Goal: Information Seeking & Learning: Learn about a topic

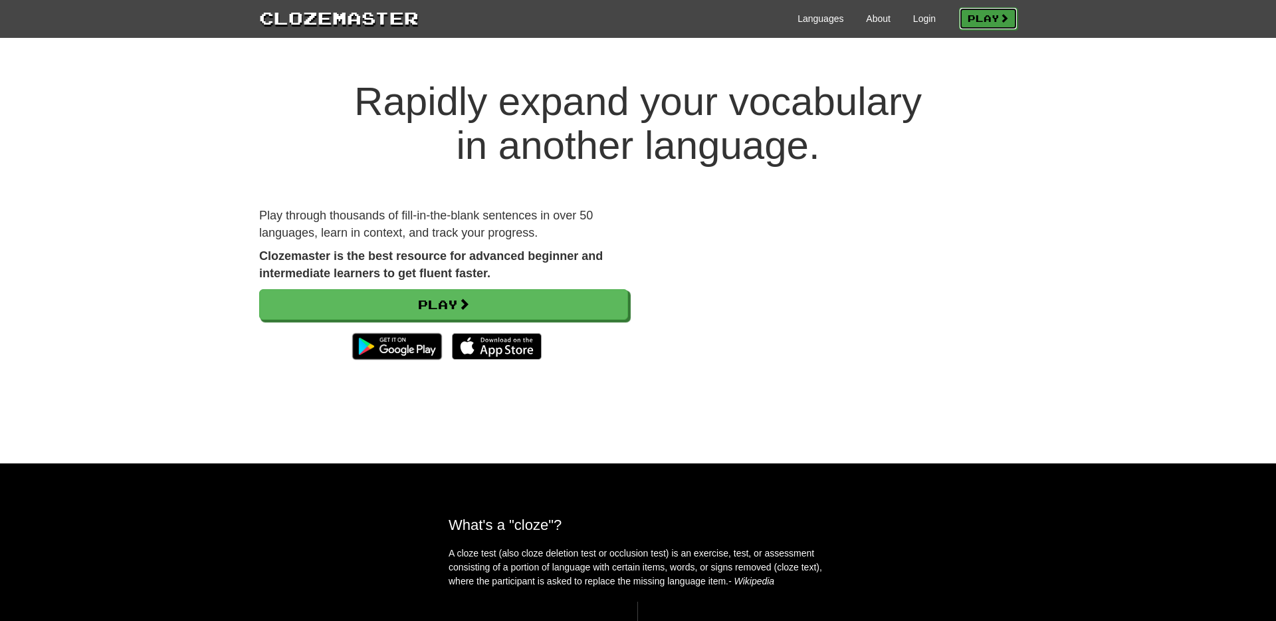
click at [978, 26] on link "Play" at bounding box center [988, 18] width 58 height 23
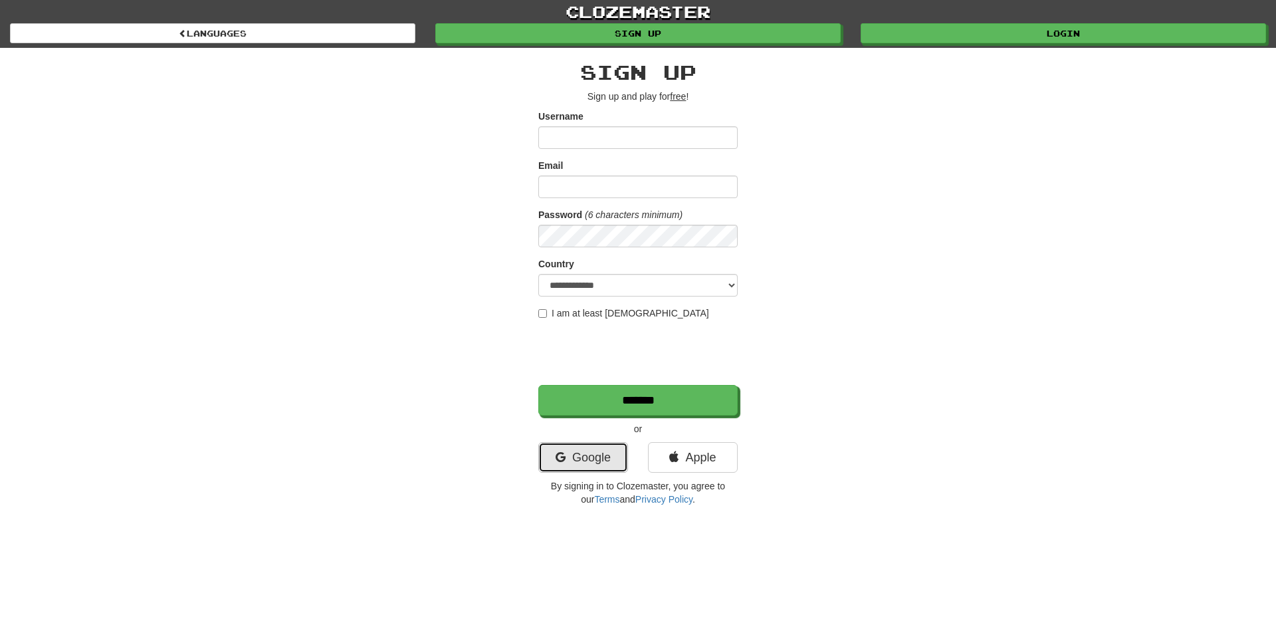
click at [607, 457] on link "Google" at bounding box center [583, 457] width 90 height 31
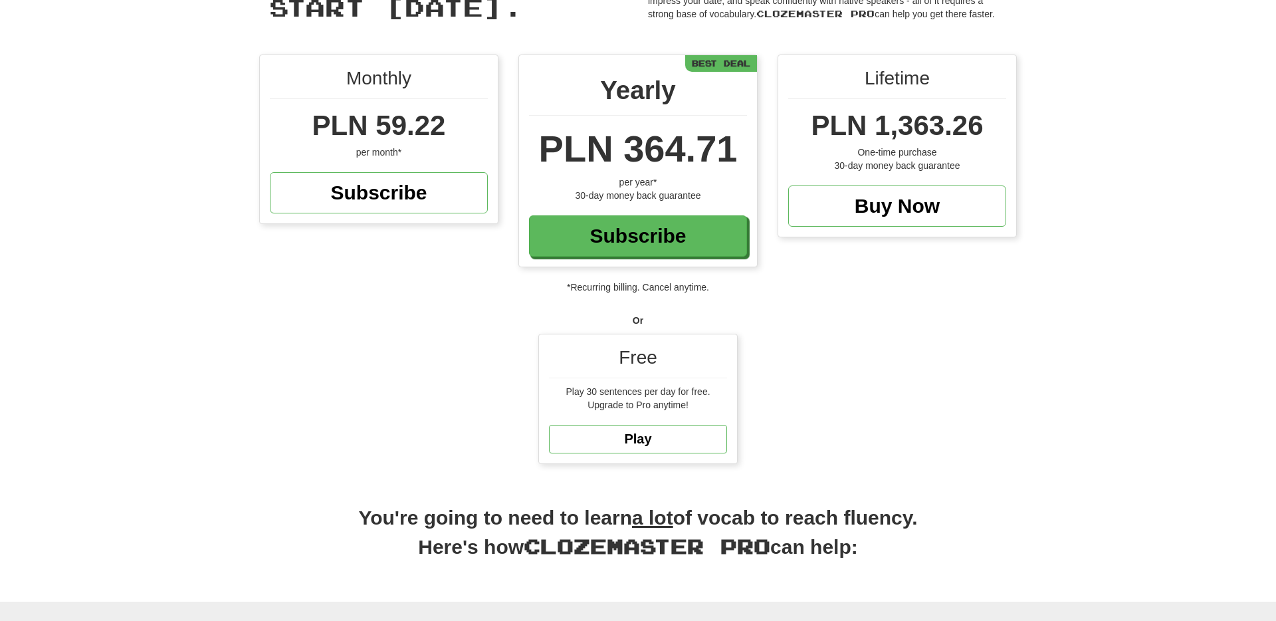
scroll to position [79, 0]
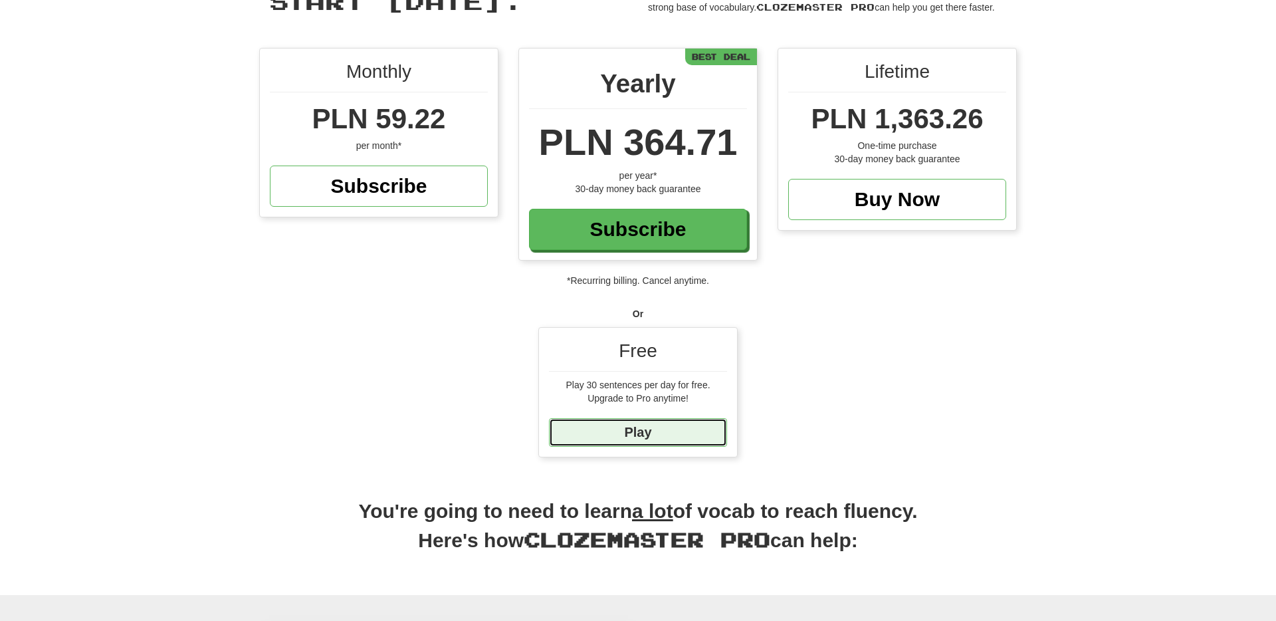
click at [629, 435] on link "Play" at bounding box center [638, 432] width 178 height 29
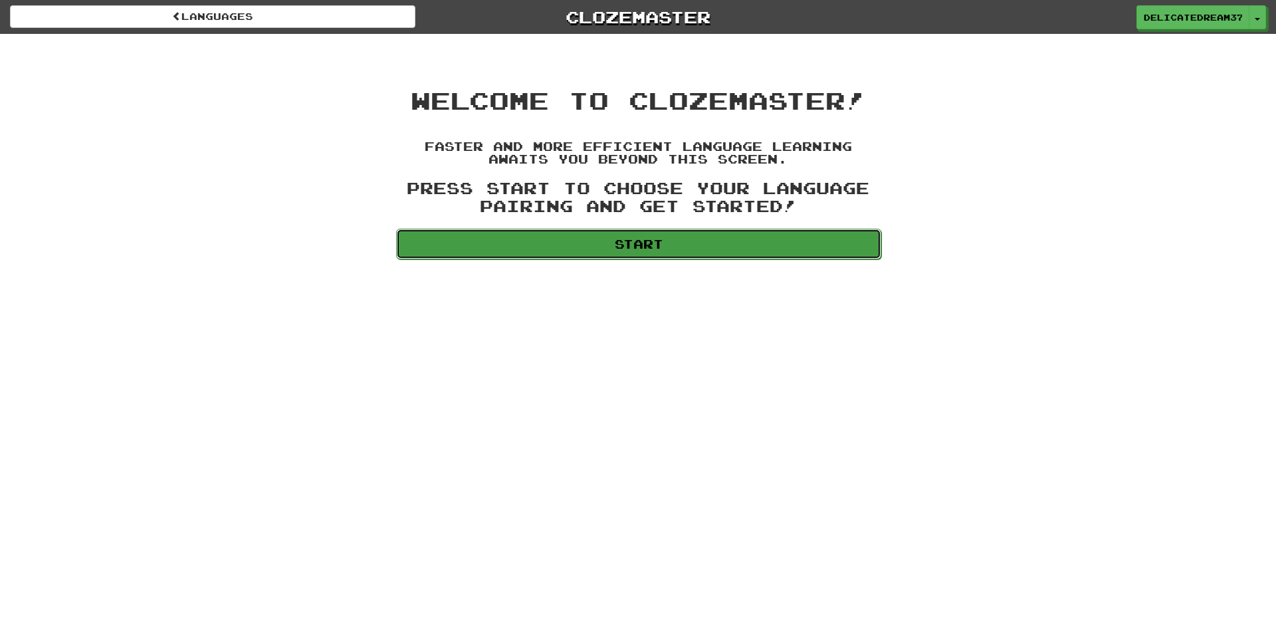
click at [692, 251] on link "Start" at bounding box center [638, 244] width 485 height 31
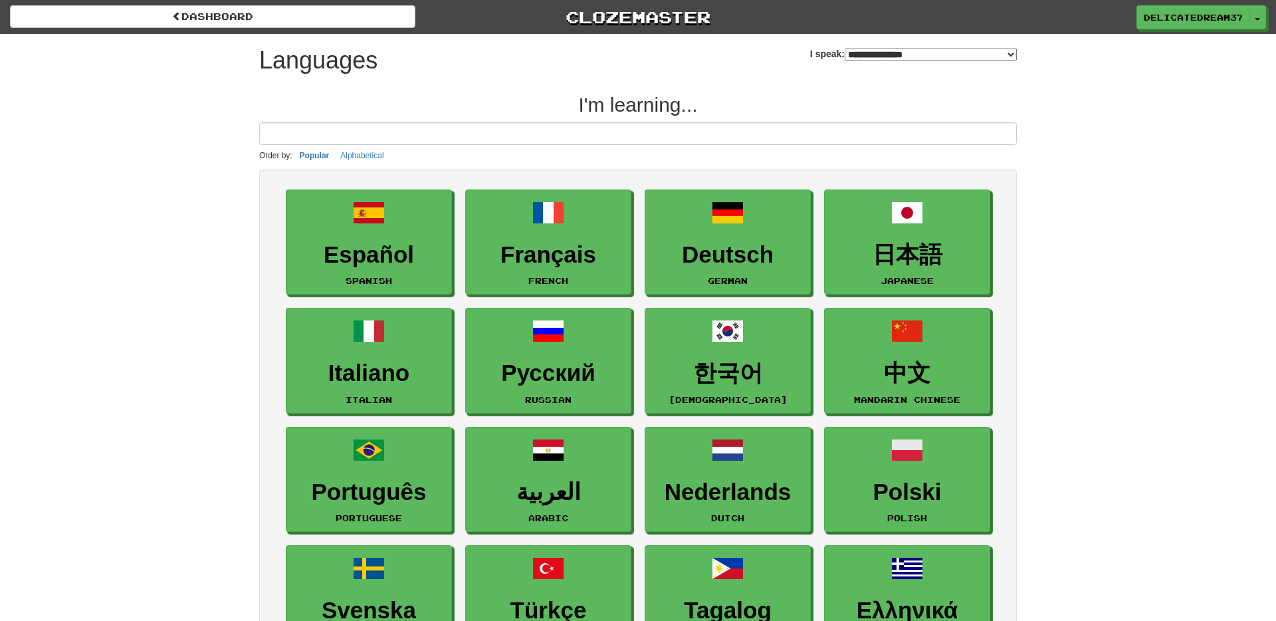
select select "*******"
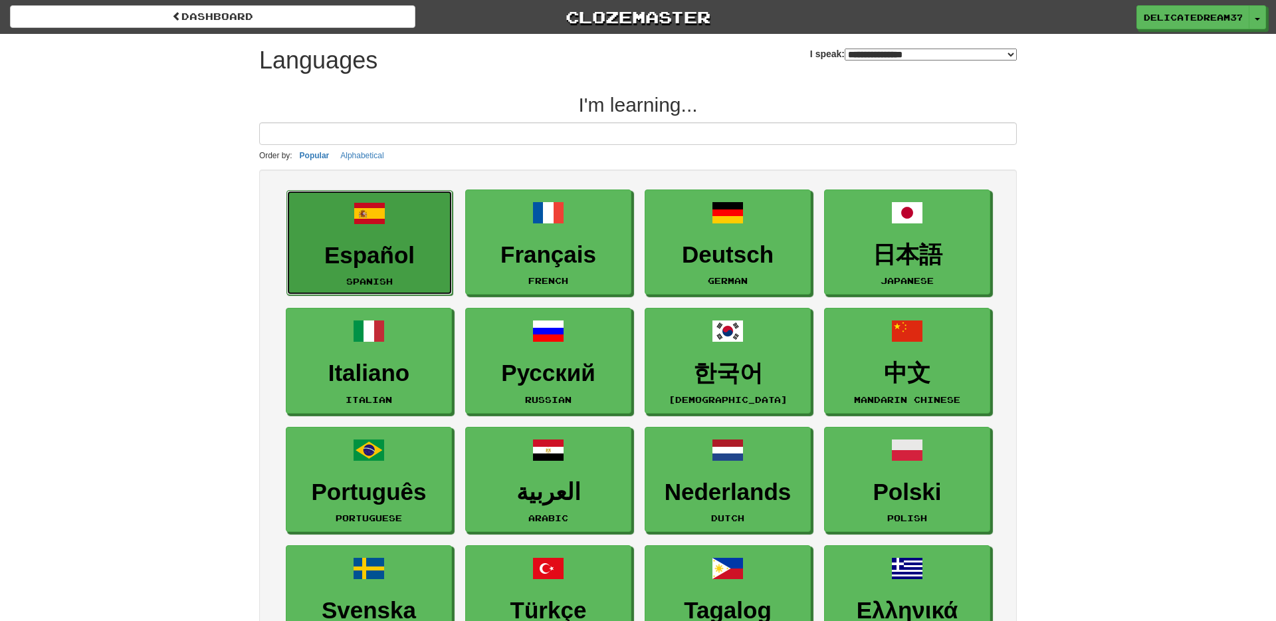
click at [415, 274] on link "Español Spanish" at bounding box center [369, 243] width 166 height 106
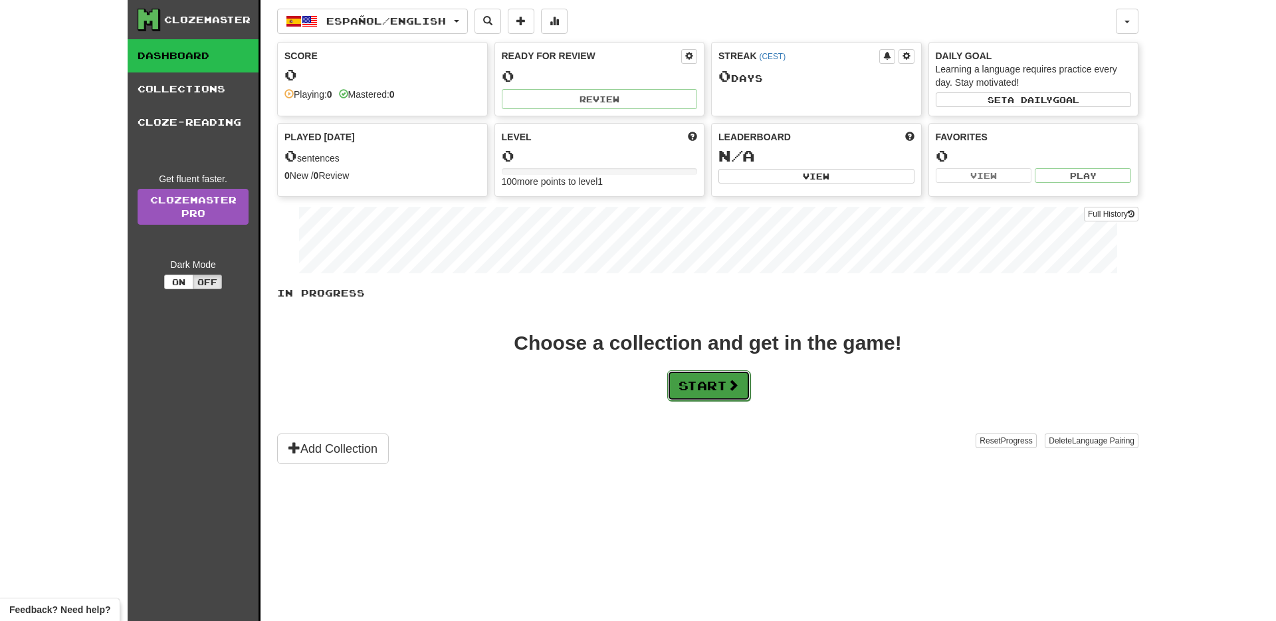
click at [694, 387] on button "Start" at bounding box center [708, 385] width 83 height 31
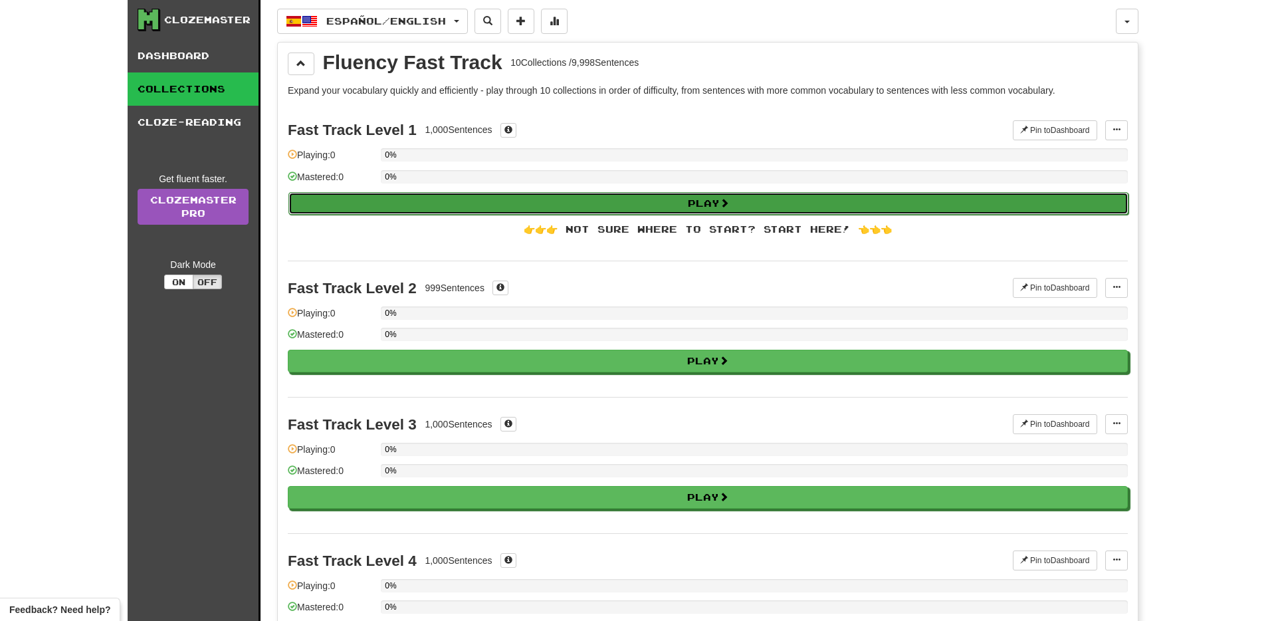
click at [656, 207] on button "Play" at bounding box center [708, 203] width 840 height 23
select select "**"
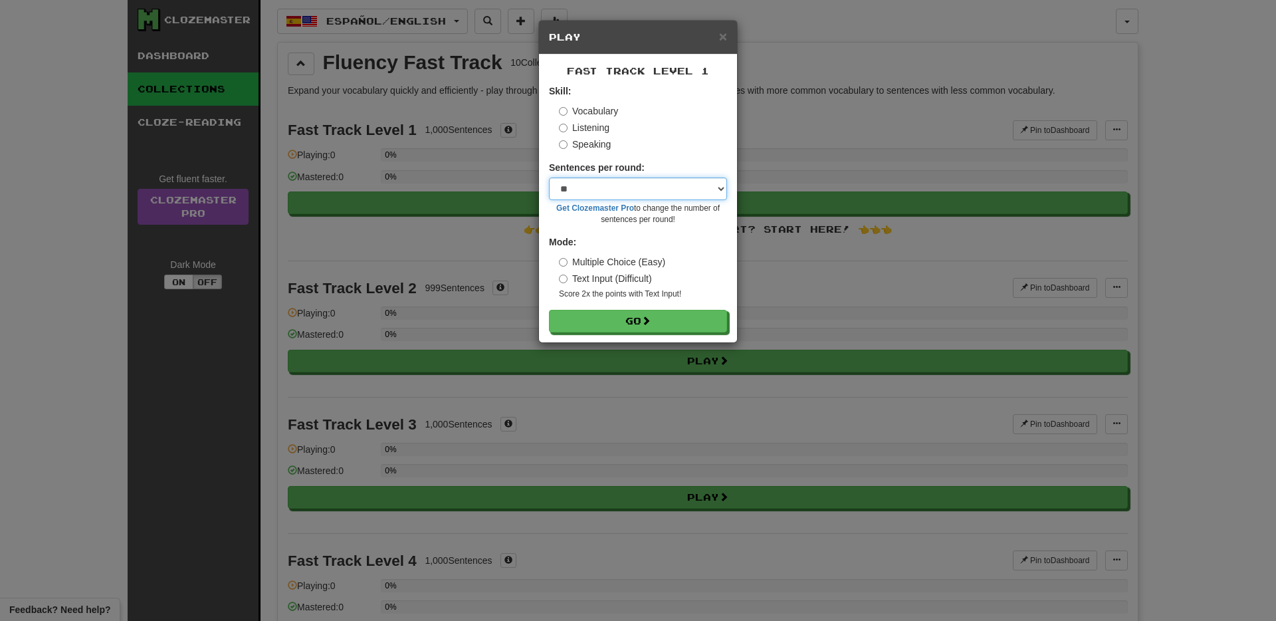
click at [606, 185] on select "* ** ** ** ** ** *** ********" at bounding box center [638, 188] width 178 height 23
click at [549, 177] on select "* ** ** ** ** ** *** ********" at bounding box center [638, 188] width 178 height 23
click at [621, 285] on label "Text Input (Difficult)" at bounding box center [605, 278] width 93 height 13
click at [609, 260] on label "Multiple Choice (Easy)" at bounding box center [612, 261] width 106 height 13
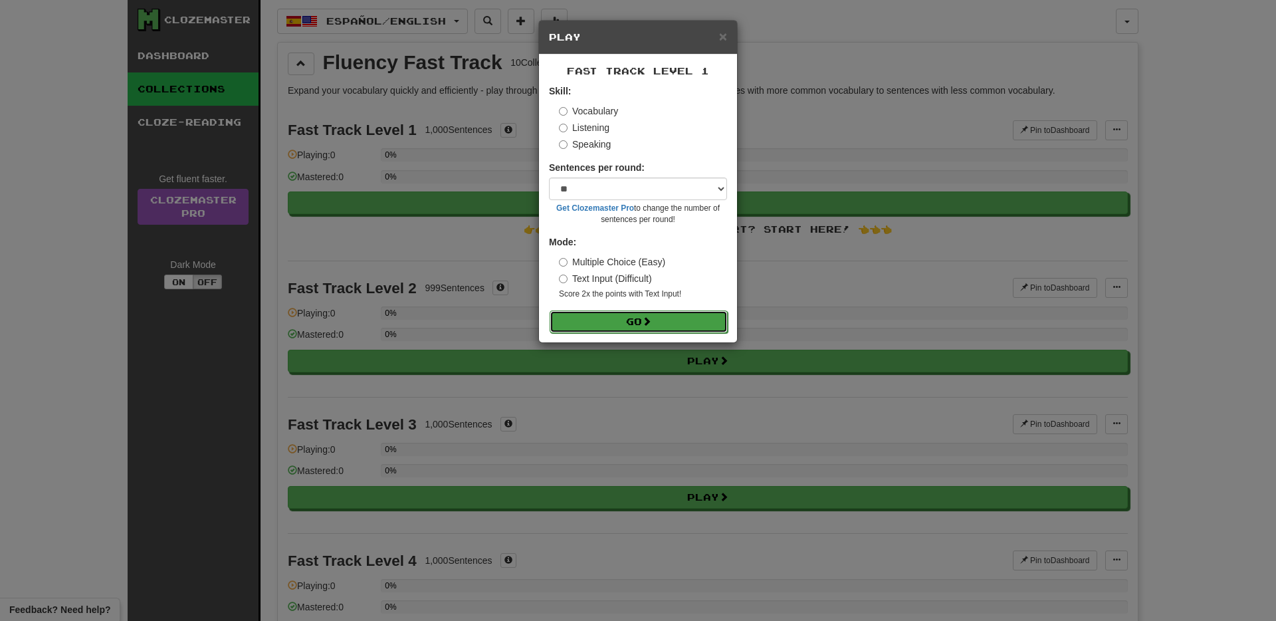
click at [617, 324] on button "Go" at bounding box center [639, 321] width 178 height 23
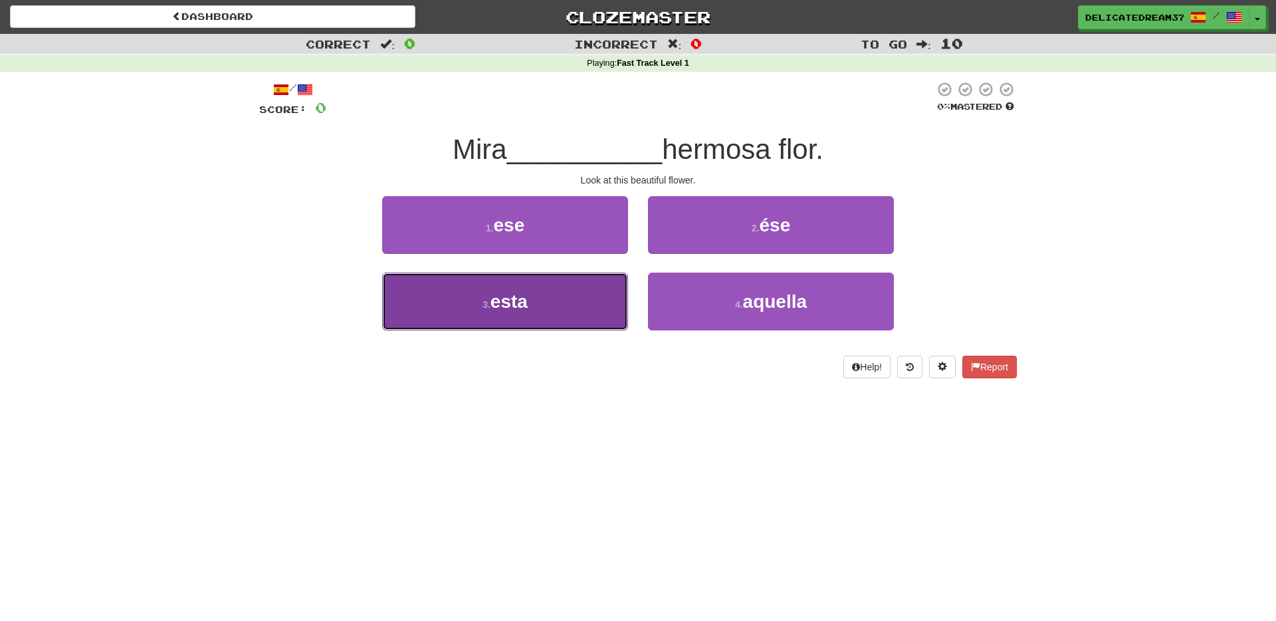
click at [591, 307] on button "3 . esta" at bounding box center [505, 301] width 246 height 58
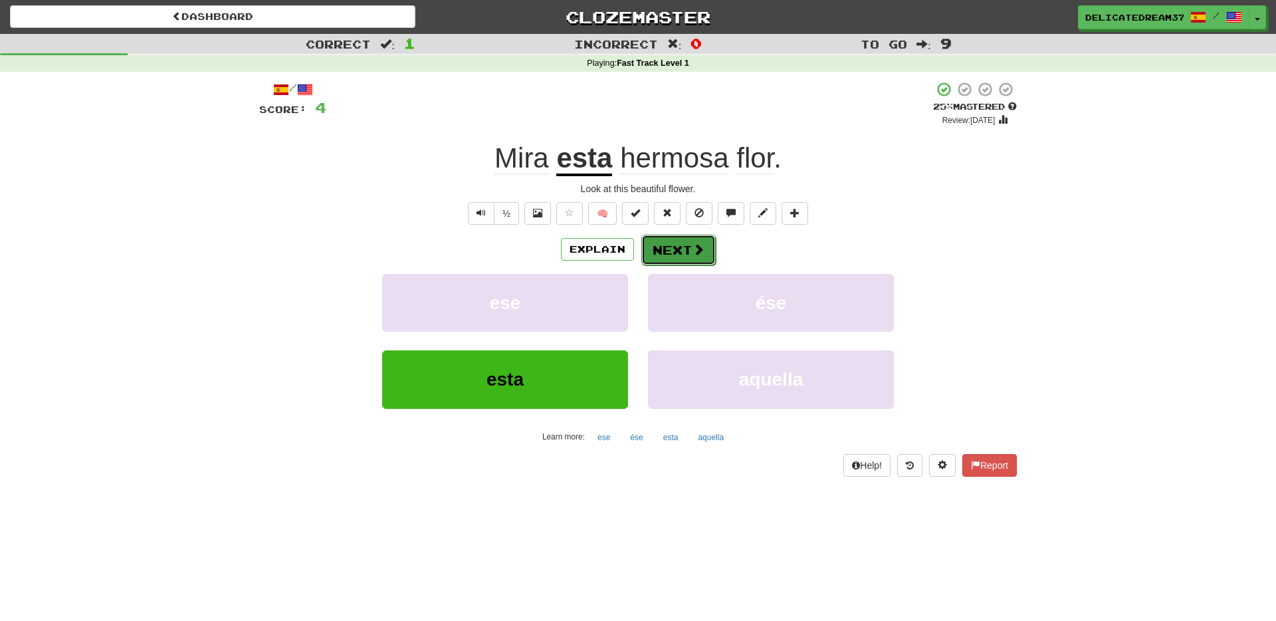
click at [689, 256] on button "Next" at bounding box center [678, 250] width 74 height 31
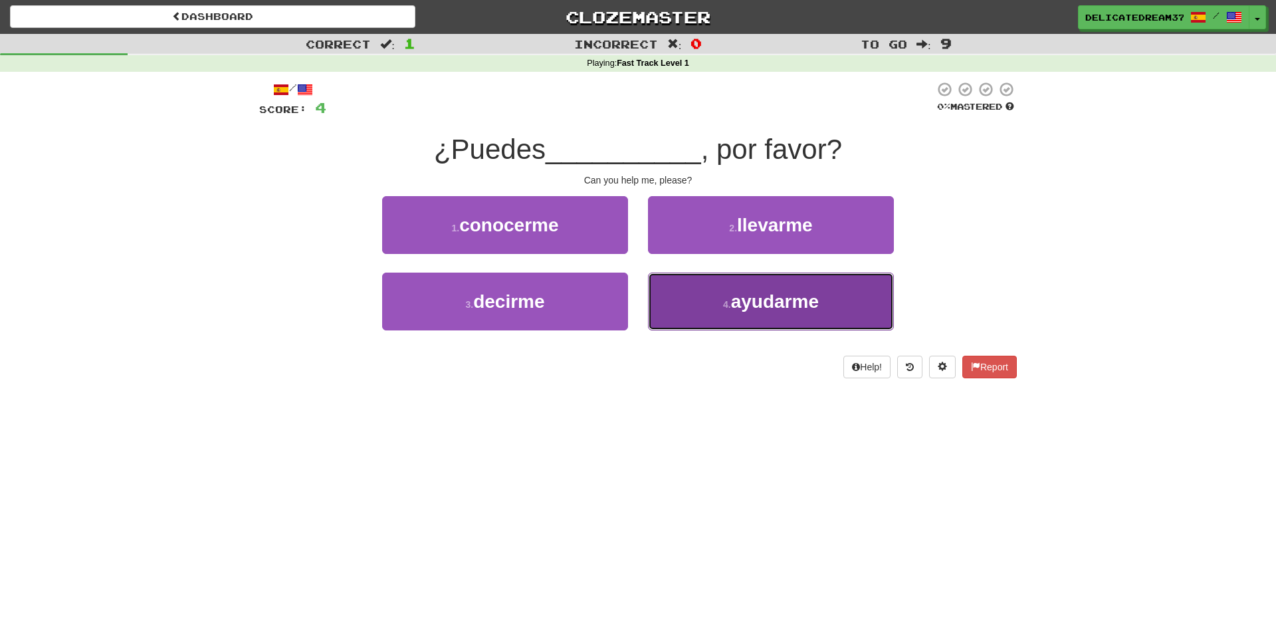
click at [727, 320] on button "4 . ayudarme" at bounding box center [771, 301] width 246 height 58
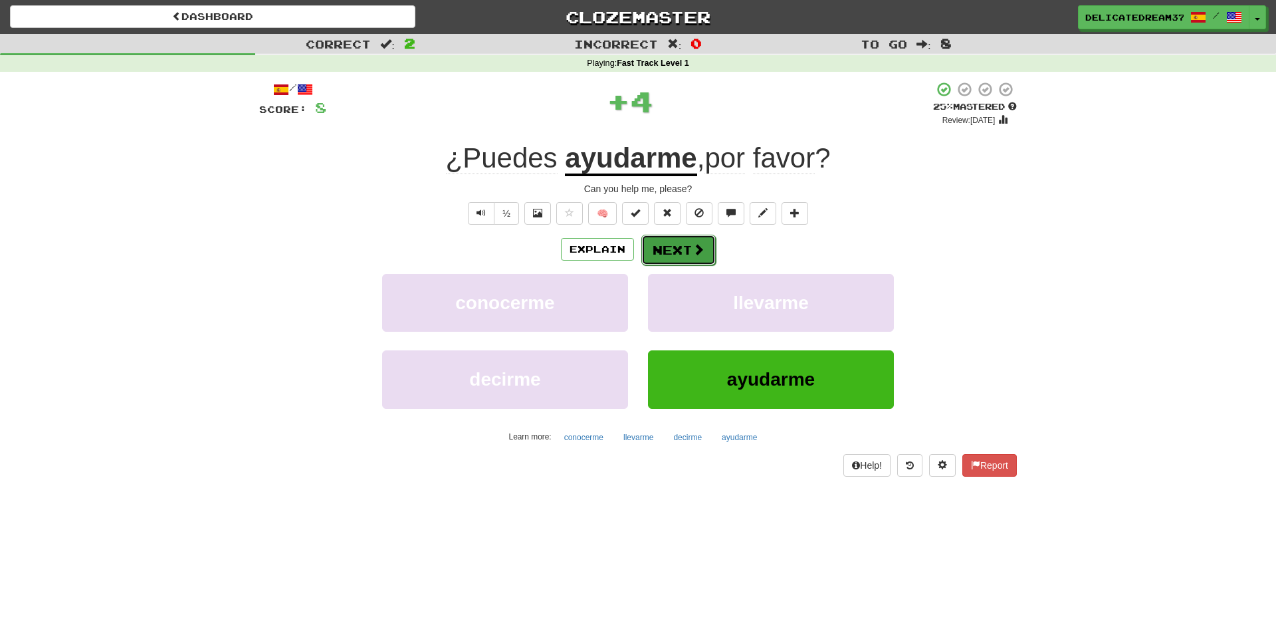
click at [692, 249] on span at bounding box center [698, 249] width 12 height 12
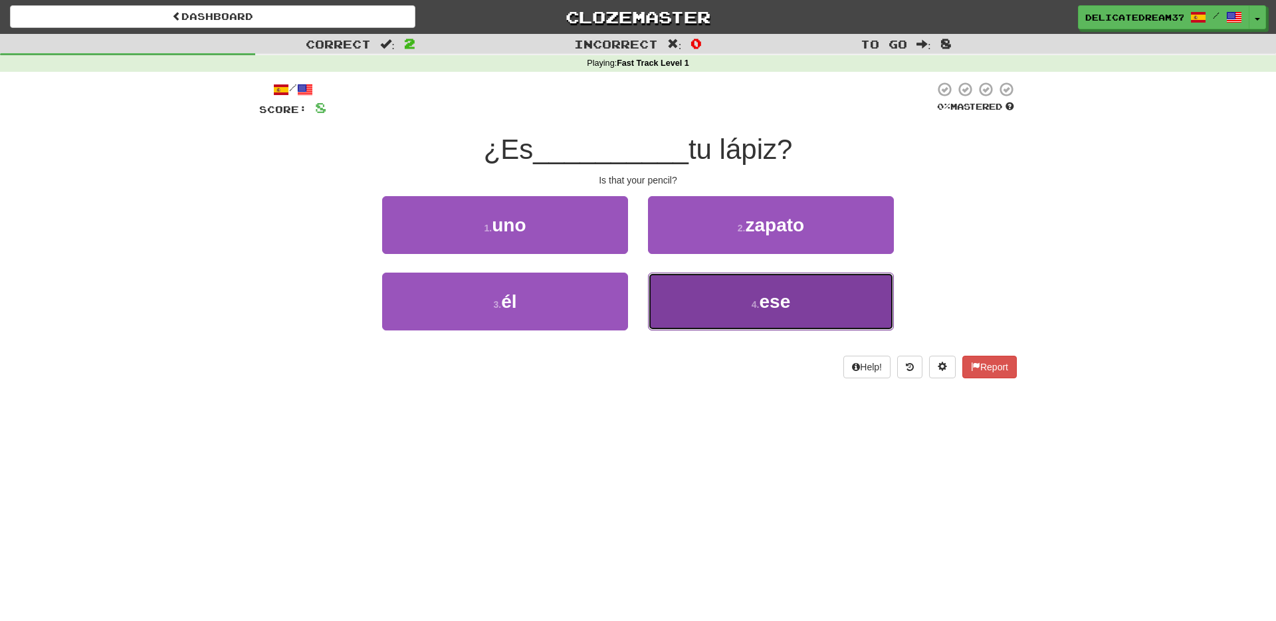
click at [710, 322] on button "4 . ese" at bounding box center [771, 301] width 246 height 58
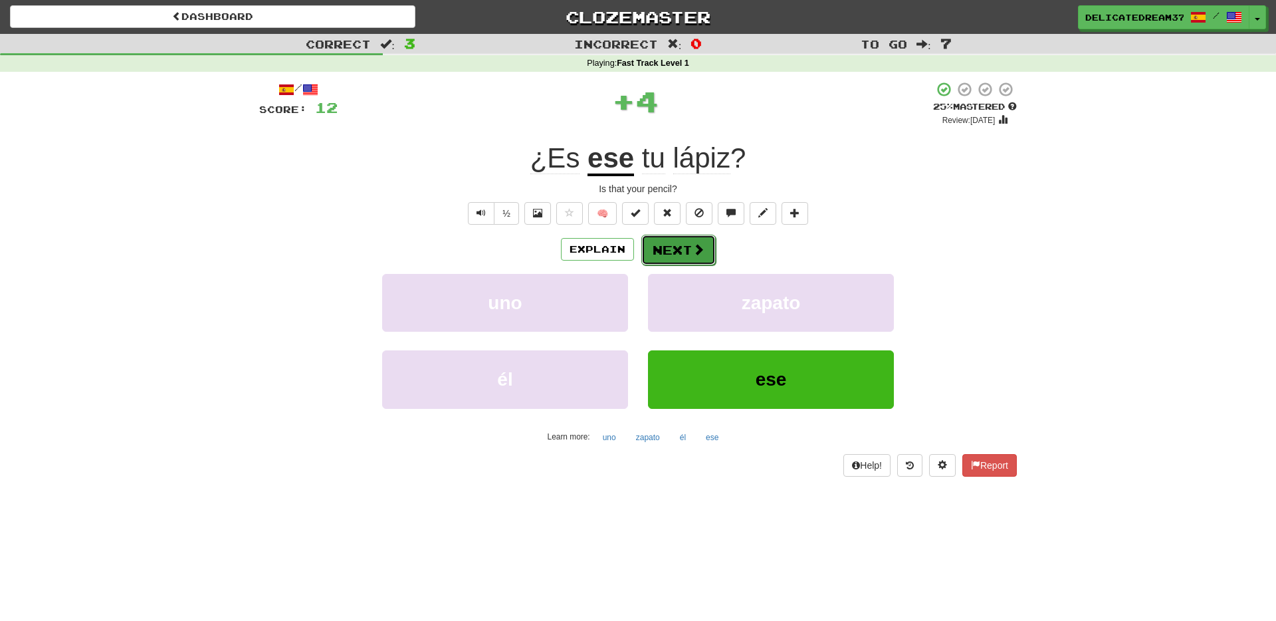
click at [684, 255] on button "Next" at bounding box center [678, 250] width 74 height 31
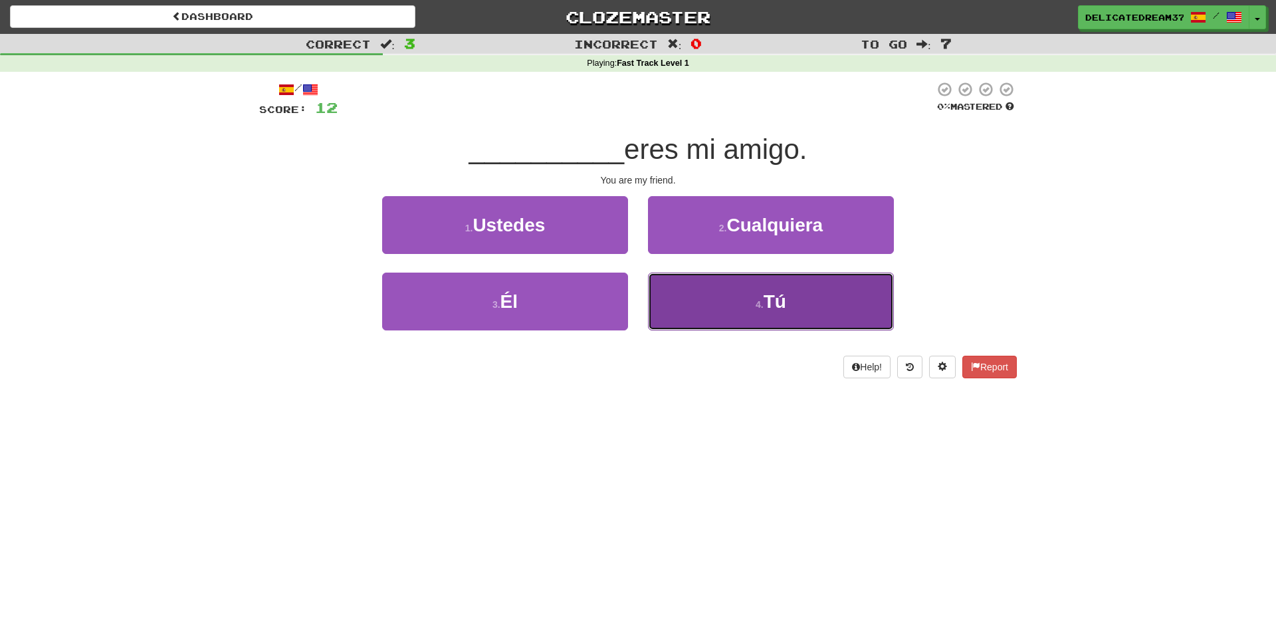
click at [703, 310] on button "4 . Tú" at bounding box center [771, 301] width 246 height 58
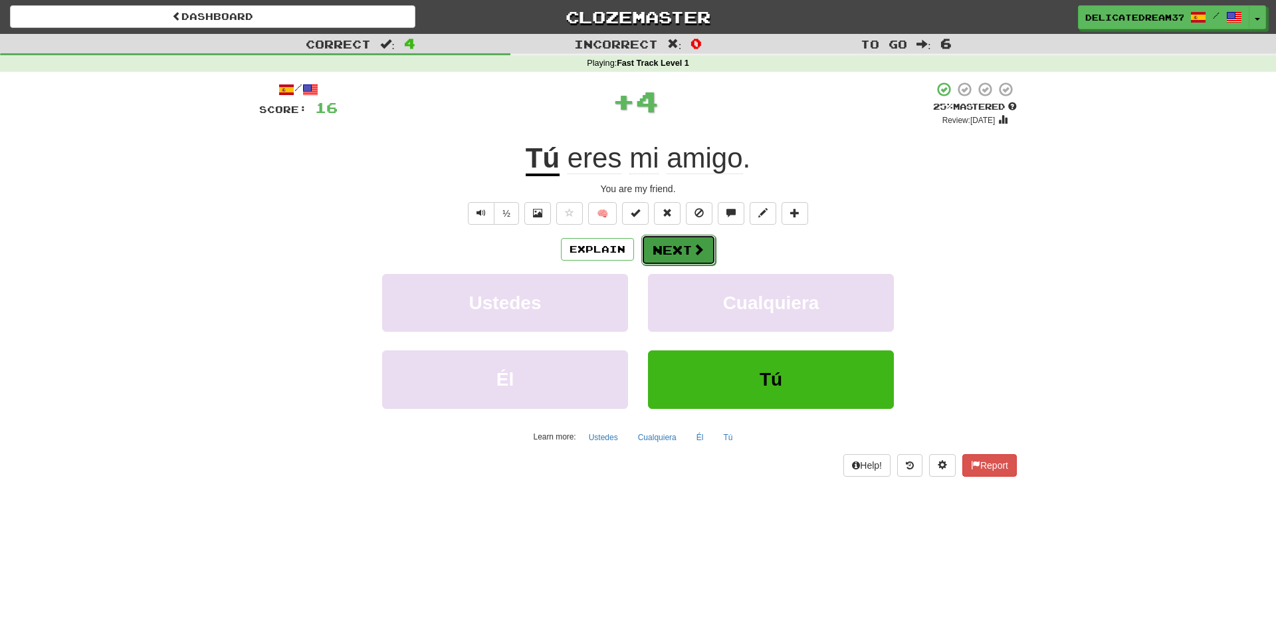
click at [669, 247] on button "Next" at bounding box center [678, 250] width 74 height 31
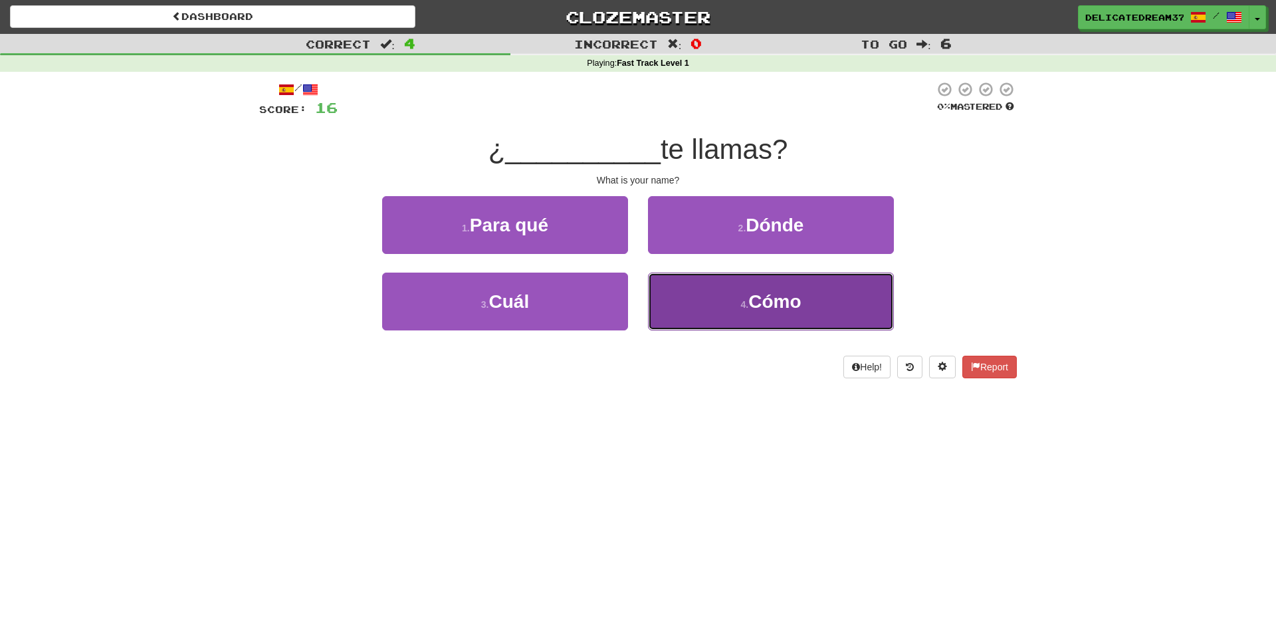
click at [702, 304] on button "4 . Cómo" at bounding box center [771, 301] width 246 height 58
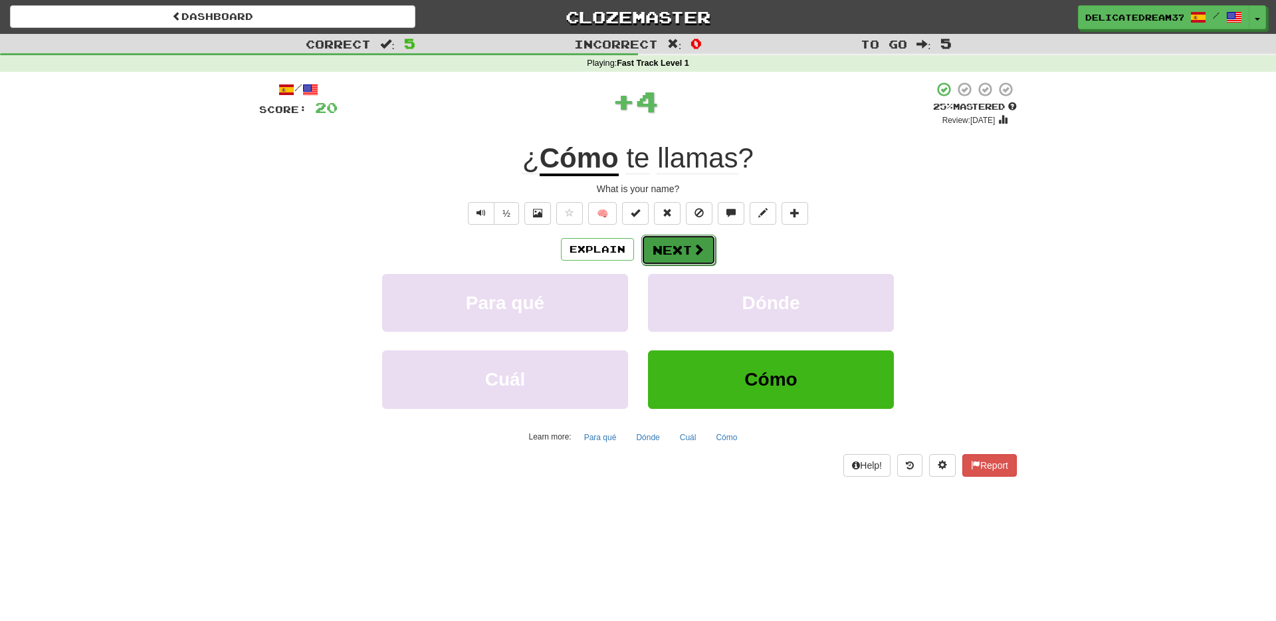
click at [664, 250] on button "Next" at bounding box center [678, 250] width 74 height 31
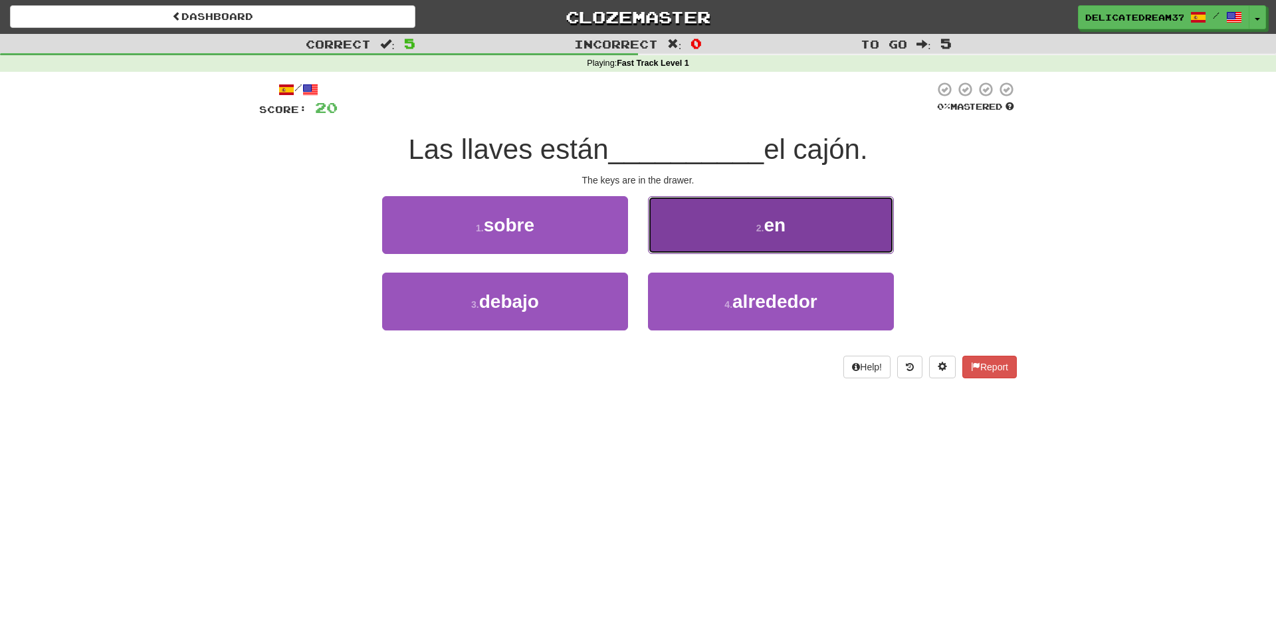
click at [690, 232] on button "2 . en" at bounding box center [771, 225] width 246 height 58
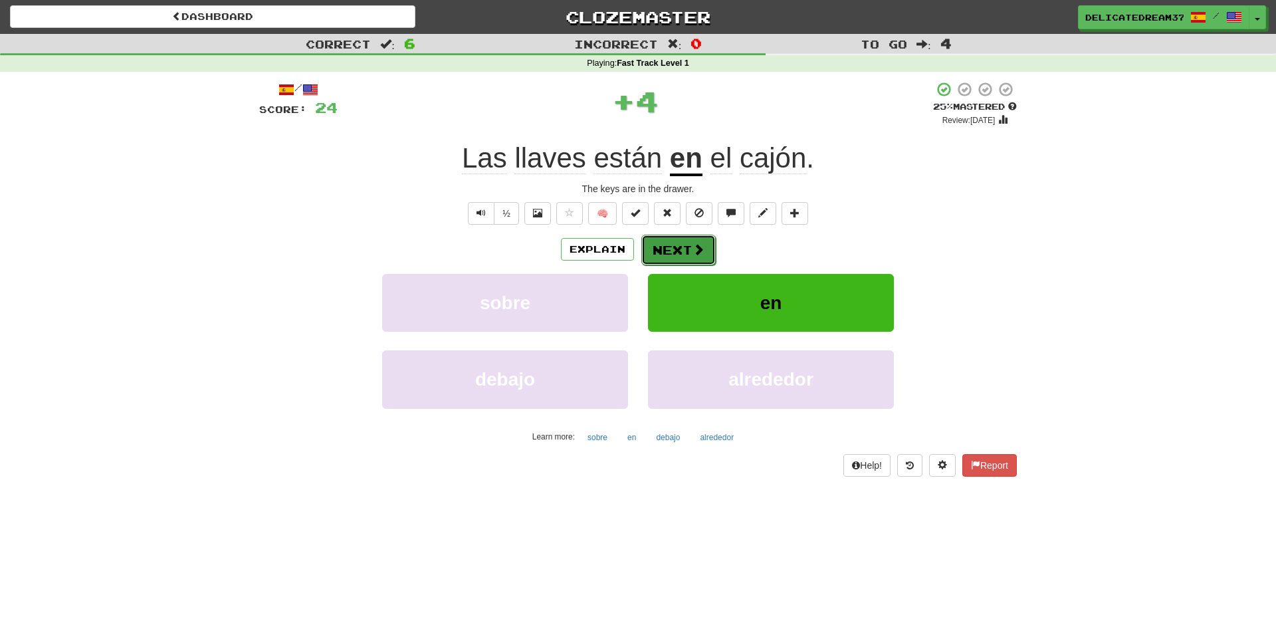
click at [680, 257] on button "Next" at bounding box center [678, 250] width 74 height 31
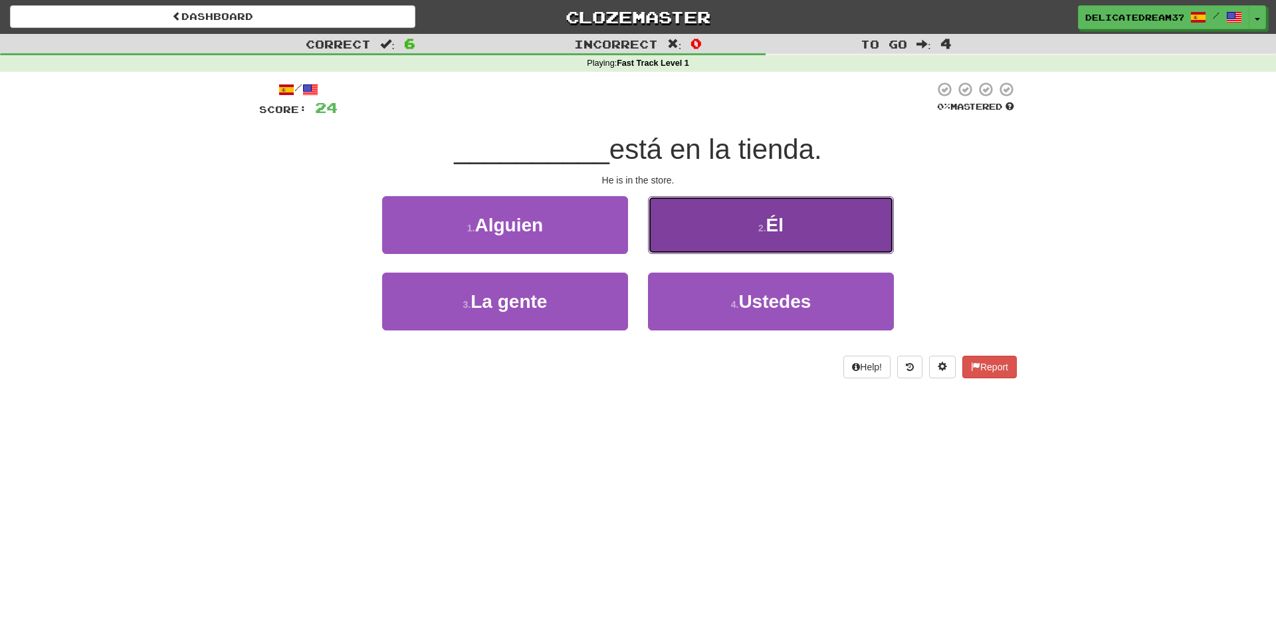
click at [722, 217] on button "2 . Él" at bounding box center [771, 225] width 246 height 58
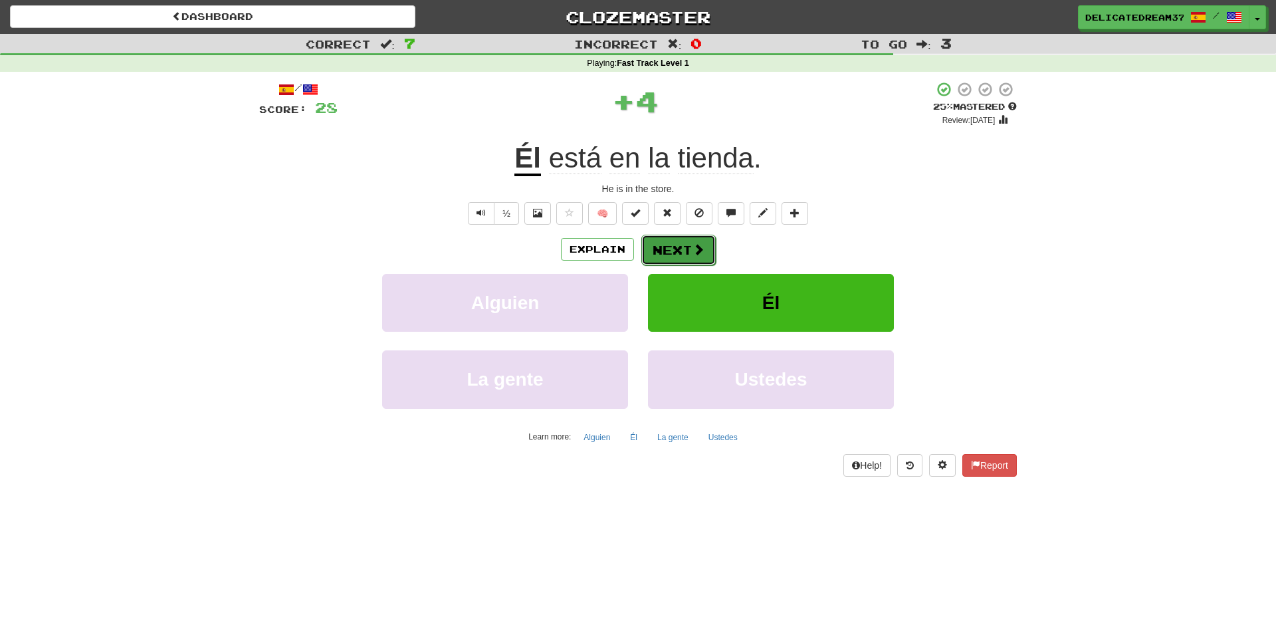
click at [671, 255] on button "Next" at bounding box center [678, 250] width 74 height 31
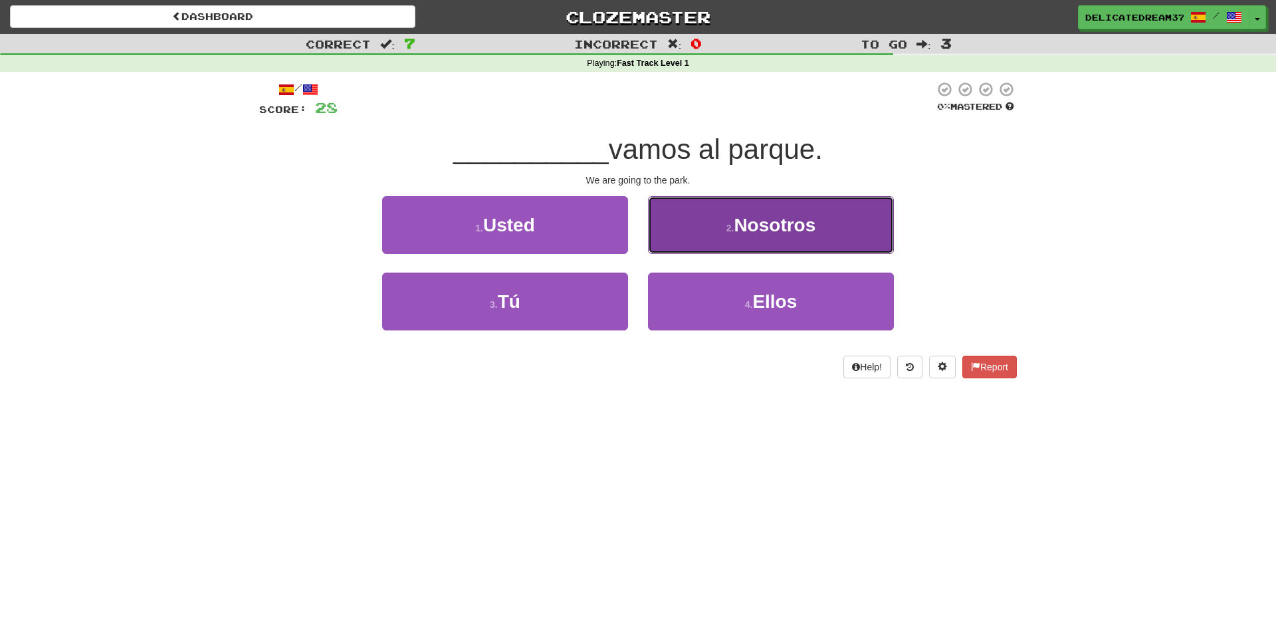
click at [710, 207] on button "2 . Nosotros" at bounding box center [771, 225] width 246 height 58
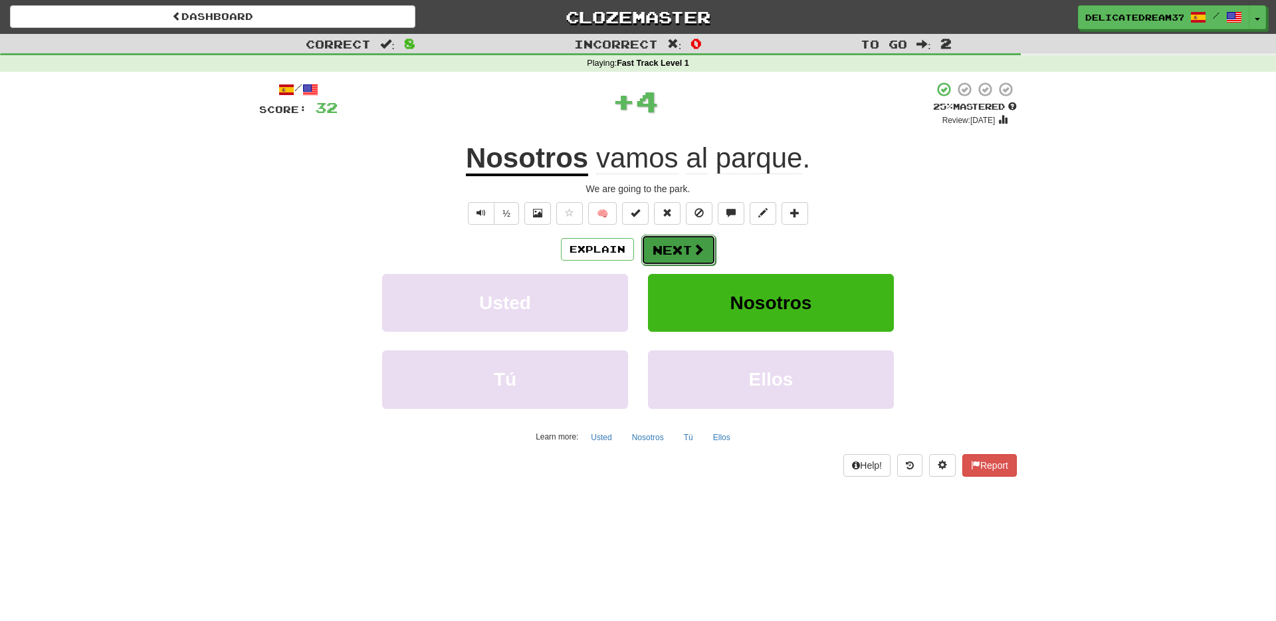
click at [695, 235] on button "Next" at bounding box center [678, 250] width 74 height 31
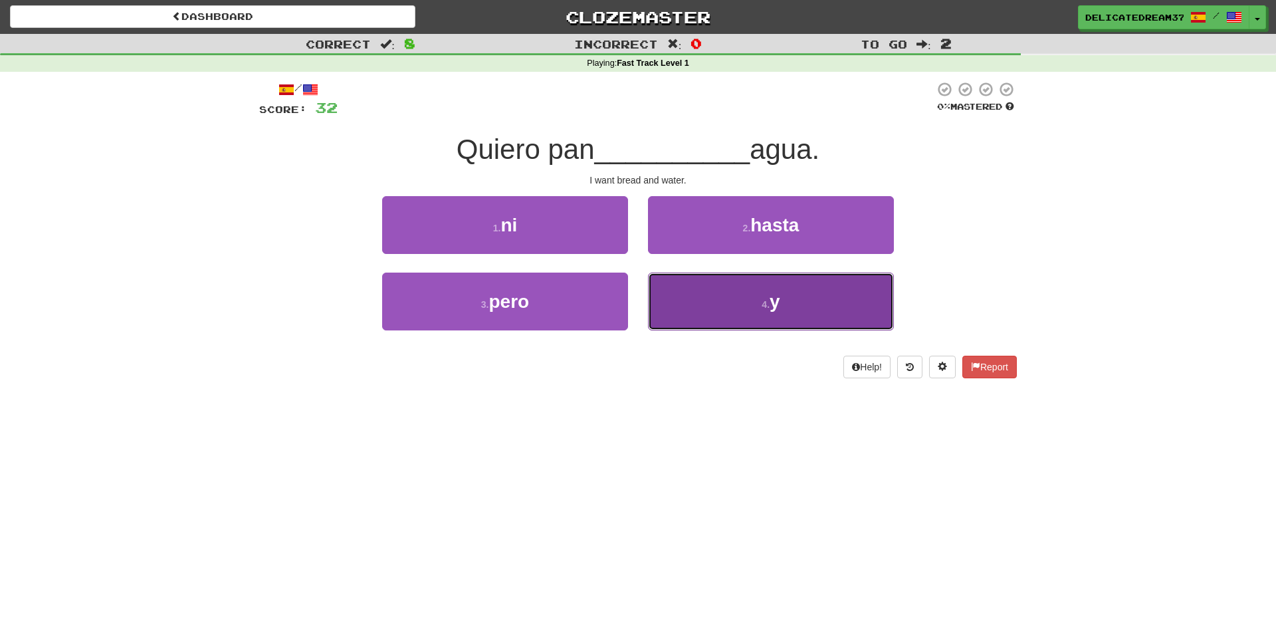
click at [748, 296] on button "4 . y" at bounding box center [771, 301] width 246 height 58
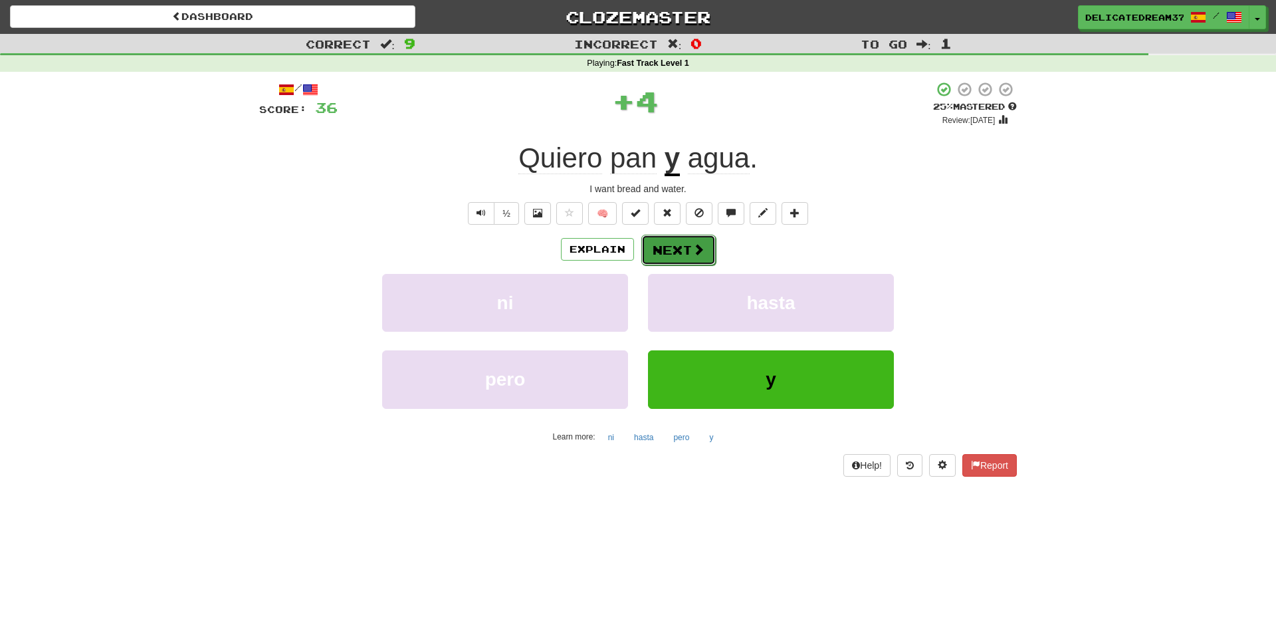
click at [676, 254] on button "Next" at bounding box center [678, 250] width 74 height 31
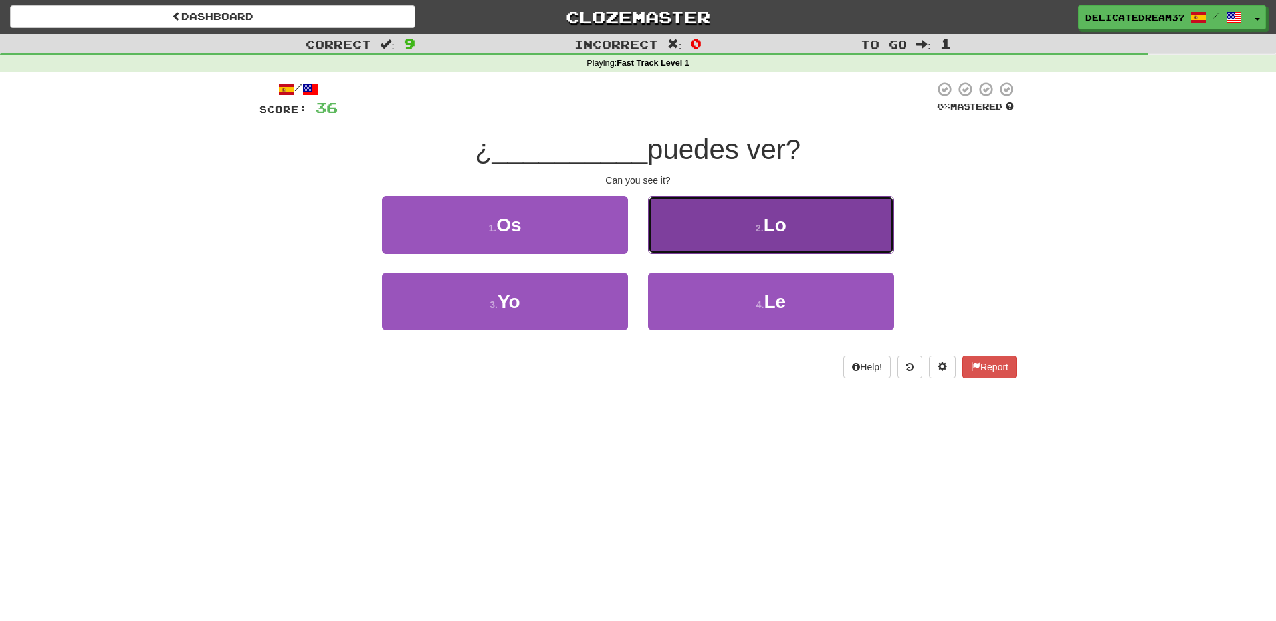
click at [744, 229] on button "2 . Lo" at bounding box center [771, 225] width 246 height 58
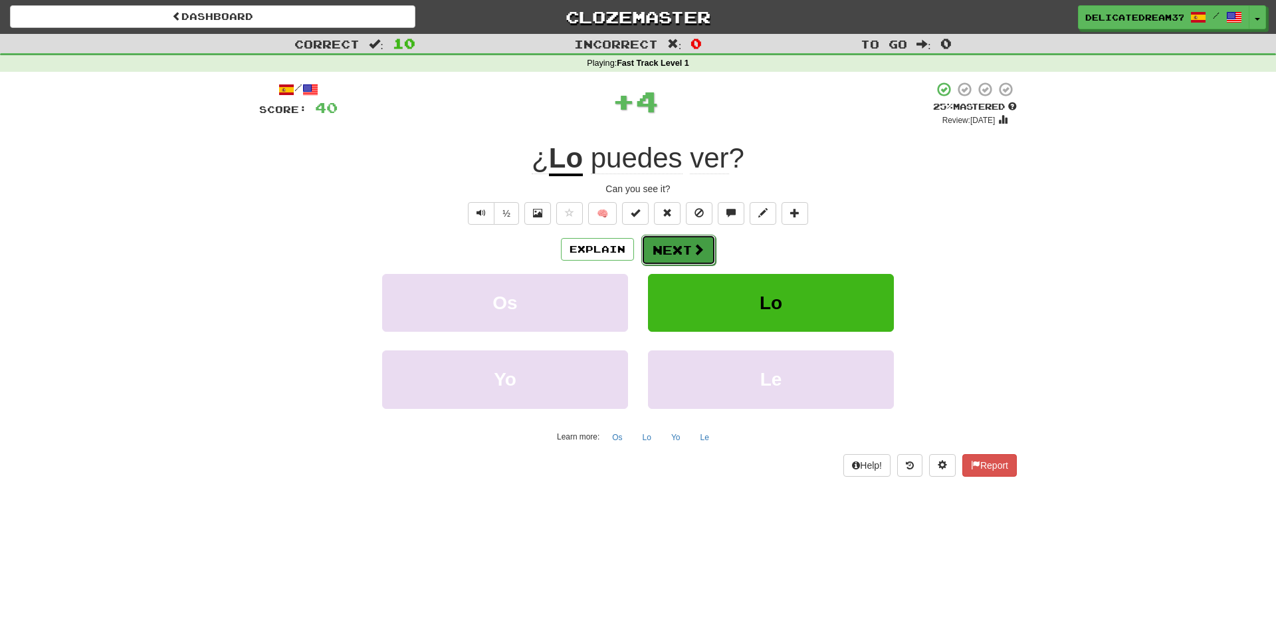
click at [686, 257] on button "Next" at bounding box center [678, 250] width 74 height 31
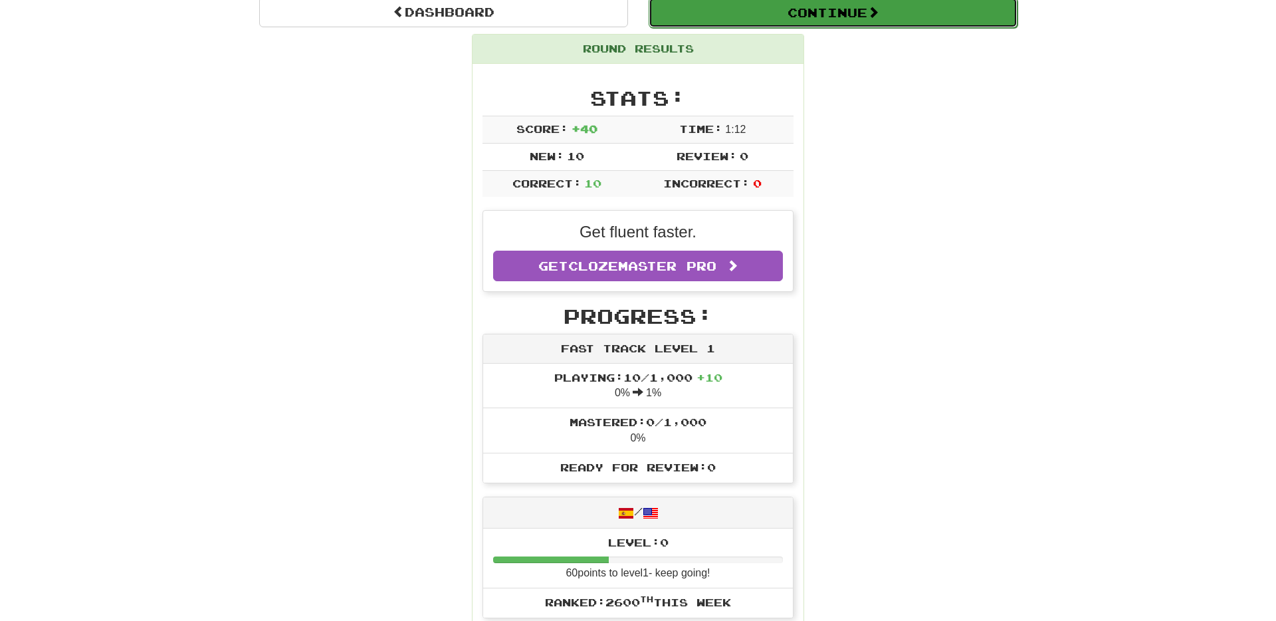
click at [771, 17] on button "Continue" at bounding box center [833, 12] width 369 height 31
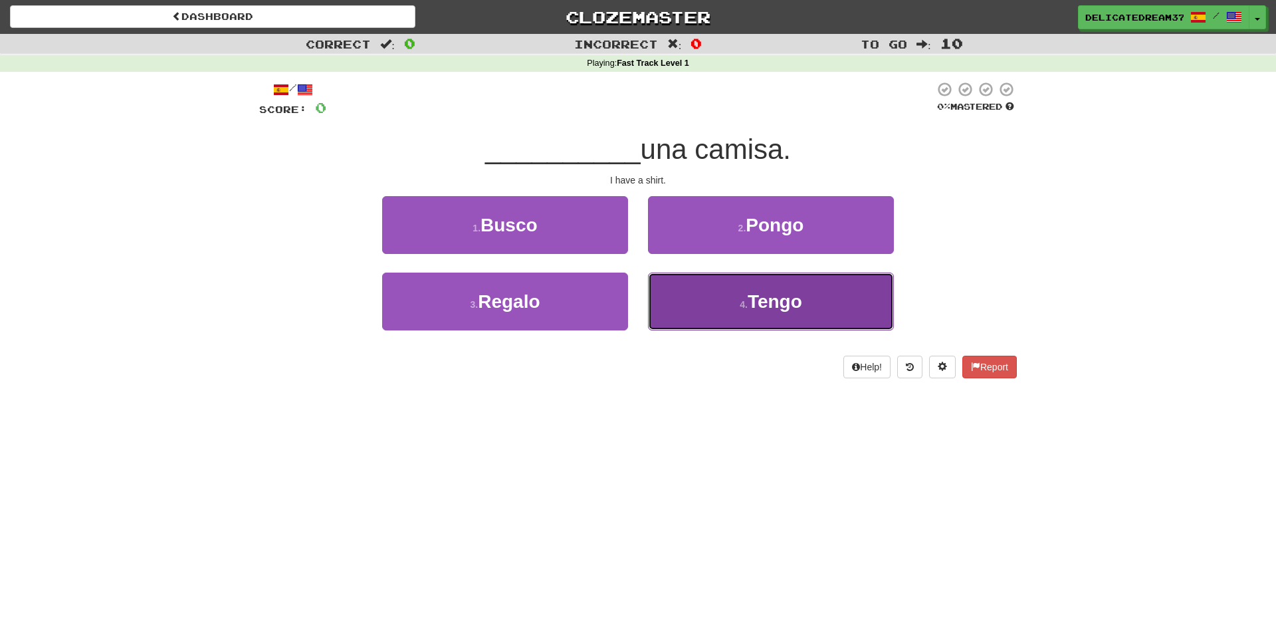
click at [712, 294] on button "4 . Tengo" at bounding box center [771, 301] width 246 height 58
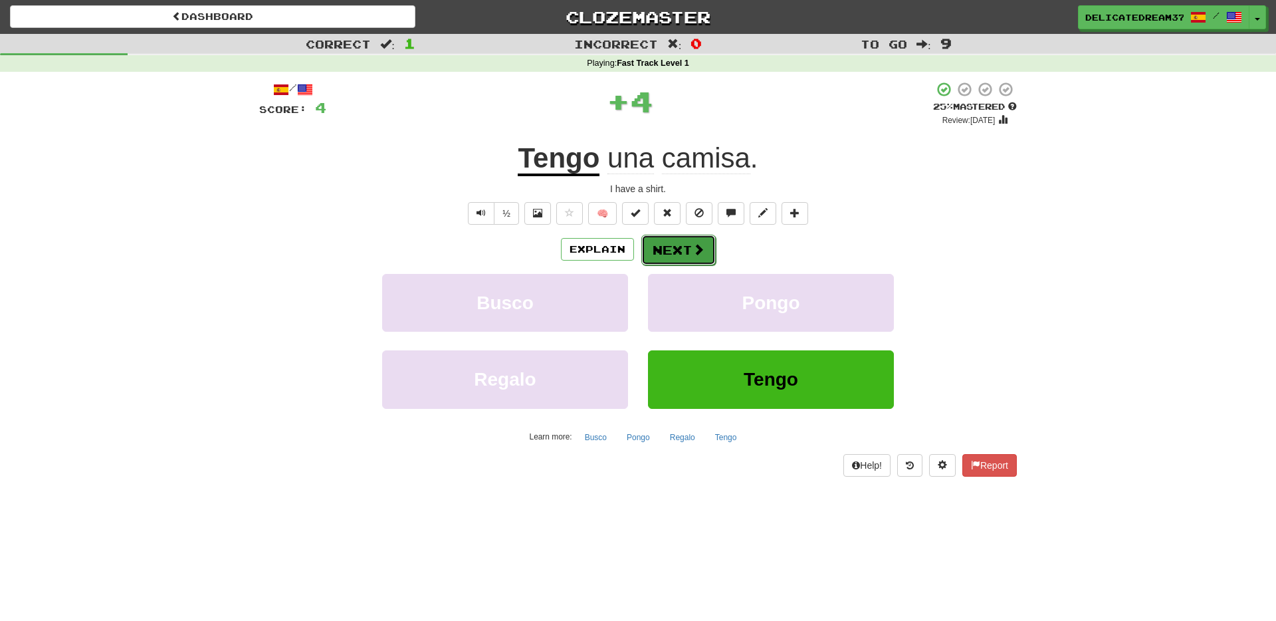
click at [665, 263] on button "Next" at bounding box center [678, 250] width 74 height 31
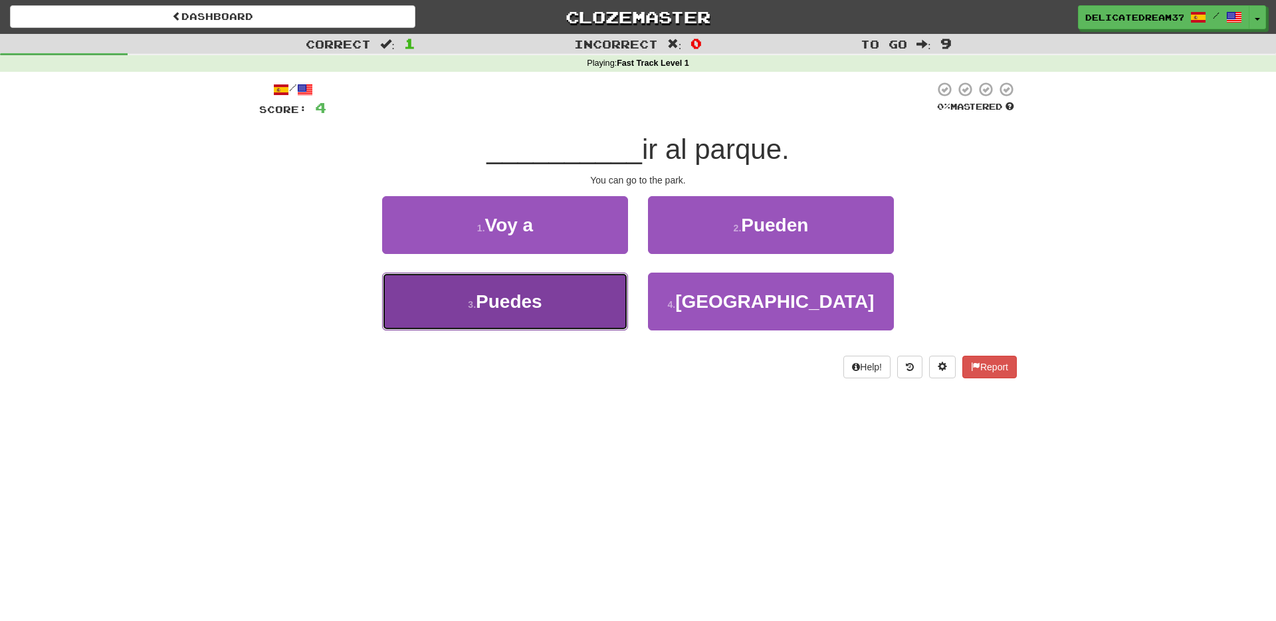
click at [621, 312] on button "3 . Puedes" at bounding box center [505, 301] width 246 height 58
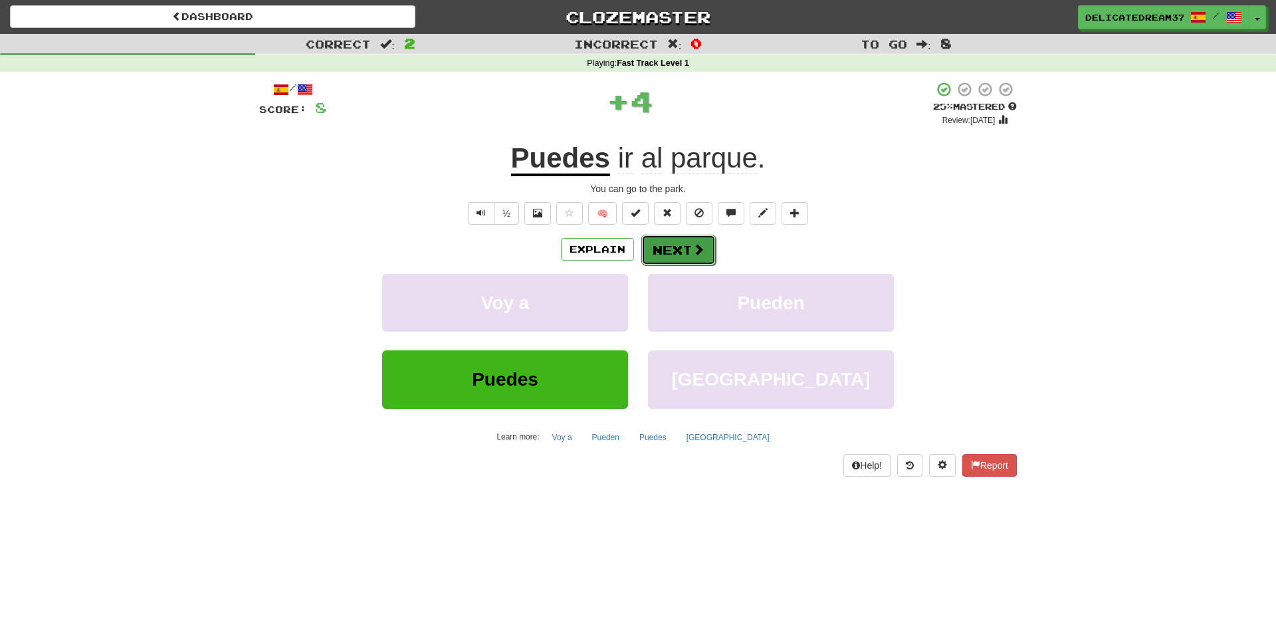
click at [684, 242] on button "Next" at bounding box center [678, 250] width 74 height 31
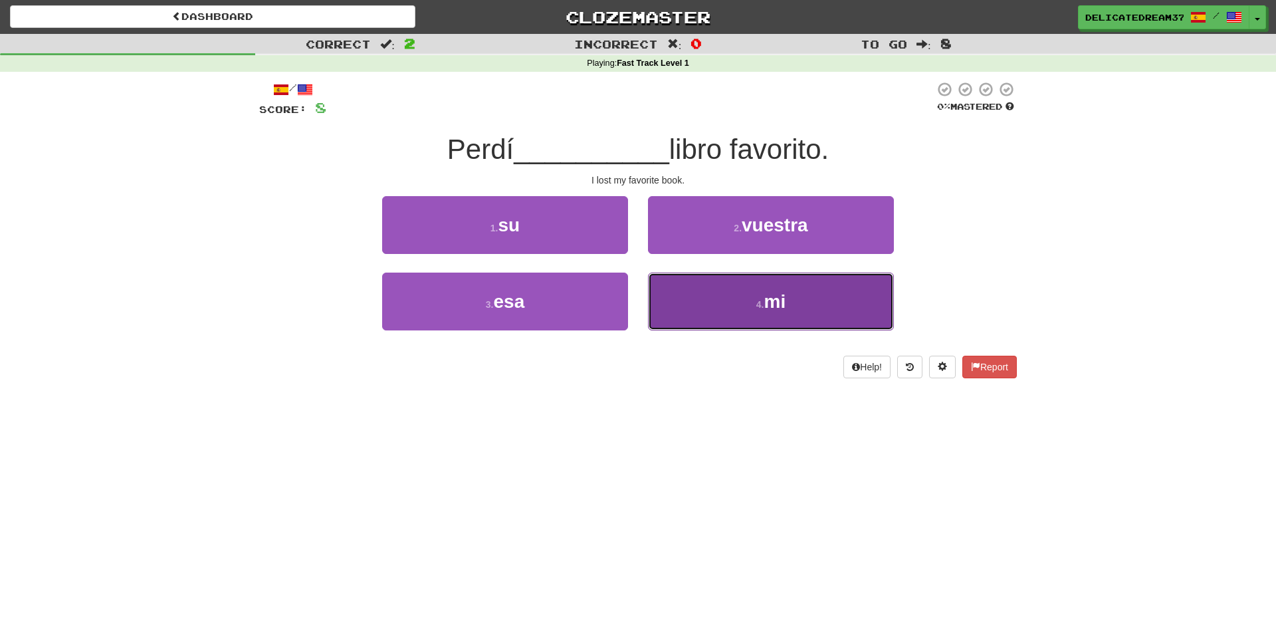
click at [700, 292] on button "4 . mi" at bounding box center [771, 301] width 246 height 58
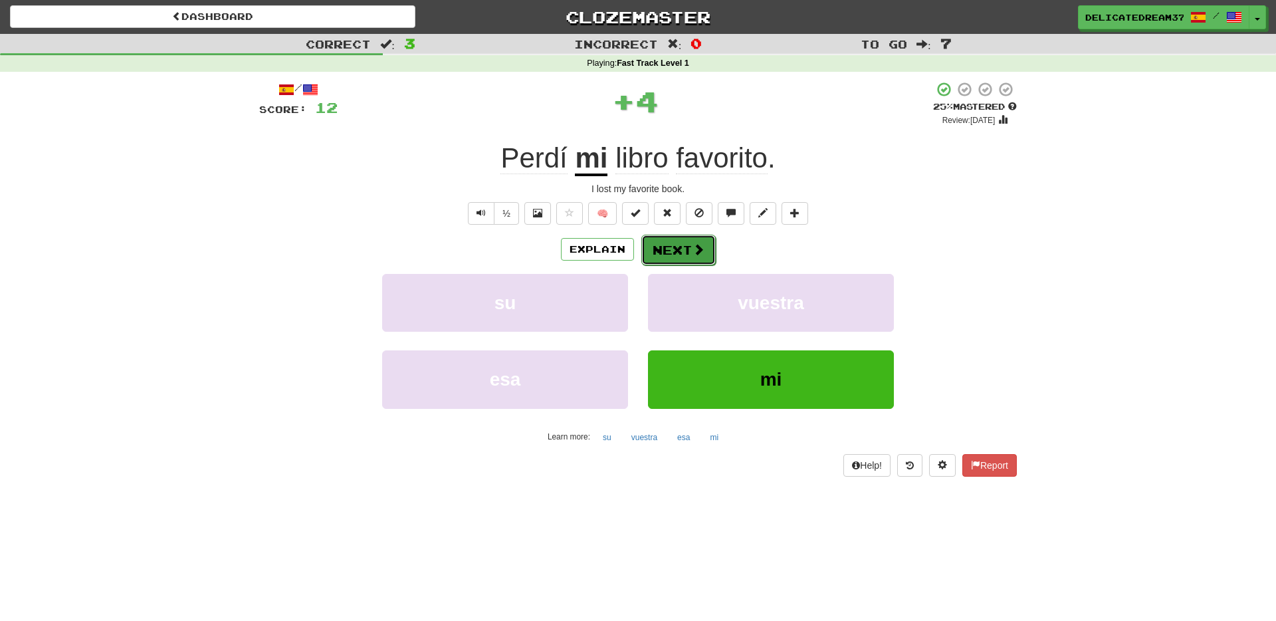
click at [671, 252] on button "Next" at bounding box center [678, 250] width 74 height 31
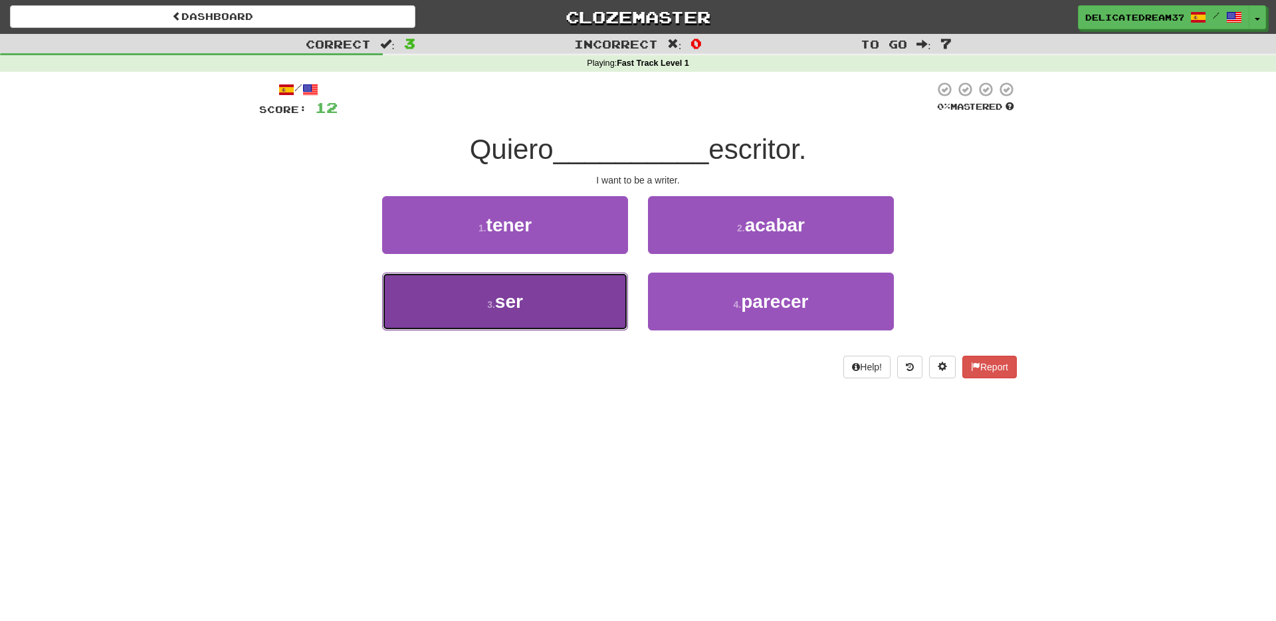
click at [609, 293] on button "3 . ser" at bounding box center [505, 301] width 246 height 58
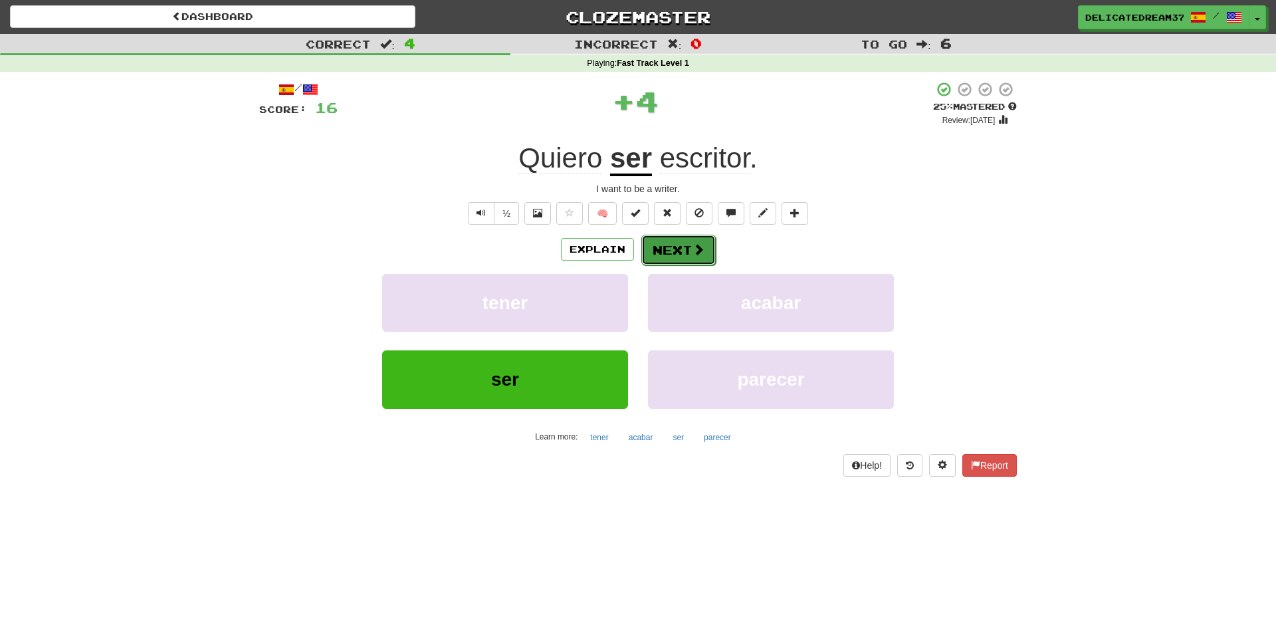
click at [673, 250] on button "Next" at bounding box center [678, 250] width 74 height 31
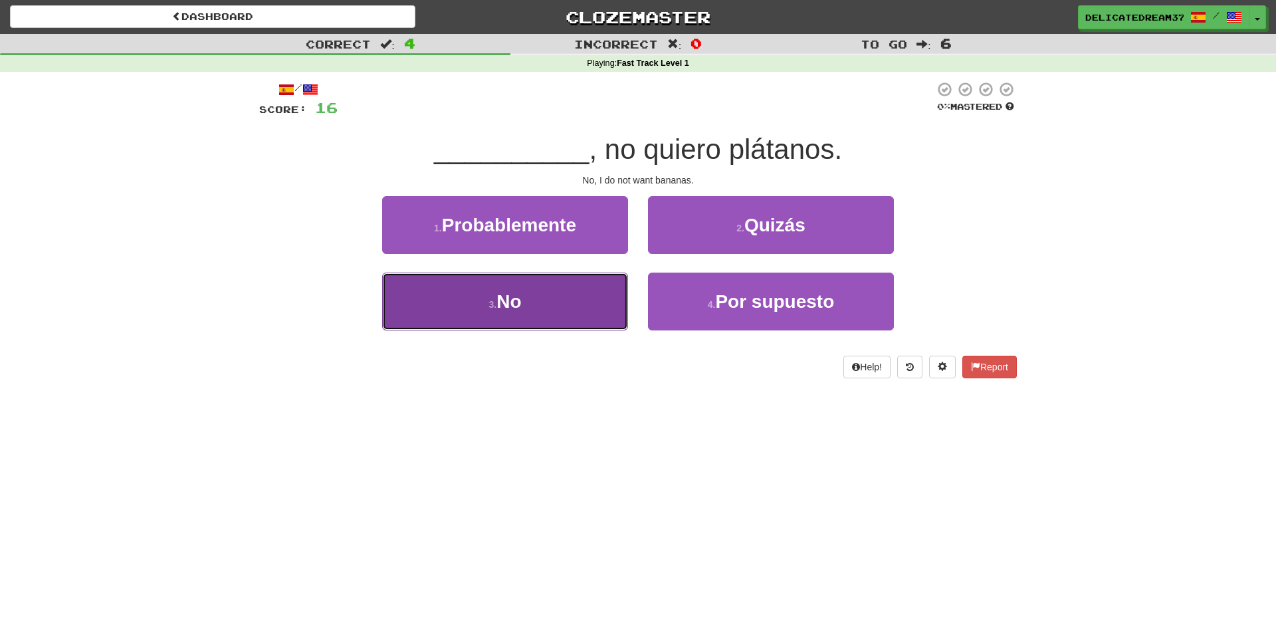
click at [617, 294] on button "3 . No" at bounding box center [505, 301] width 246 height 58
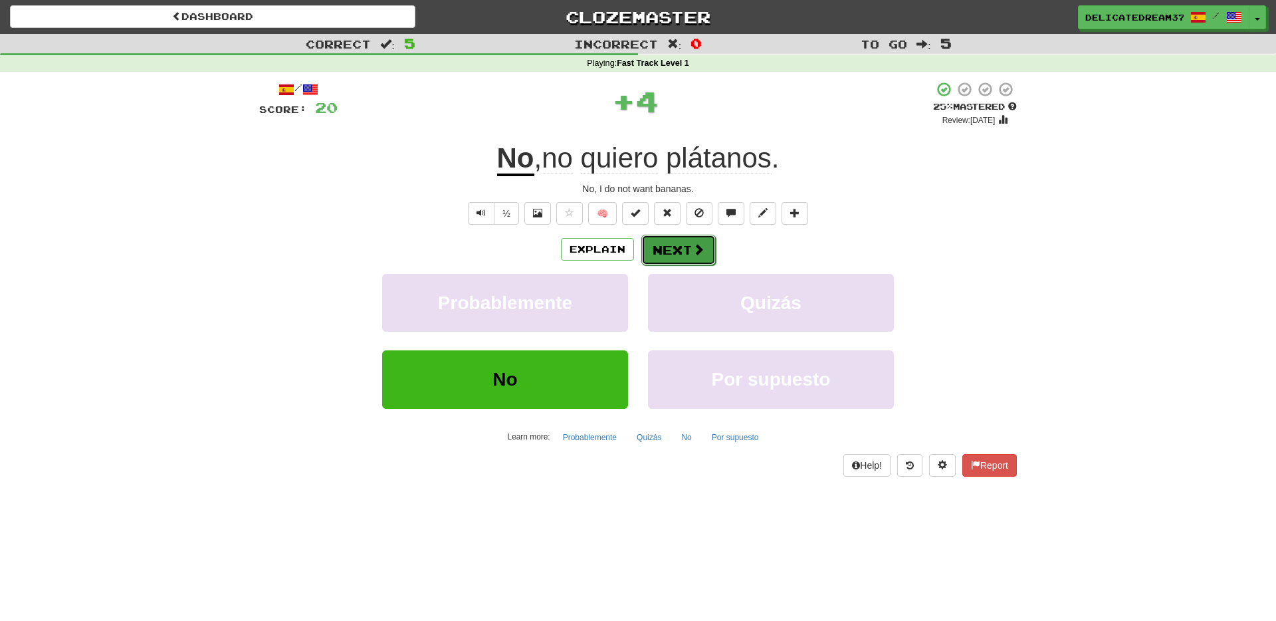
click at [670, 241] on button "Next" at bounding box center [678, 250] width 74 height 31
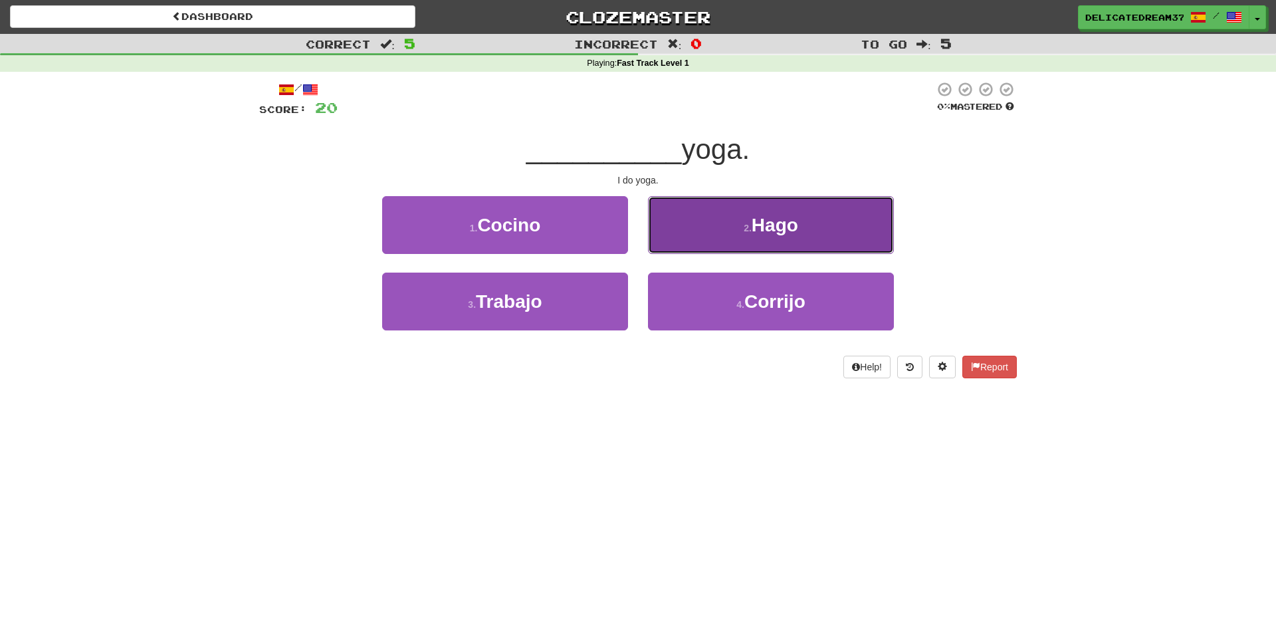
click at [668, 231] on button "2 . Hago" at bounding box center [771, 225] width 246 height 58
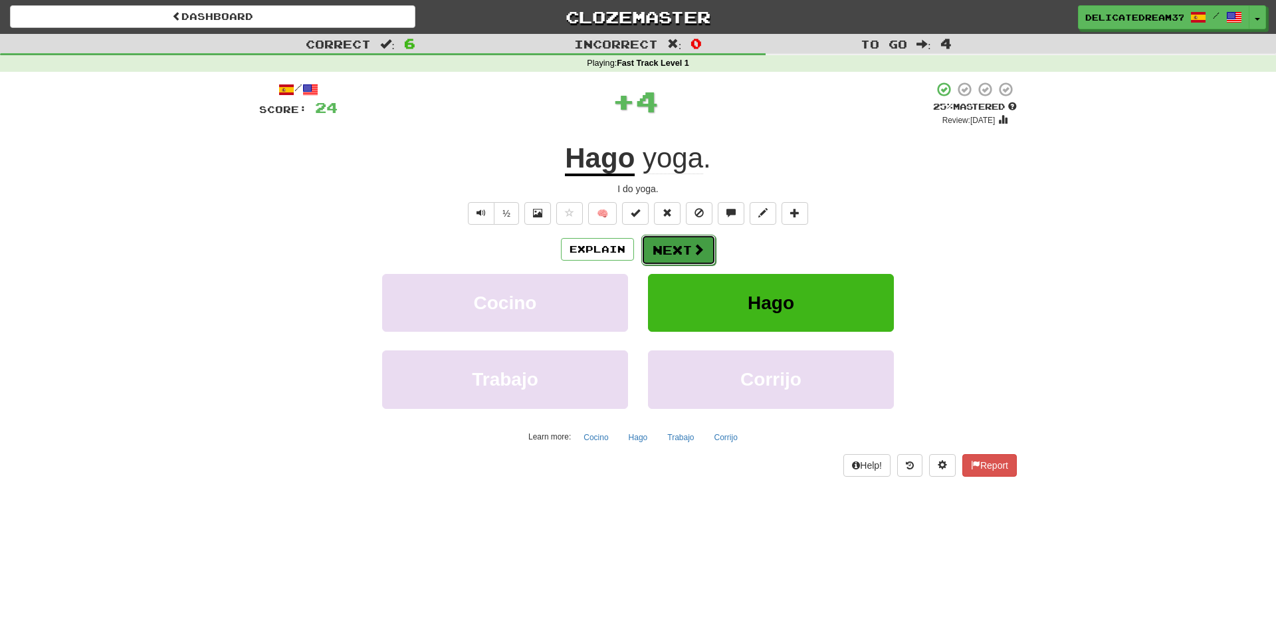
click at [654, 243] on button "Next" at bounding box center [678, 250] width 74 height 31
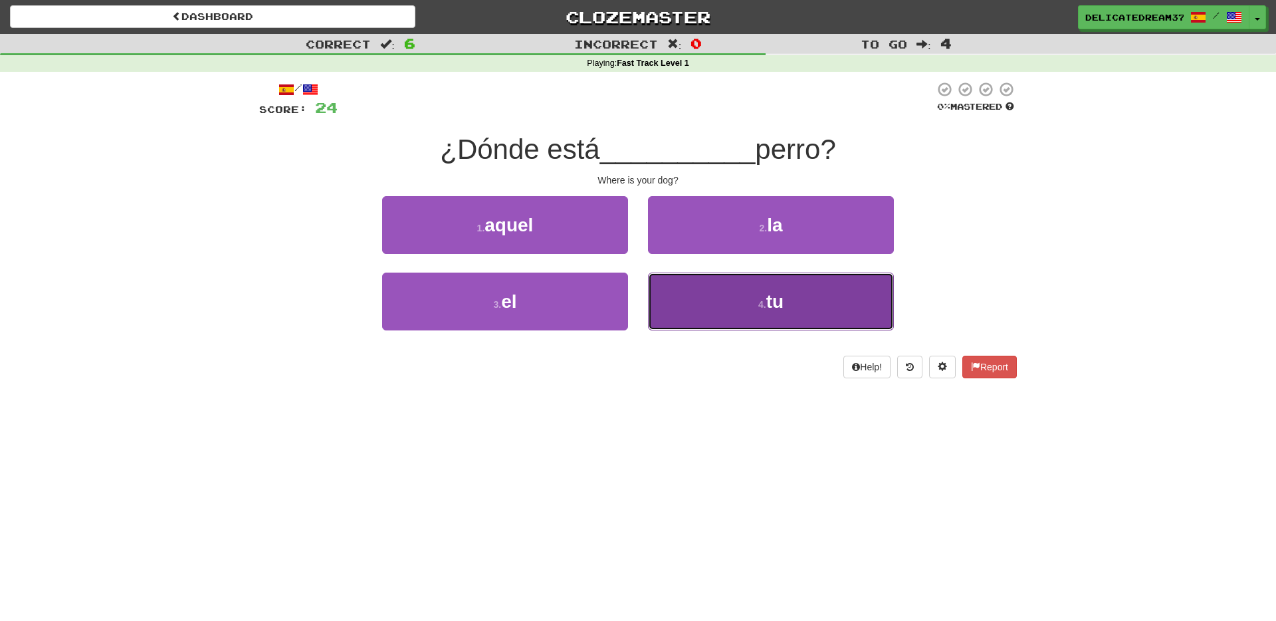
click at [703, 314] on button "4 . tu" at bounding box center [771, 301] width 246 height 58
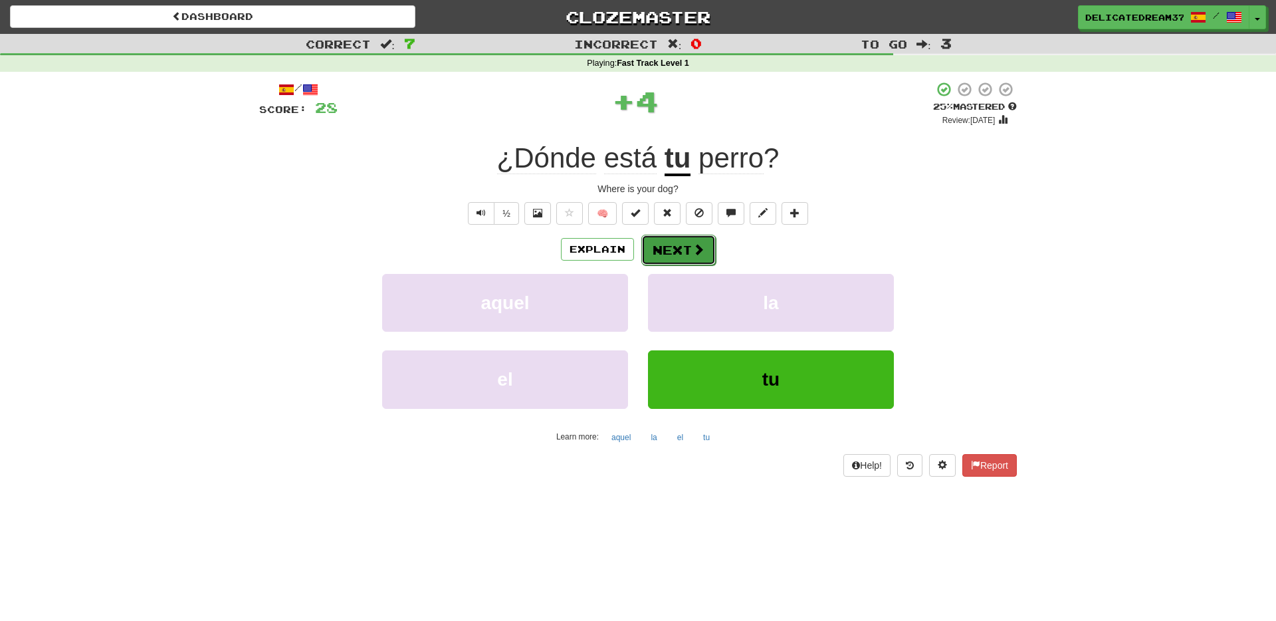
click at [681, 255] on button "Next" at bounding box center [678, 250] width 74 height 31
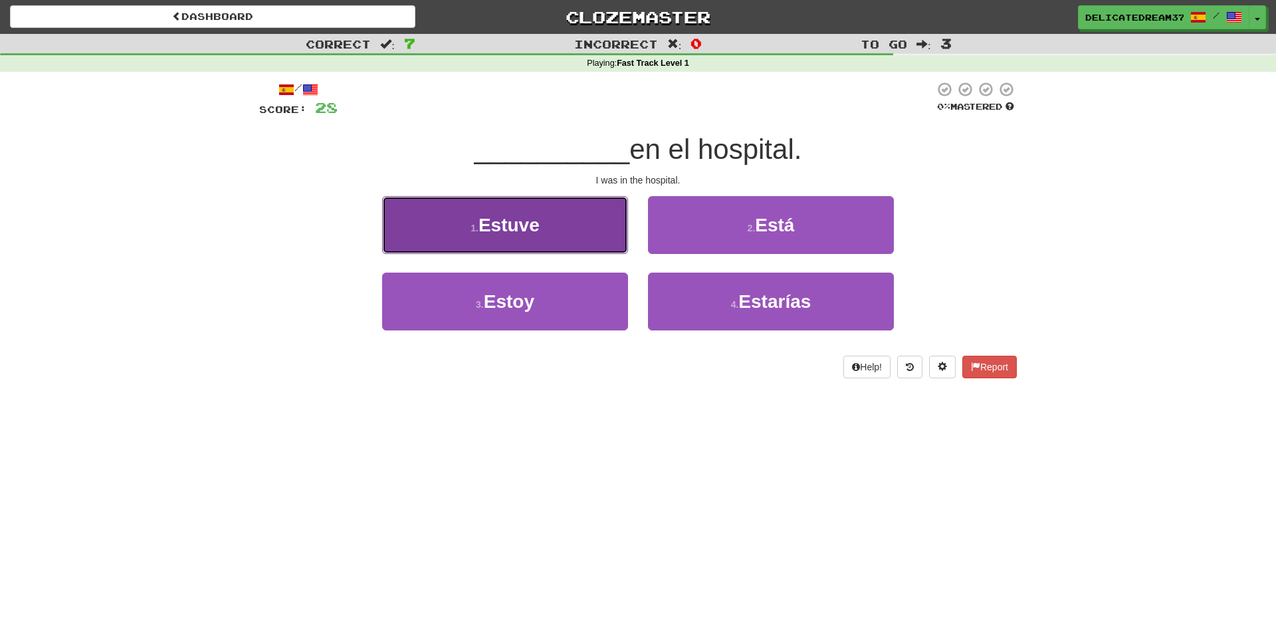
click at [570, 234] on button "1 . Estuve" at bounding box center [505, 225] width 246 height 58
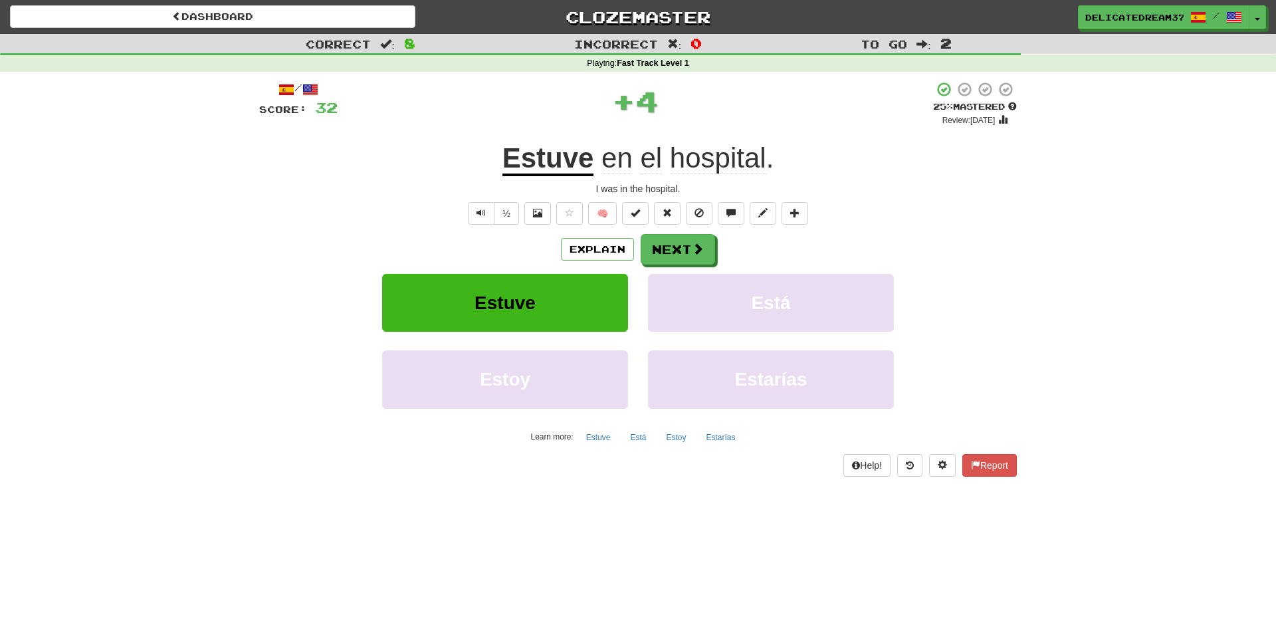
click at [669, 227] on div "/ Score: 32 + 4 25 % Mastered Review: 2025-08-16 Estuve en el hospital . I was …" at bounding box center [638, 278] width 758 height 395
click at [674, 249] on button "Next" at bounding box center [678, 250] width 74 height 31
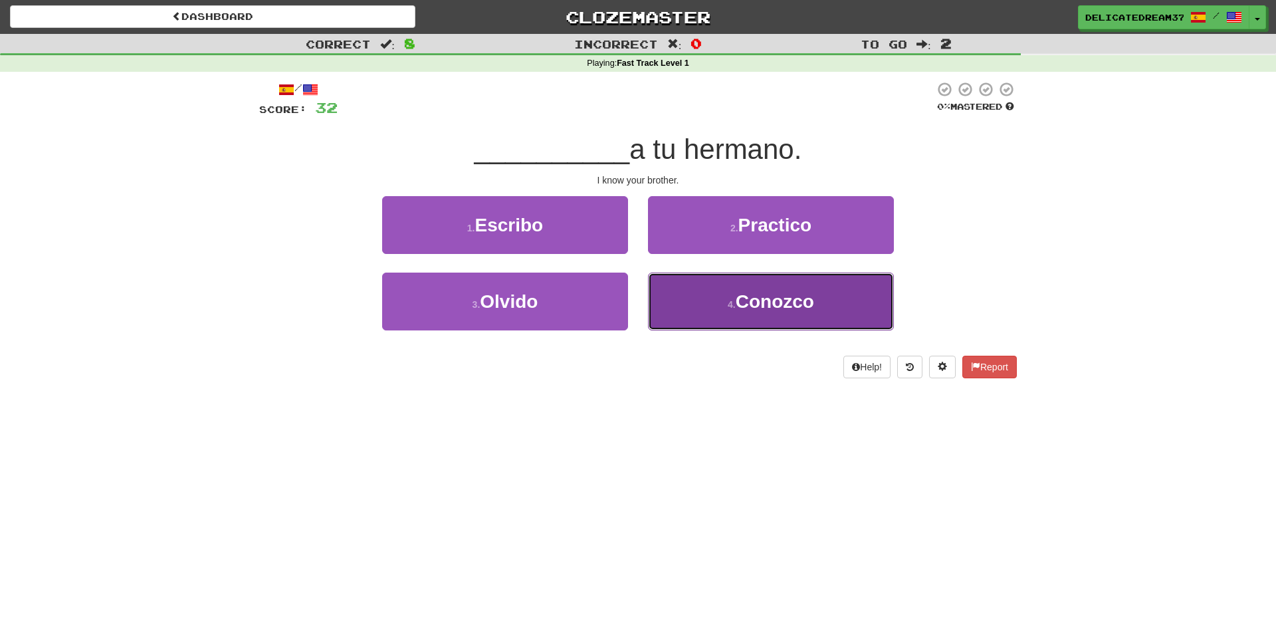
click at [690, 309] on button "4 . Conozco" at bounding box center [771, 301] width 246 height 58
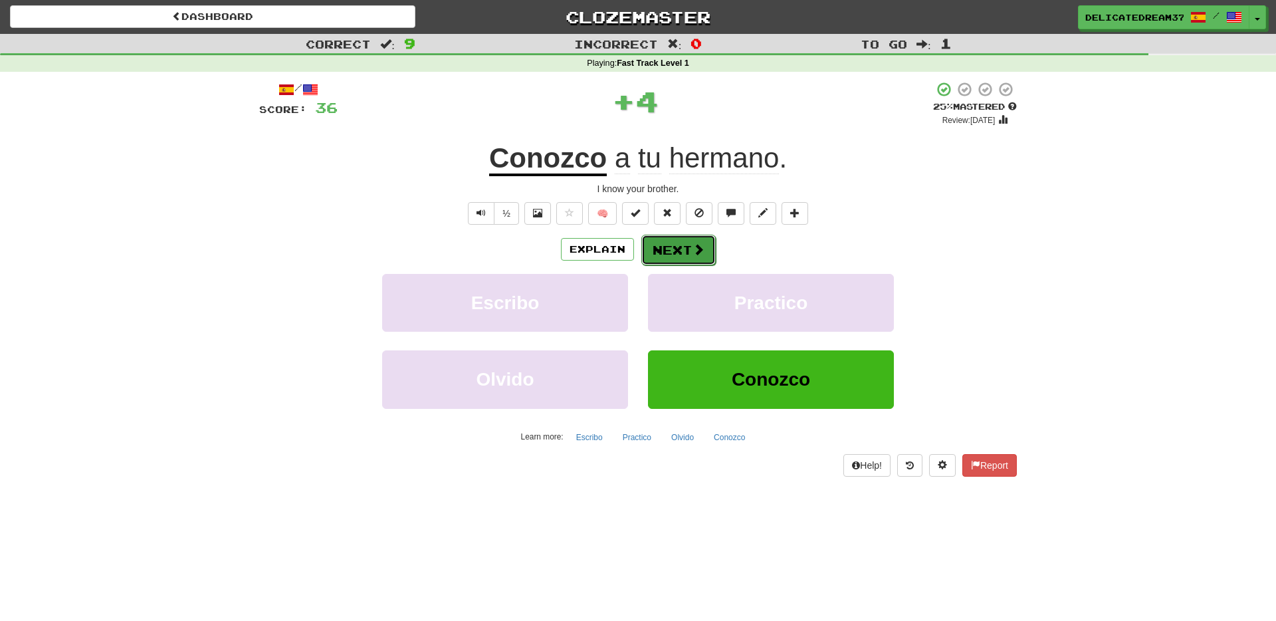
click at [655, 251] on button "Next" at bounding box center [678, 250] width 74 height 31
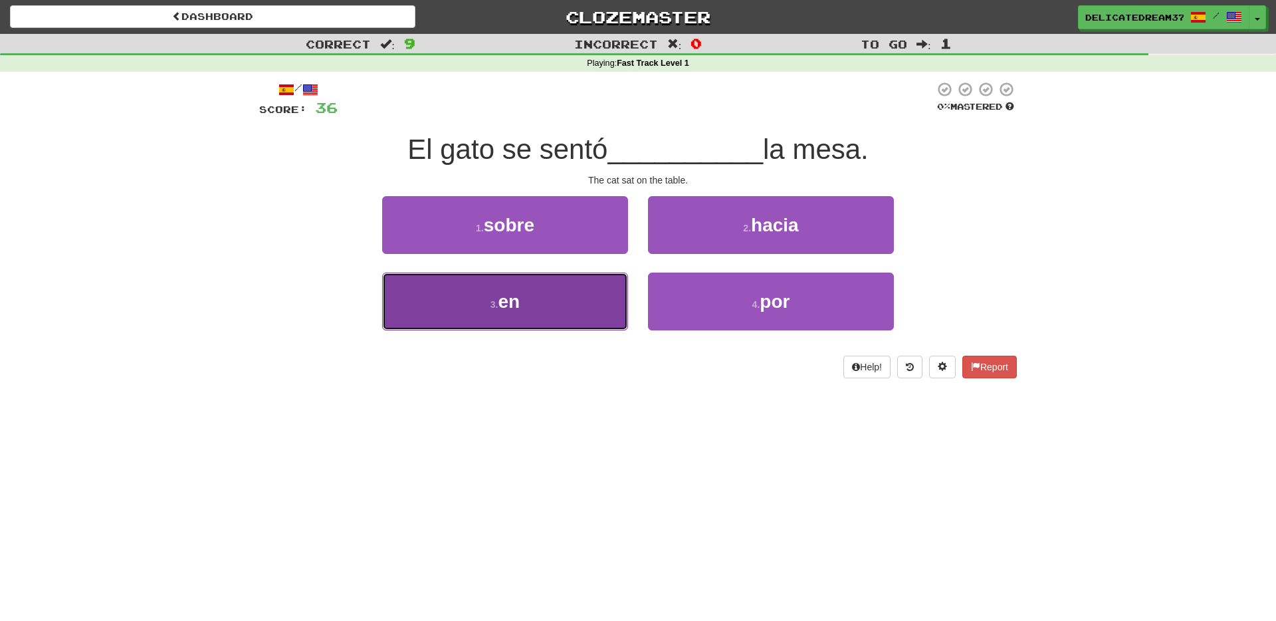
click at [592, 302] on button "3 . en" at bounding box center [505, 301] width 246 height 58
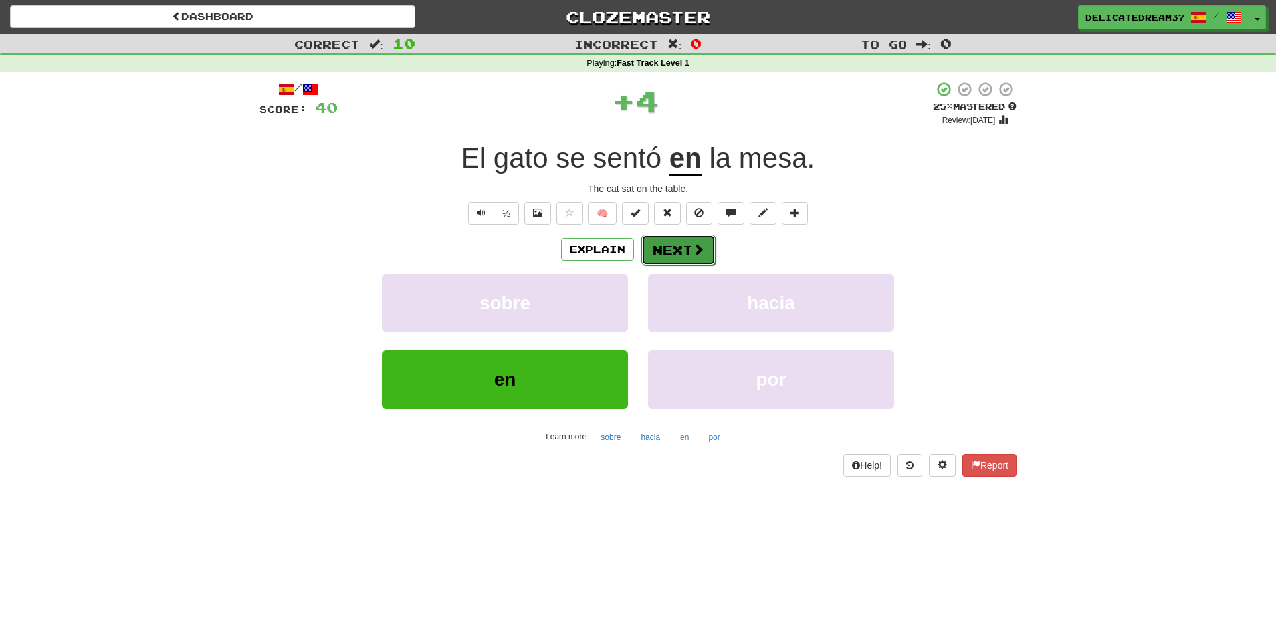
click at [698, 239] on button "Next" at bounding box center [678, 250] width 74 height 31
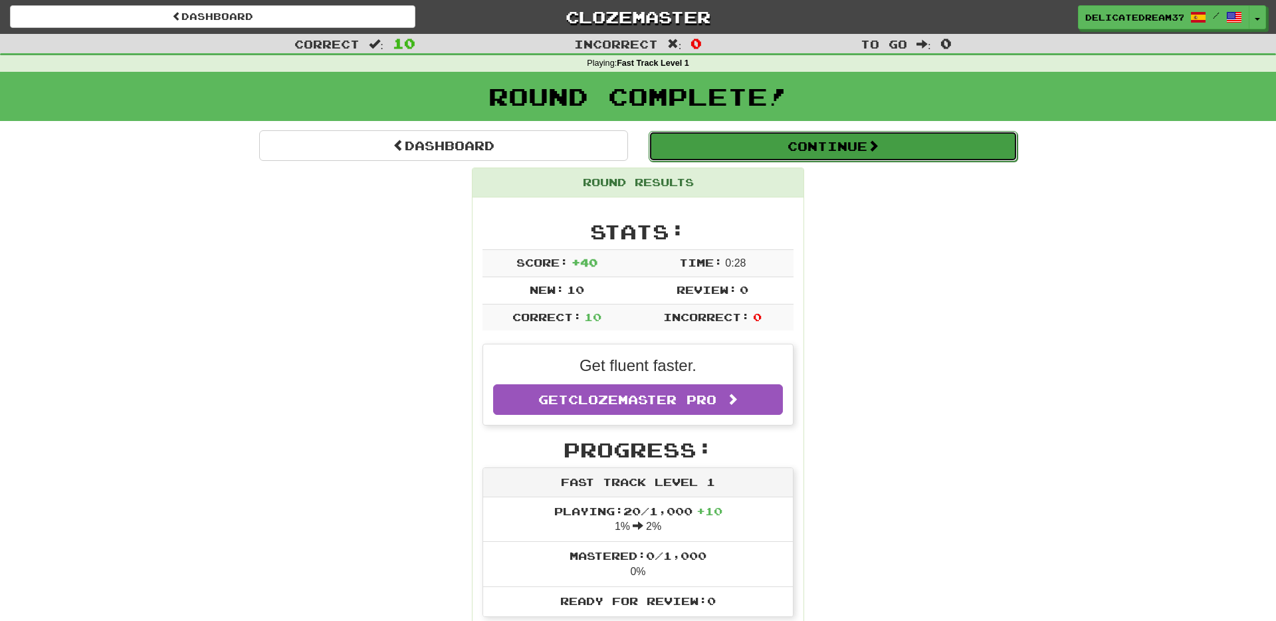
click at [764, 154] on button "Continue" at bounding box center [833, 146] width 369 height 31
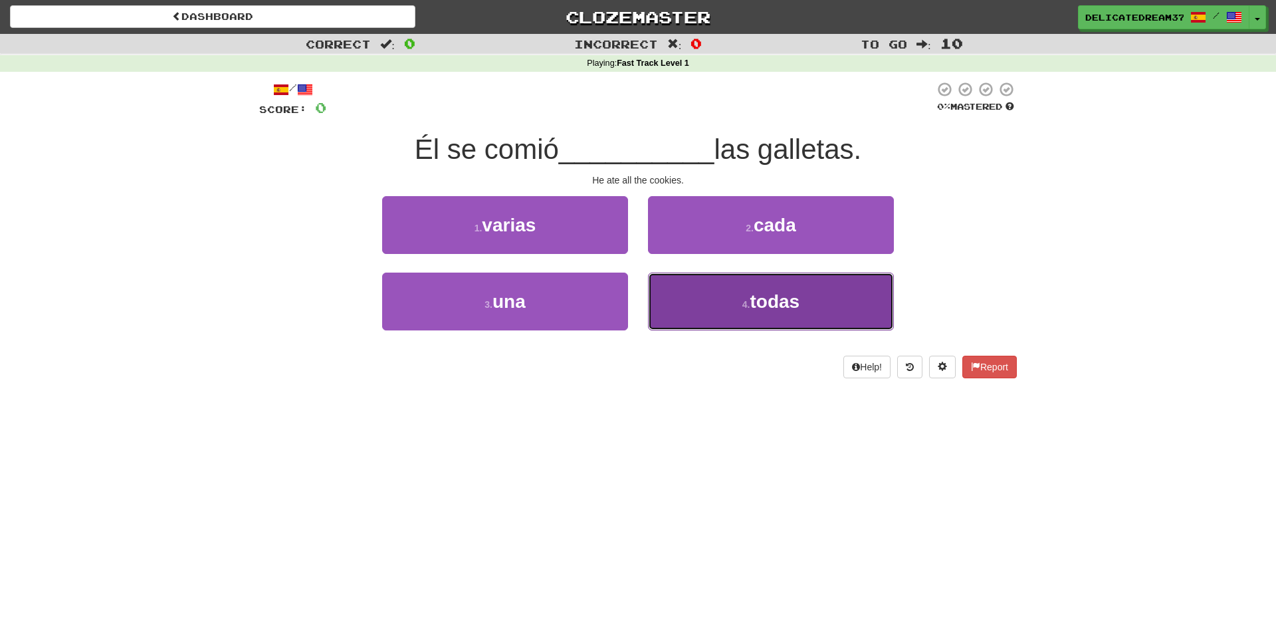
click at [683, 294] on button "4 . todas" at bounding box center [771, 301] width 246 height 58
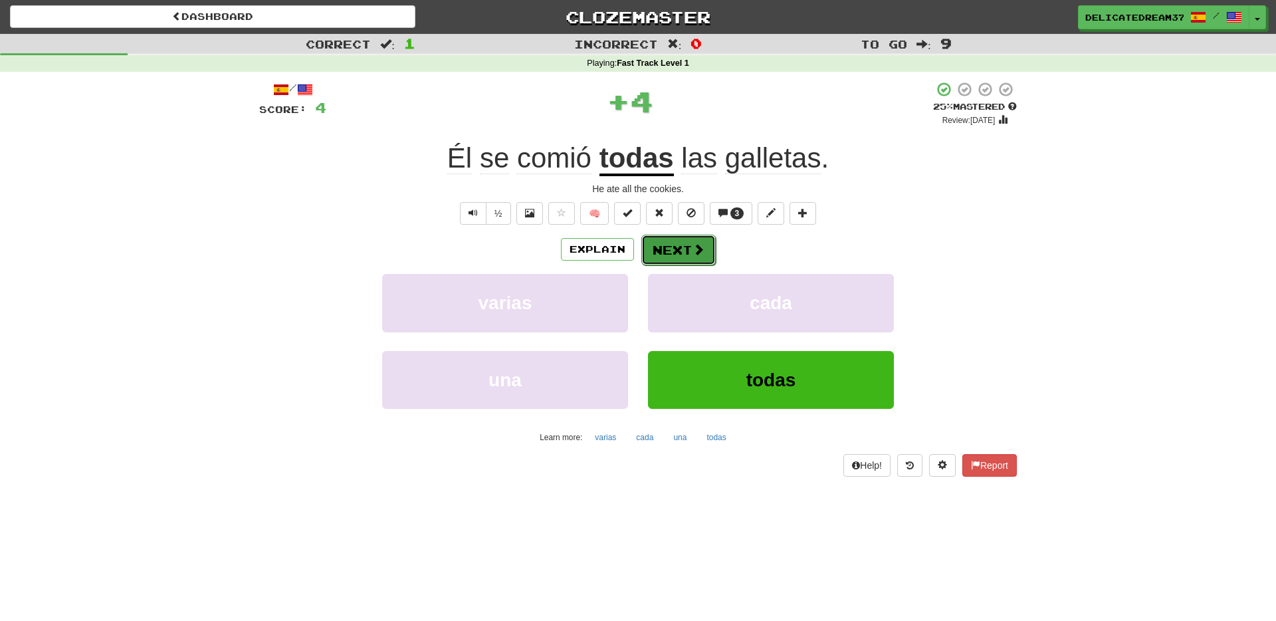
click at [670, 242] on button "Next" at bounding box center [678, 250] width 74 height 31
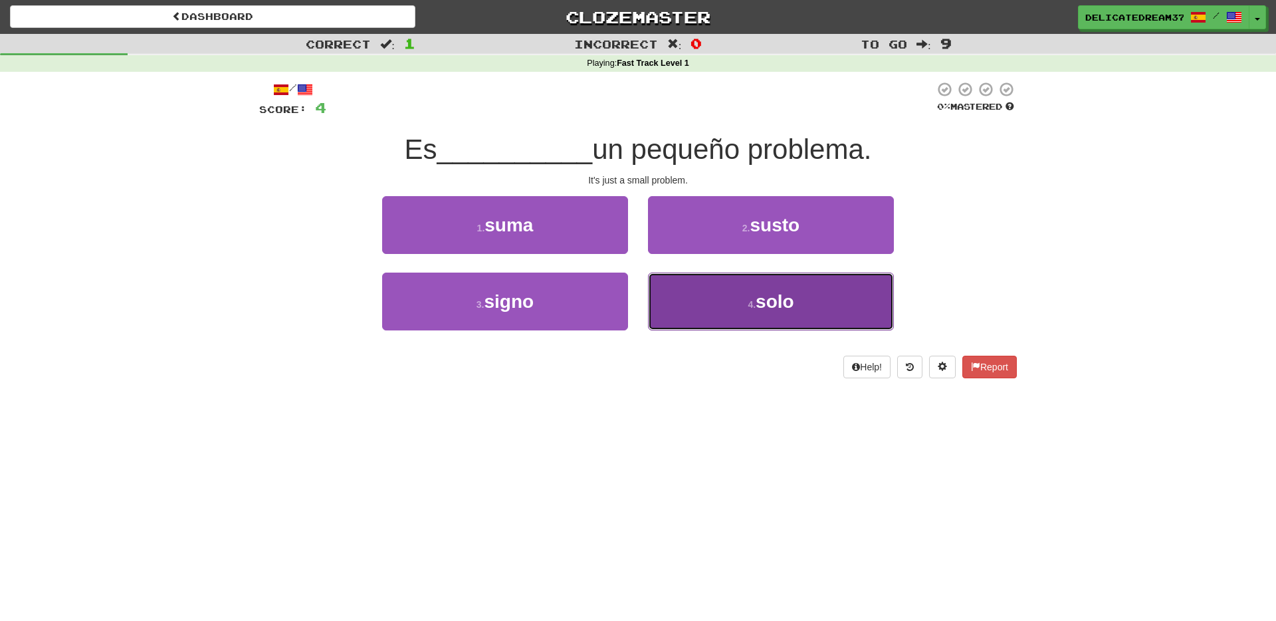
click at [712, 310] on button "4 . solo" at bounding box center [771, 301] width 246 height 58
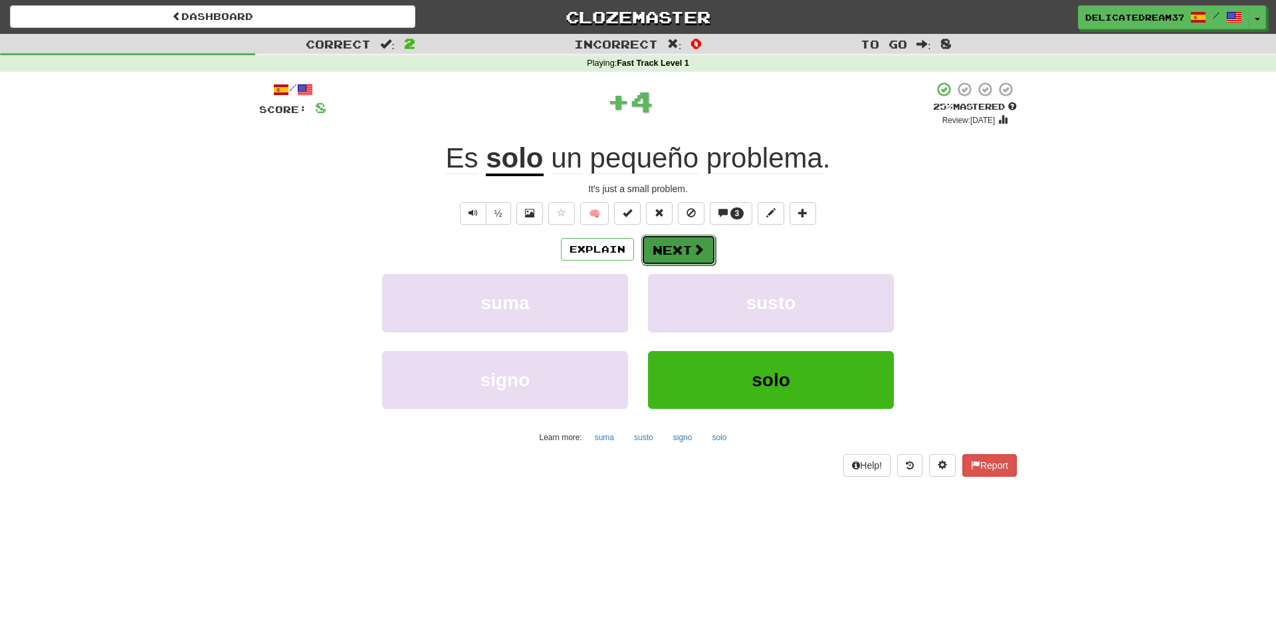
click at [692, 247] on span at bounding box center [698, 249] width 12 height 12
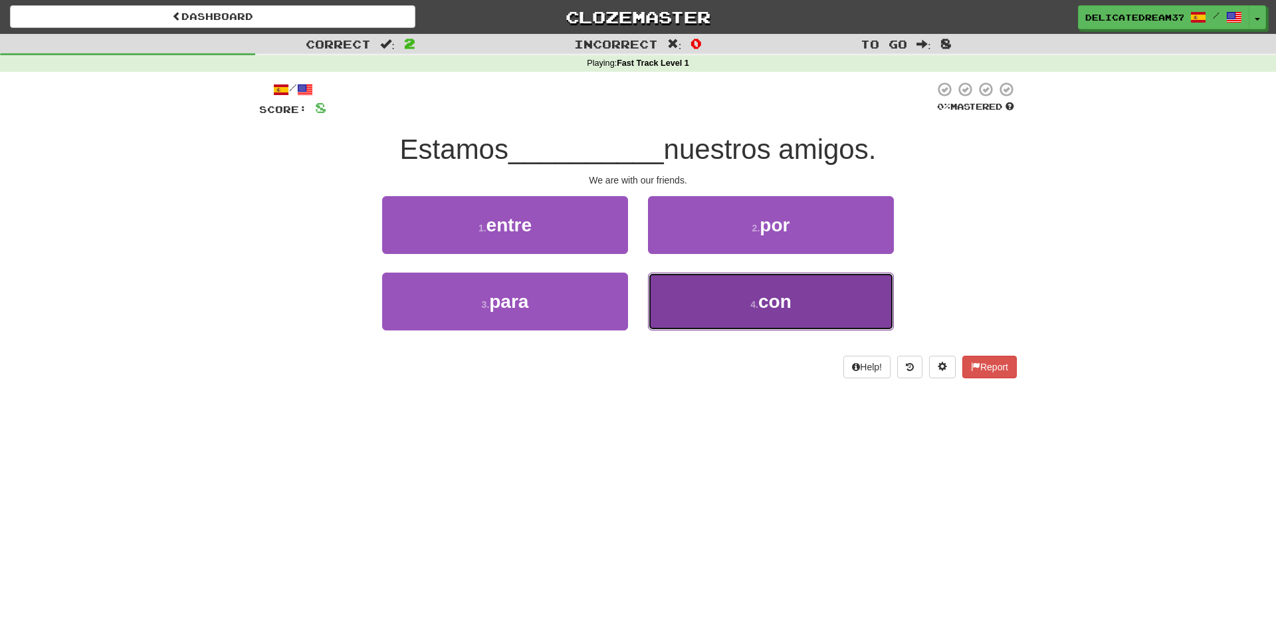
click at [720, 302] on button "4 . con" at bounding box center [771, 301] width 246 height 58
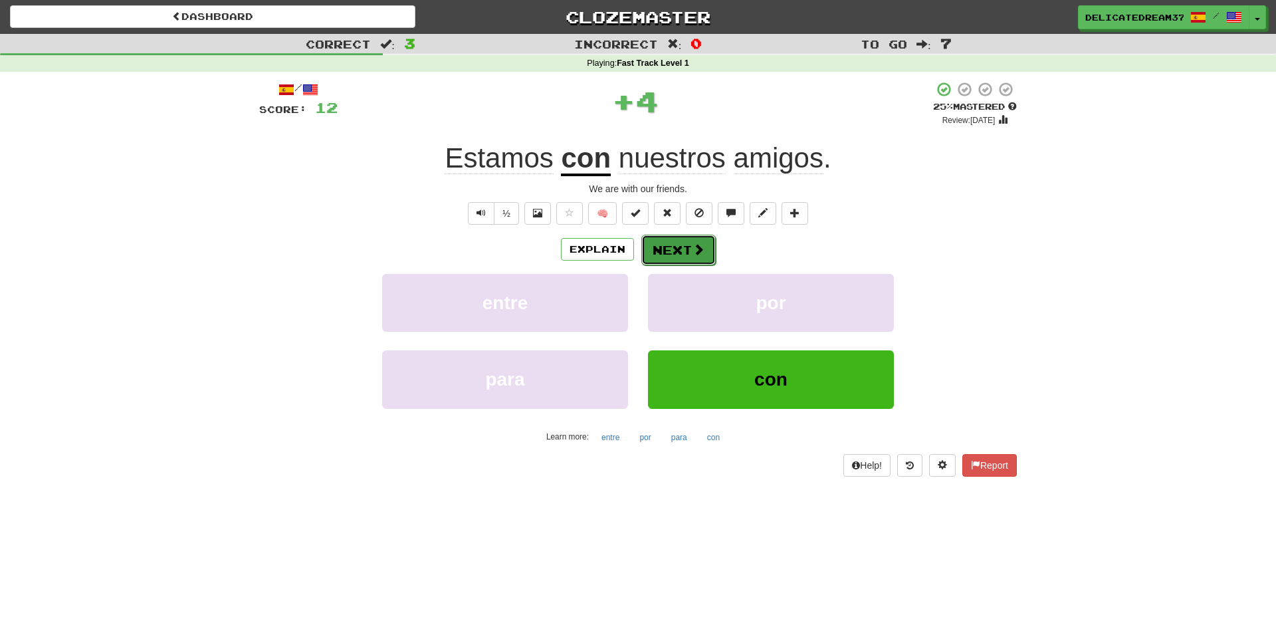
click at [675, 243] on button "Next" at bounding box center [678, 250] width 74 height 31
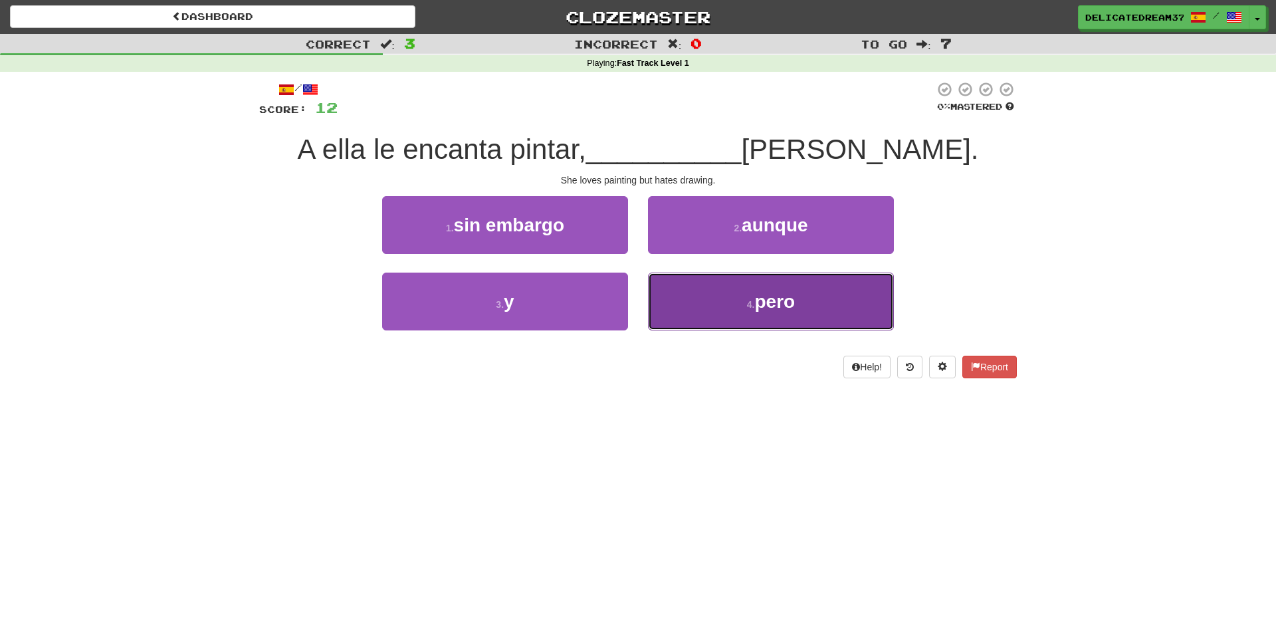
click at [700, 300] on button "4 . pero" at bounding box center [771, 301] width 246 height 58
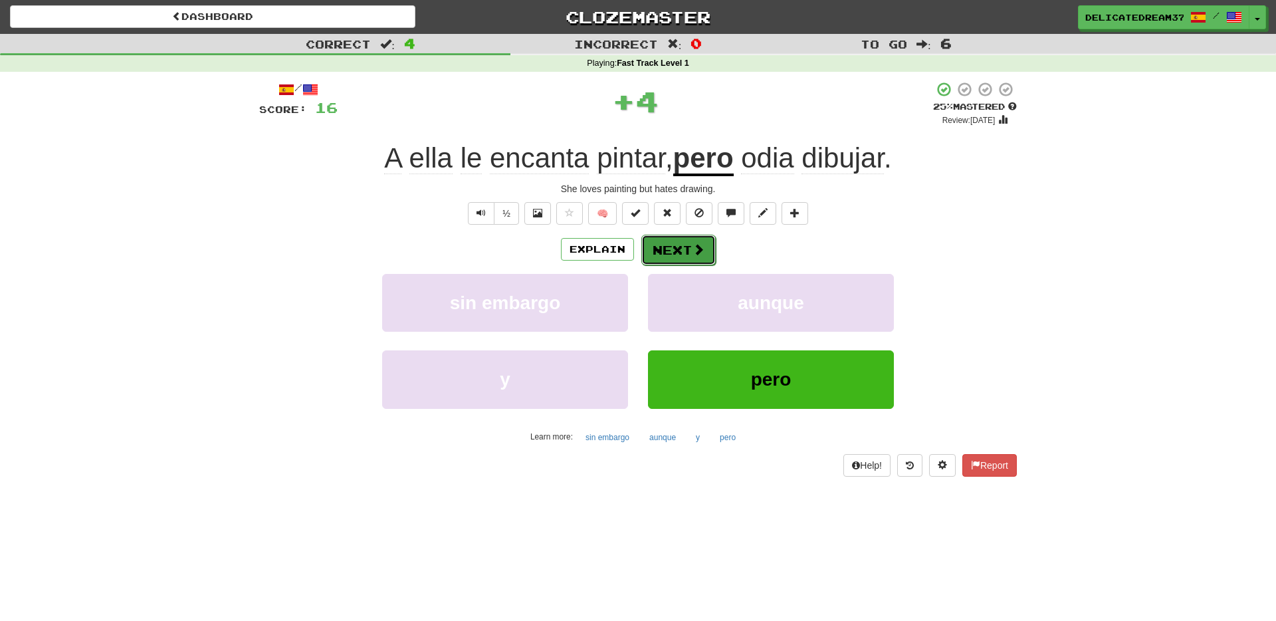
click at [681, 261] on button "Next" at bounding box center [678, 250] width 74 height 31
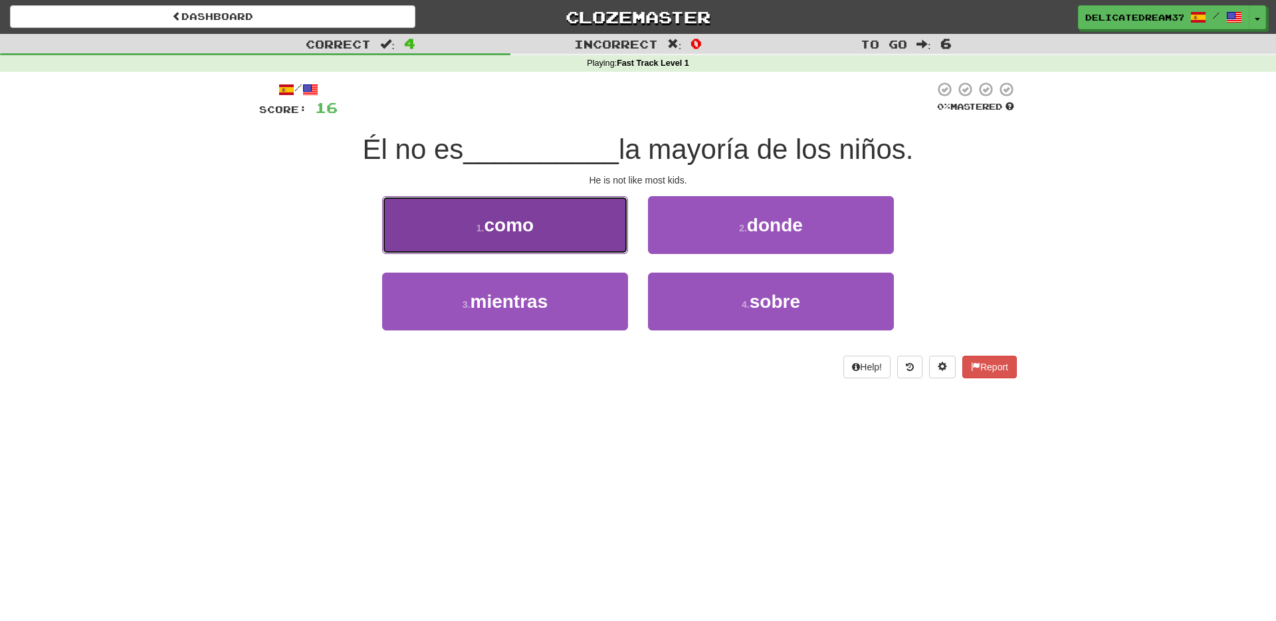
click at [614, 233] on button "1 . como" at bounding box center [505, 225] width 246 height 58
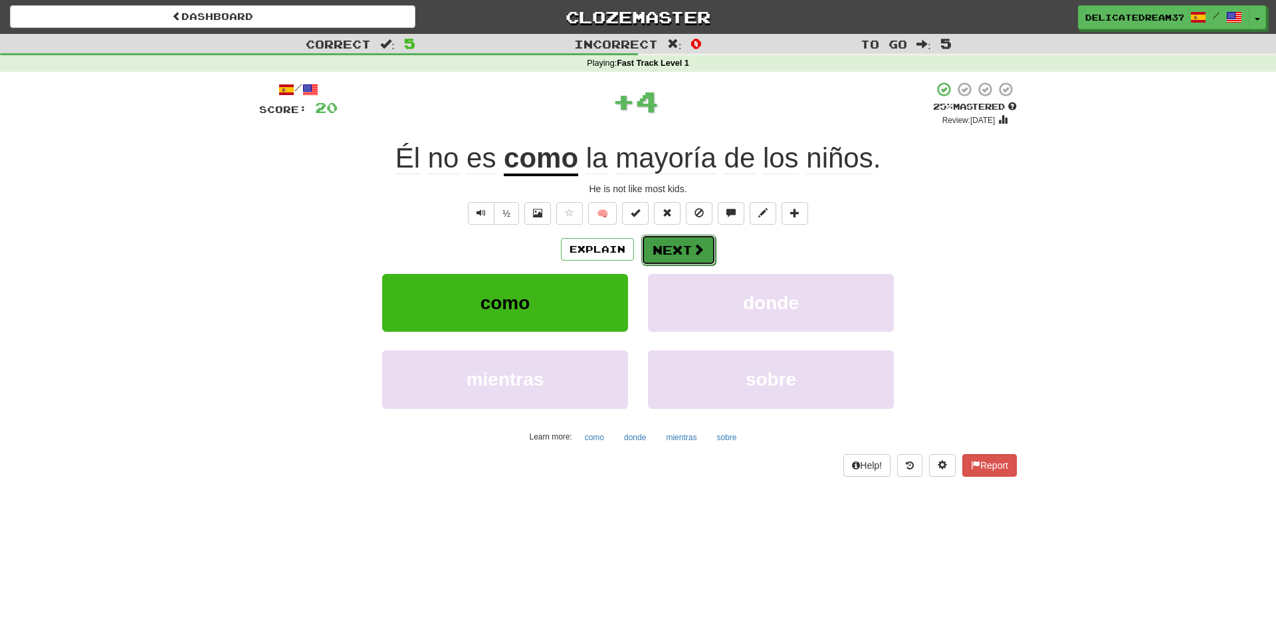
click at [700, 257] on body "Dashboard Clozemaster DelicateDream3713 / Toggle Dropdown Dashboard Leaderboard…" at bounding box center [638, 546] width 1276 height 1092
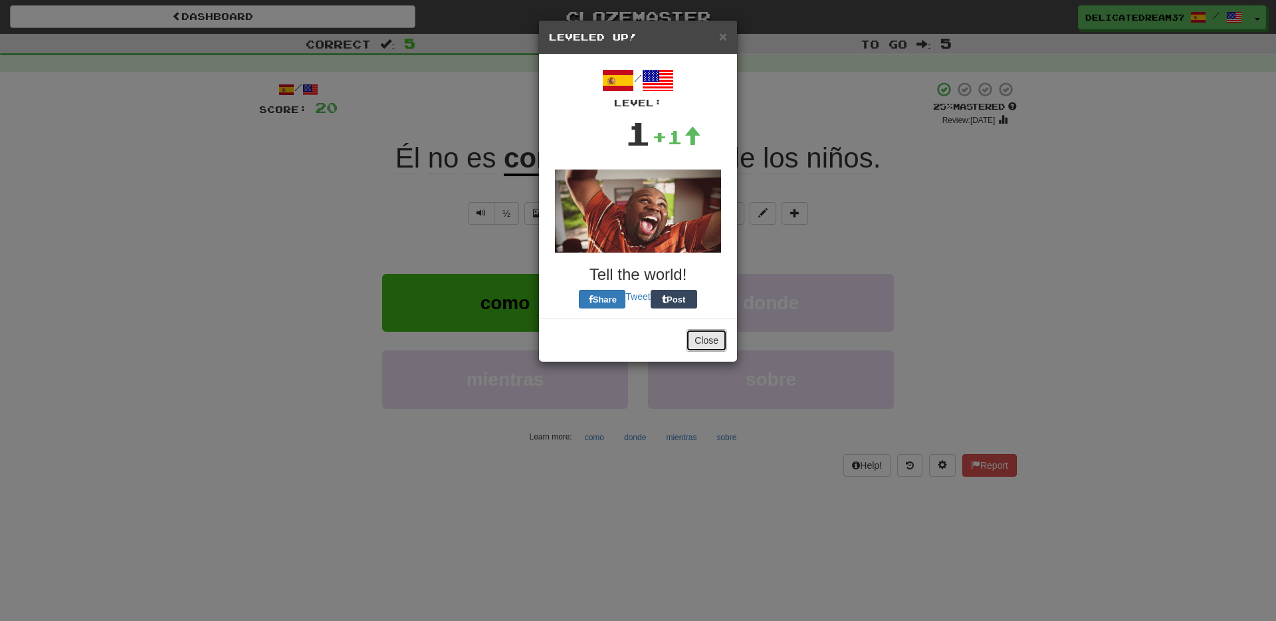
click at [710, 343] on button "Close" at bounding box center [706, 340] width 41 height 23
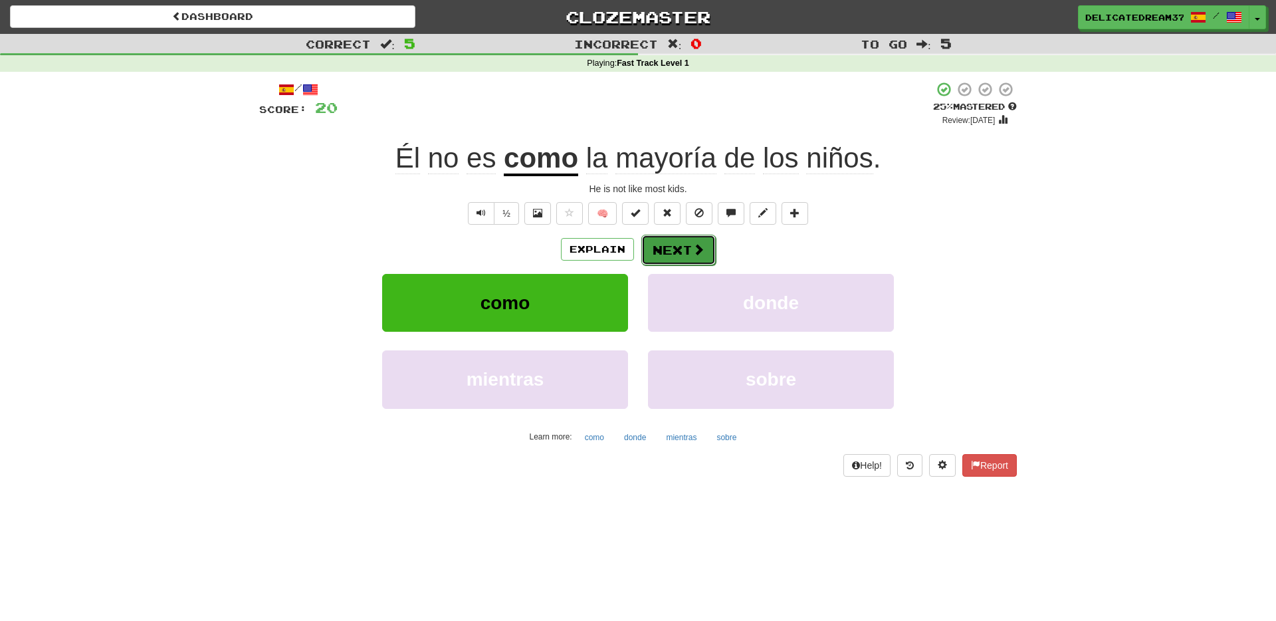
click at [698, 255] on span at bounding box center [698, 249] width 12 height 12
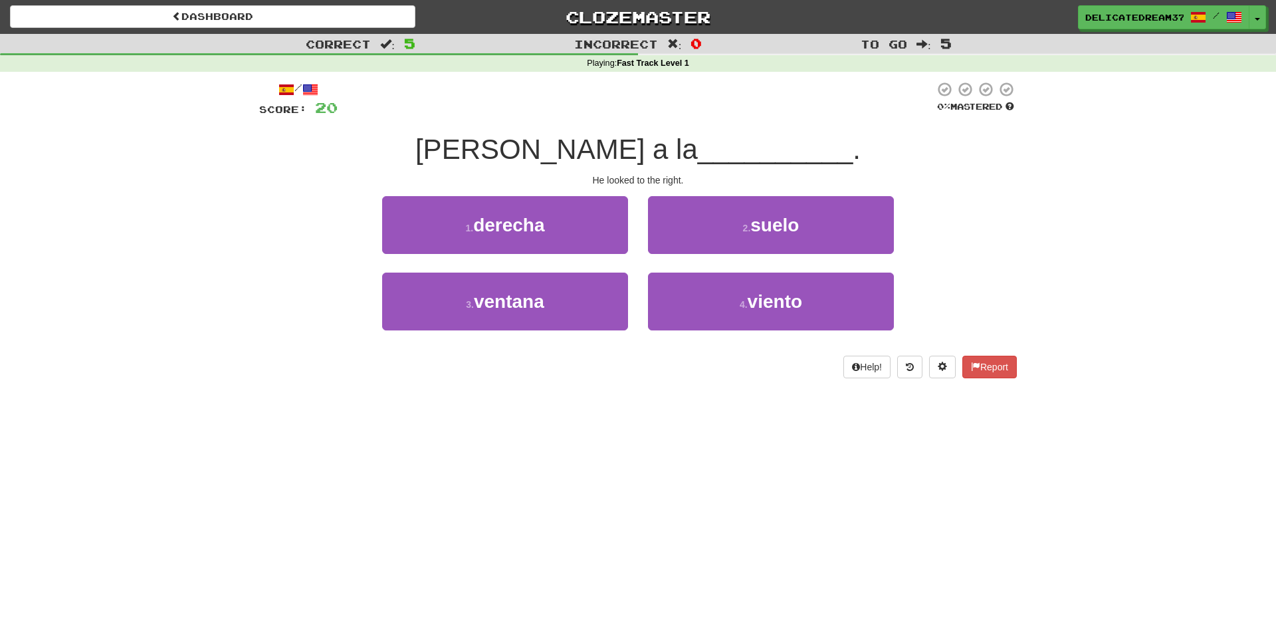
click at [575, 253] on div "1 . derecha" at bounding box center [505, 234] width 266 height 76
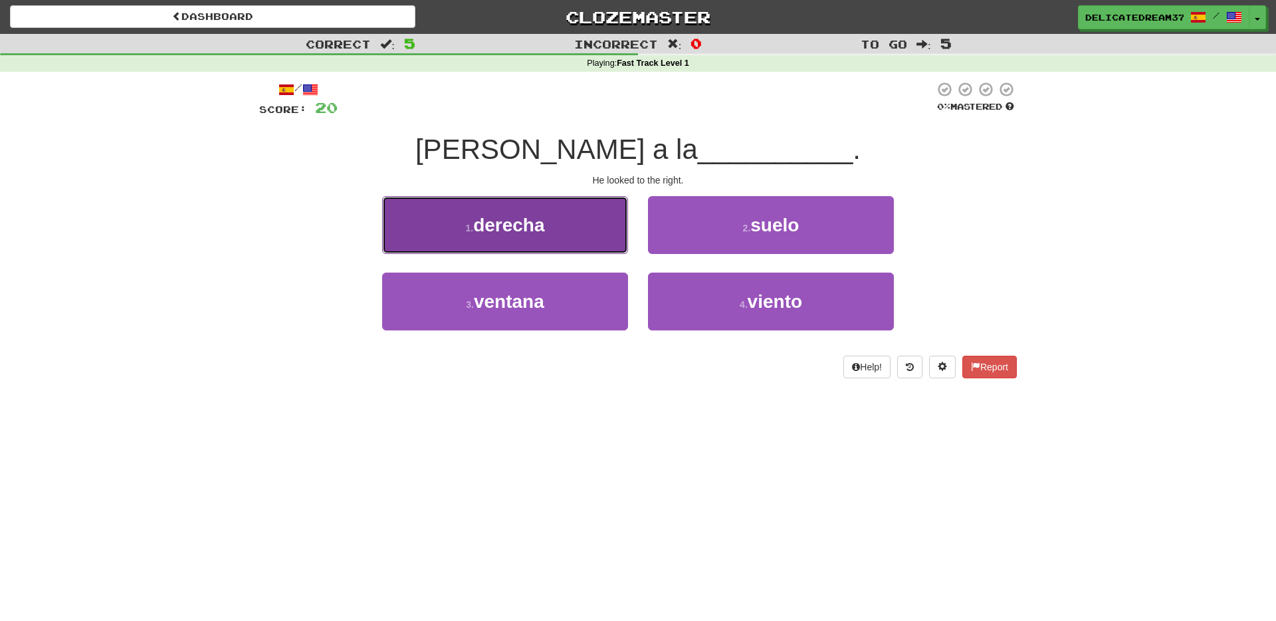
click at [581, 240] on button "1 . derecha" at bounding box center [505, 225] width 246 height 58
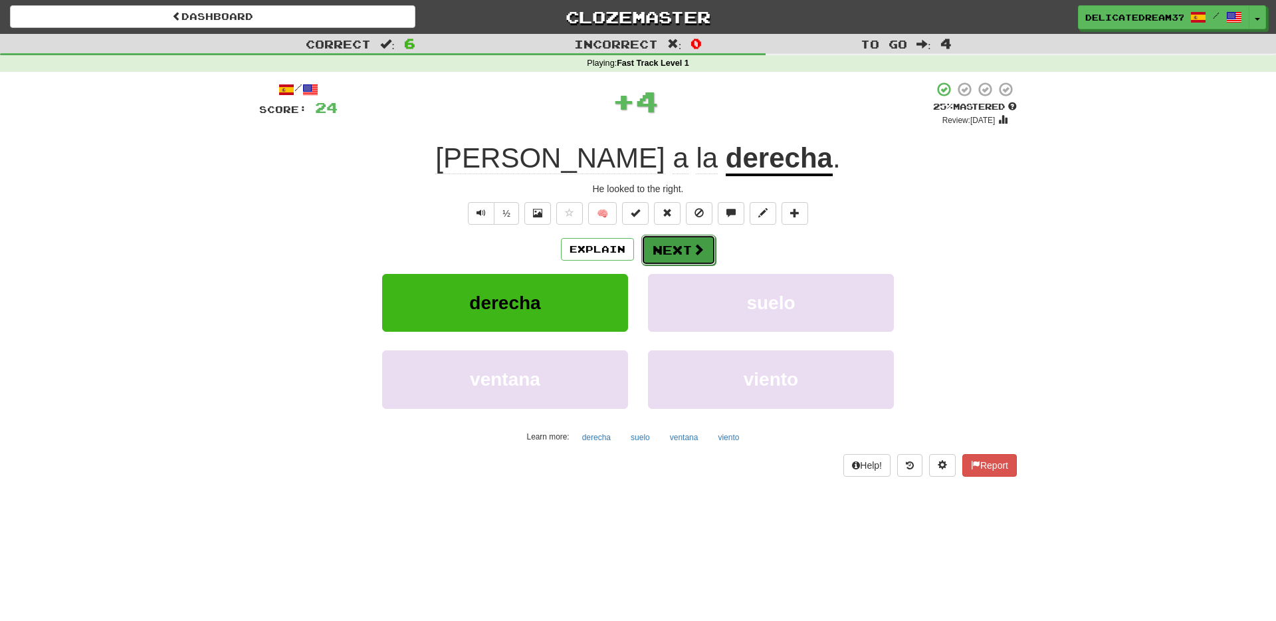
click at [686, 240] on button "Next" at bounding box center [678, 250] width 74 height 31
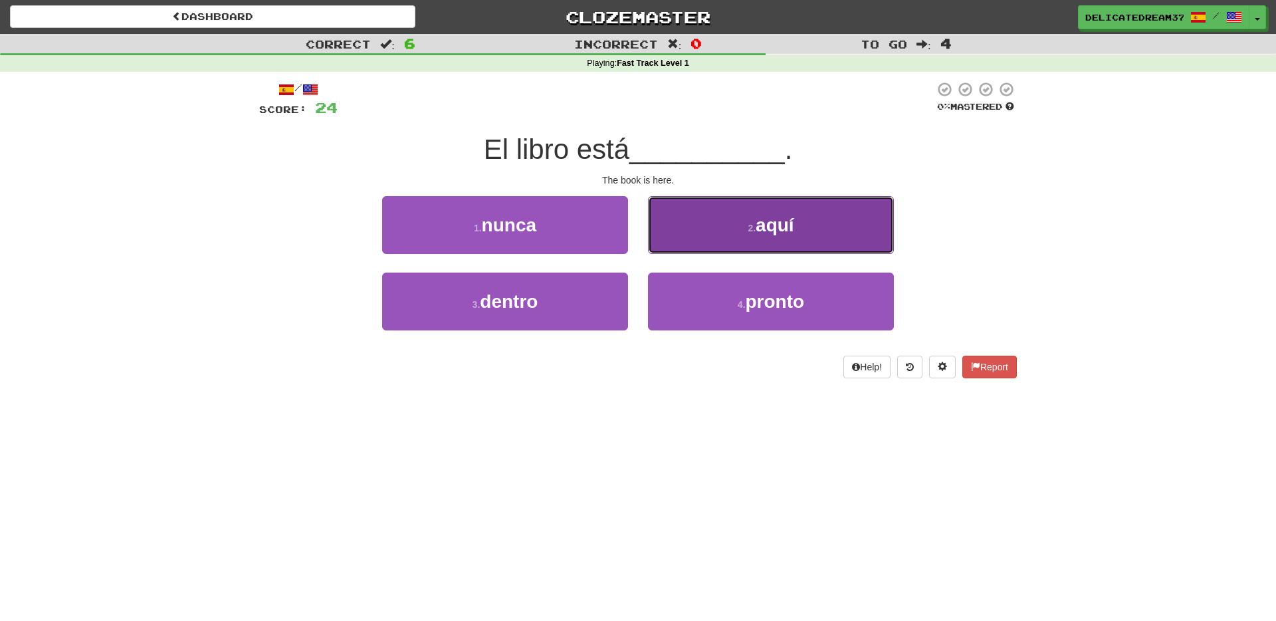
click at [679, 229] on button "2 . aquí" at bounding box center [771, 225] width 246 height 58
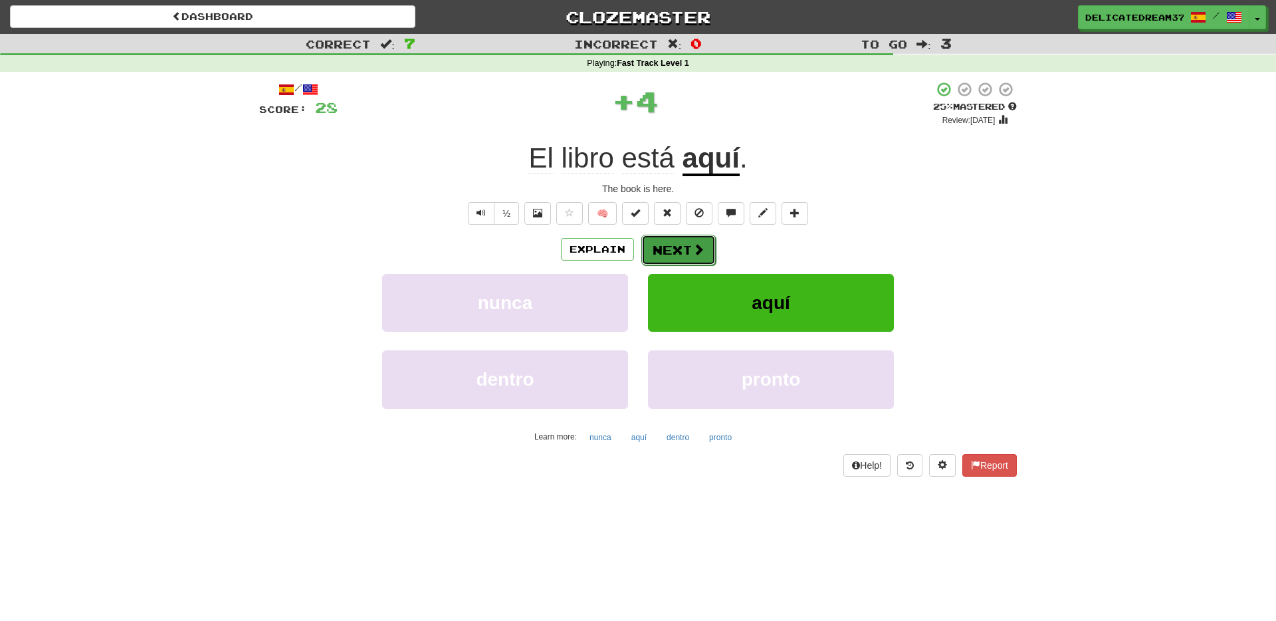
click at [663, 243] on button "Next" at bounding box center [678, 250] width 74 height 31
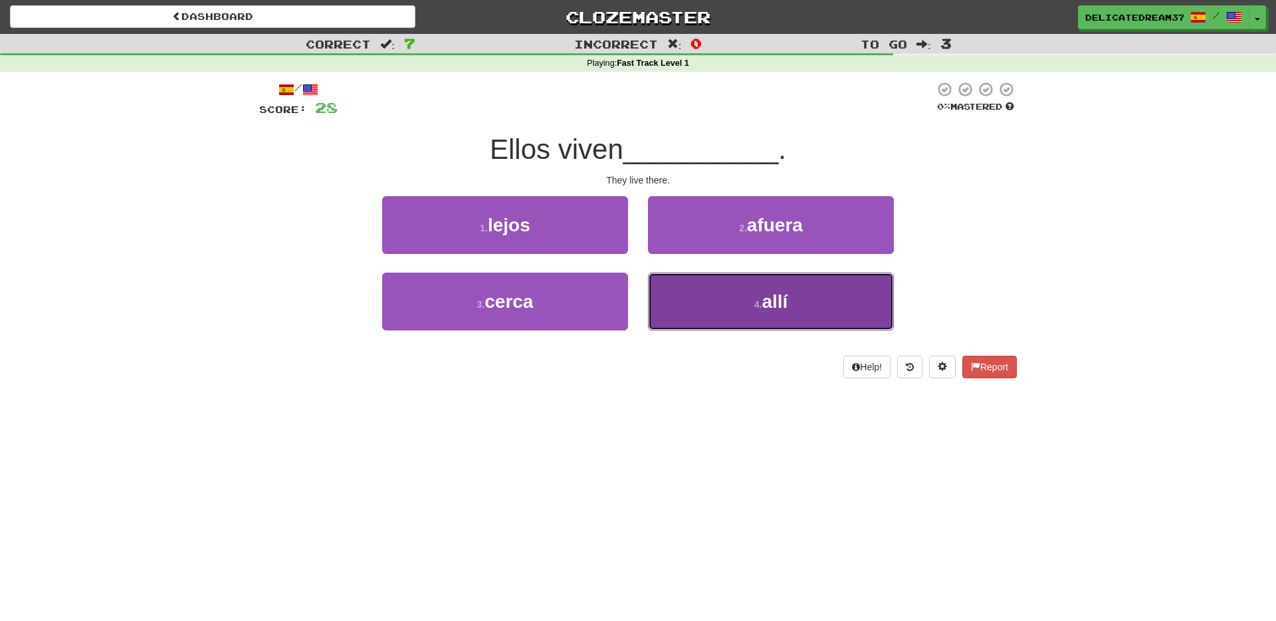
click at [711, 306] on button "4 . allí" at bounding box center [771, 301] width 246 height 58
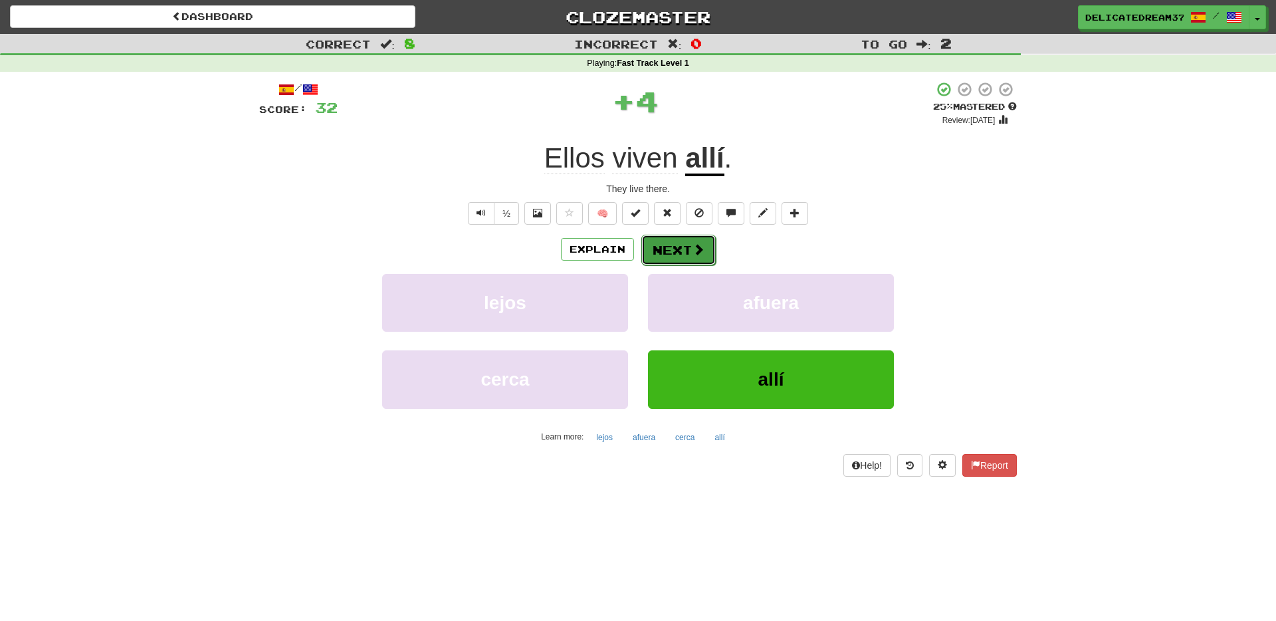
click at [677, 261] on button "Next" at bounding box center [678, 250] width 74 height 31
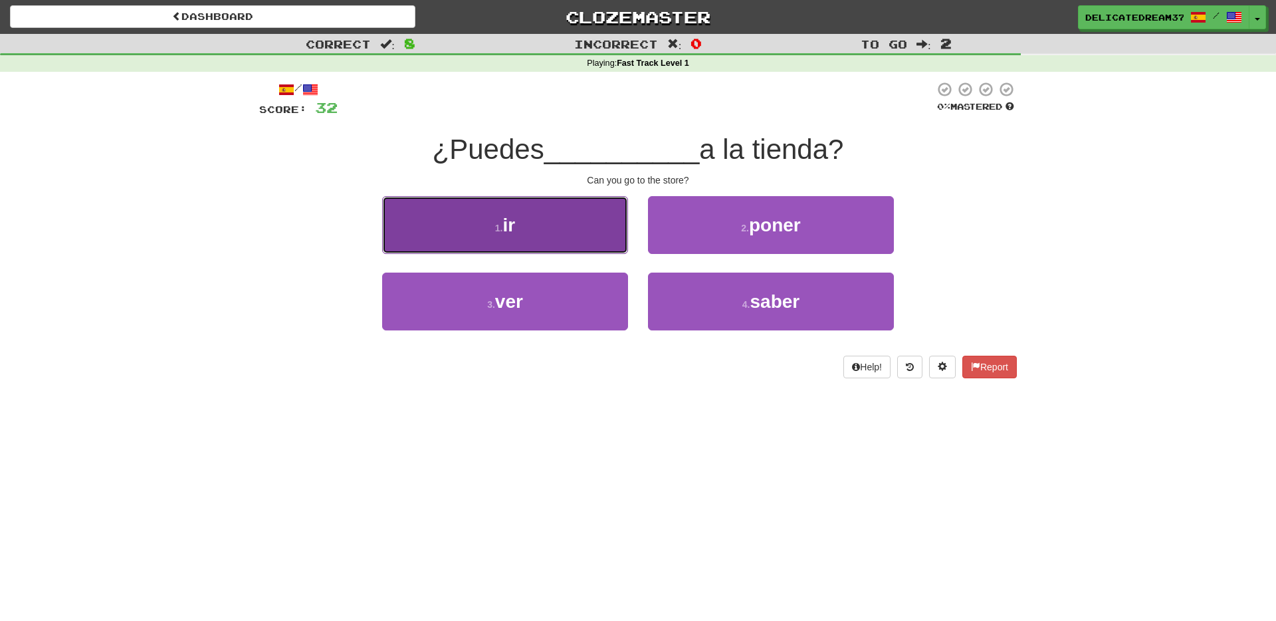
click at [596, 229] on button "1 . ir" at bounding box center [505, 225] width 246 height 58
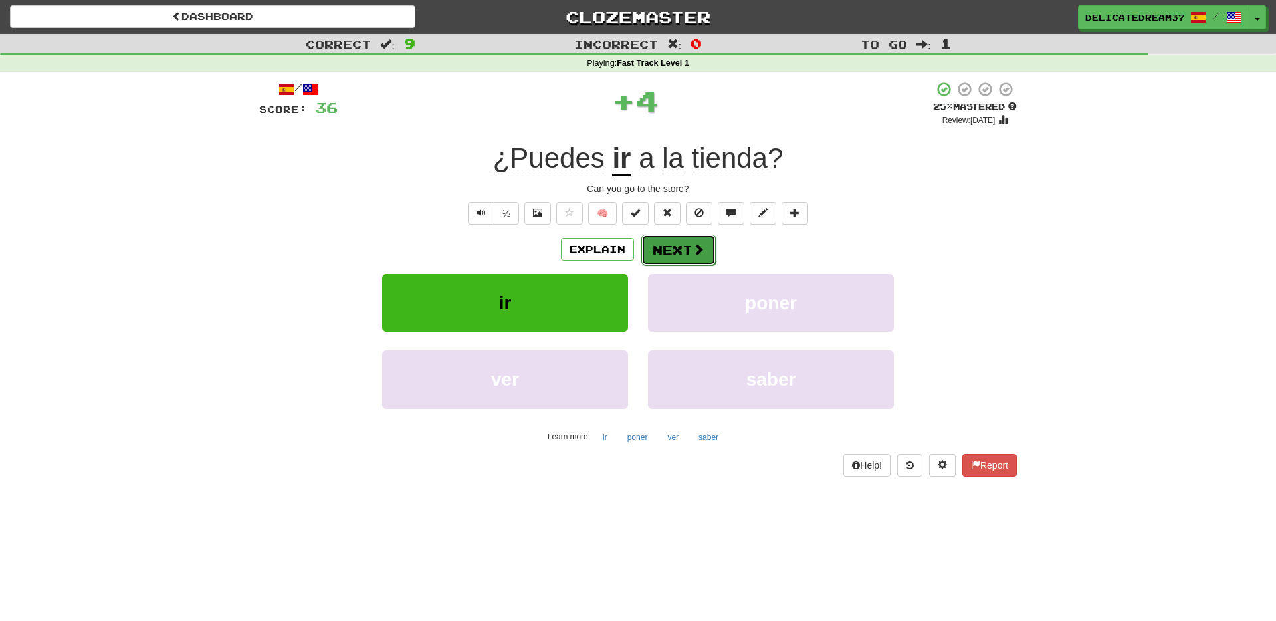
click at [691, 236] on button "Next" at bounding box center [678, 250] width 74 height 31
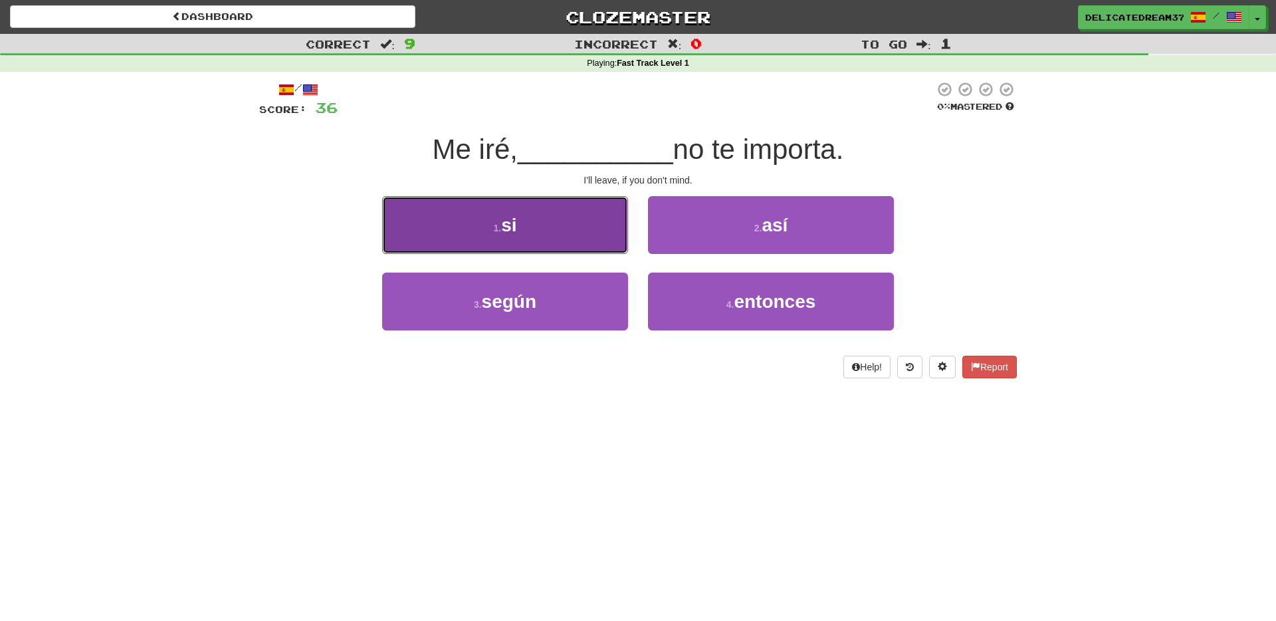
click at [613, 247] on button "1 . si" at bounding box center [505, 225] width 246 height 58
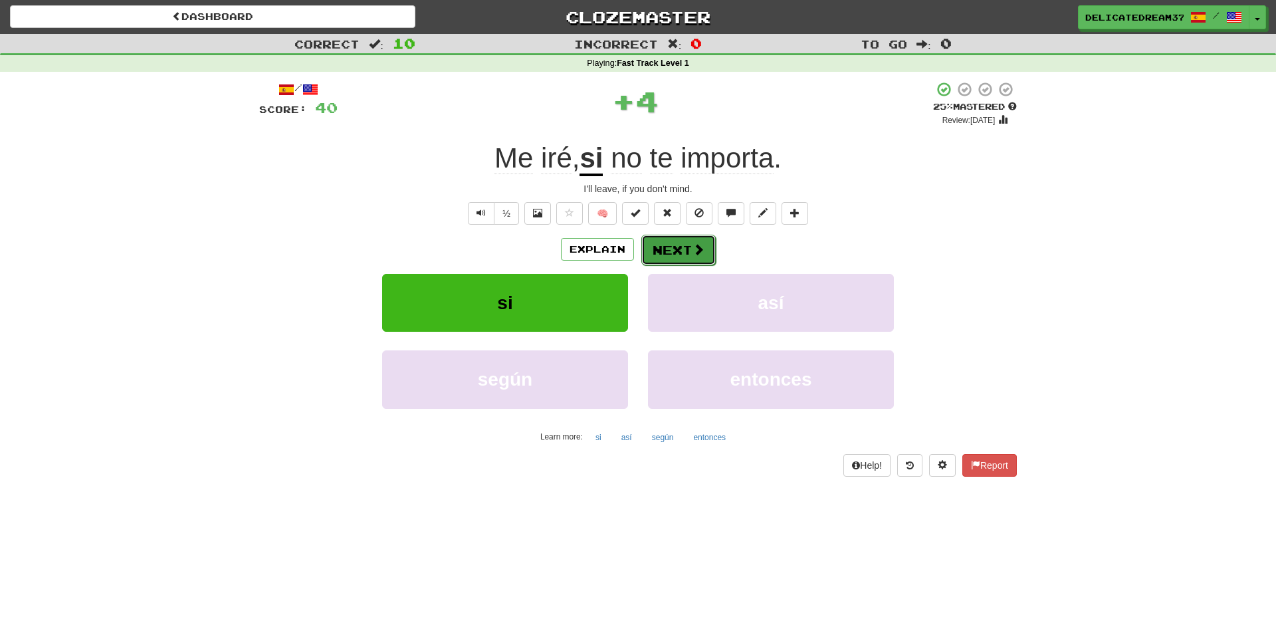
click at [673, 247] on button "Next" at bounding box center [678, 250] width 74 height 31
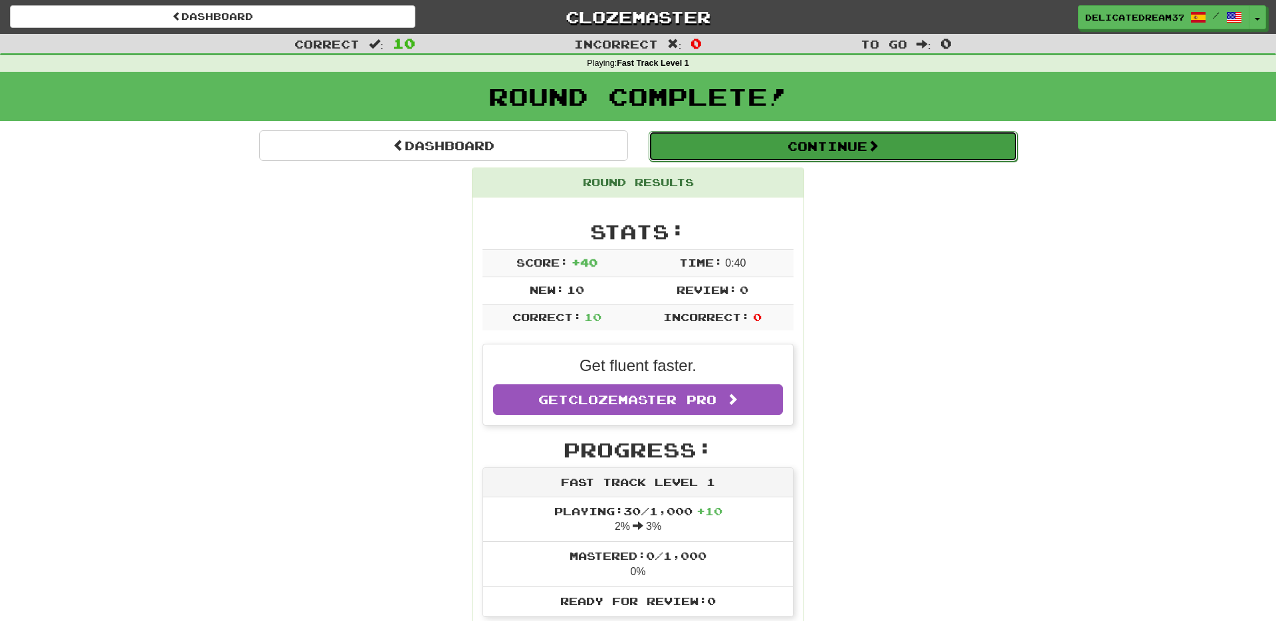
click at [797, 151] on button "Continue" at bounding box center [833, 146] width 369 height 31
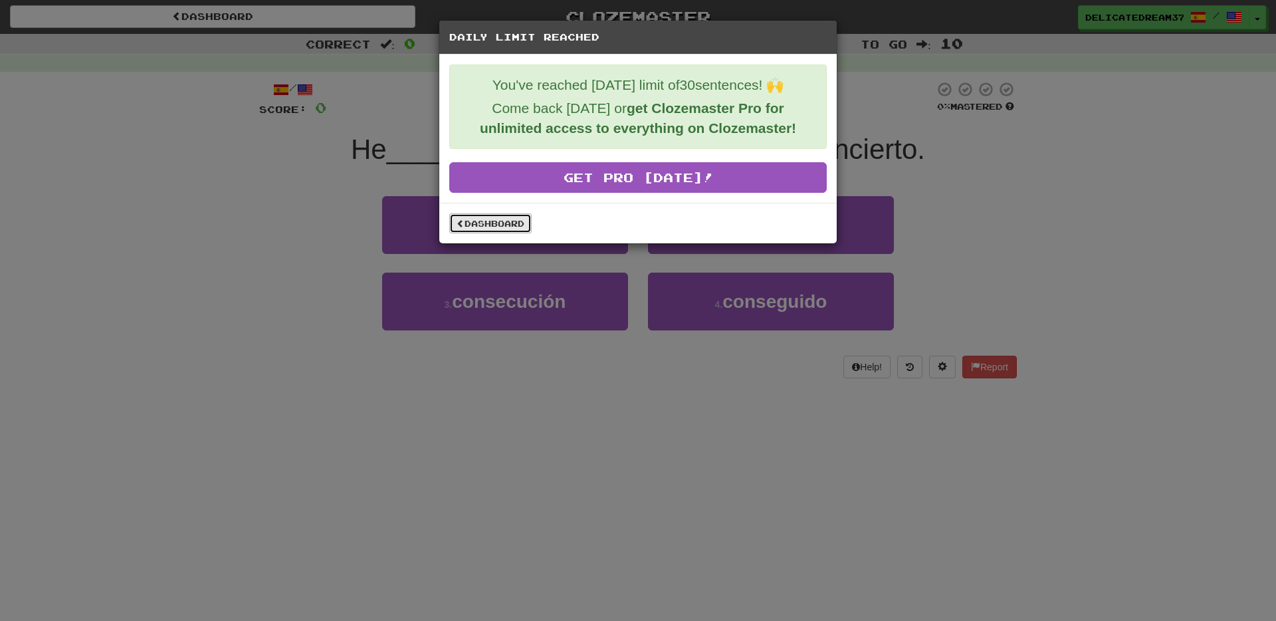
click at [513, 233] on link "Dashboard" at bounding box center [490, 223] width 82 height 20
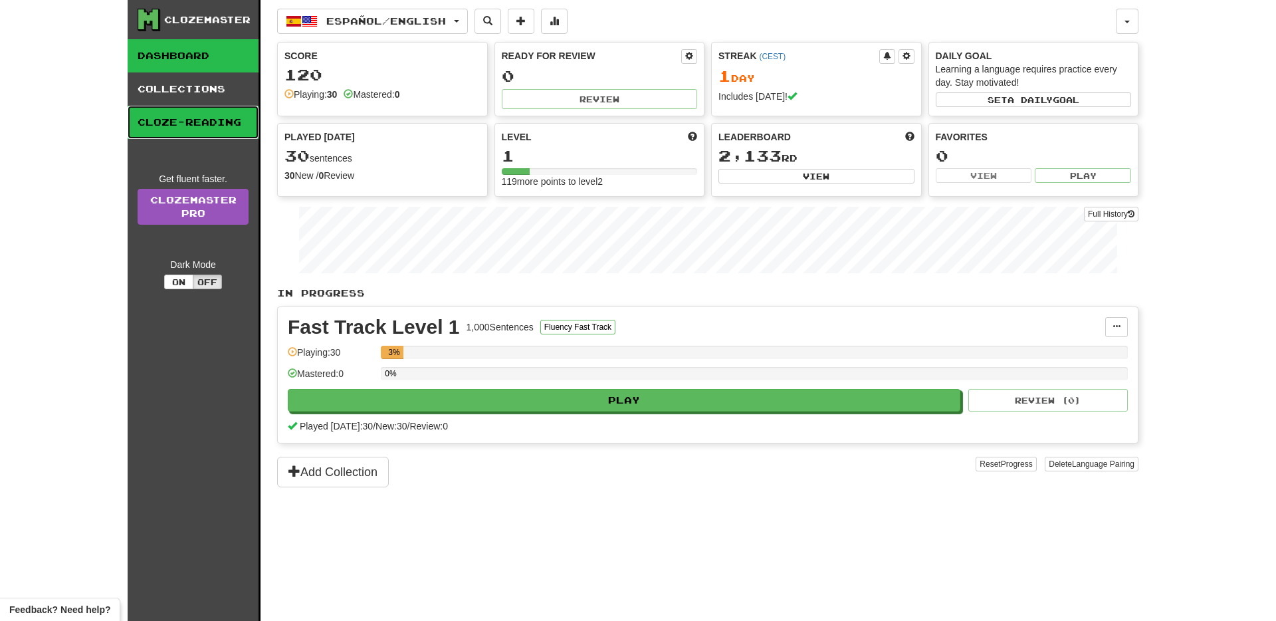
click at [215, 106] on link "Cloze-Reading" at bounding box center [193, 122] width 131 height 33
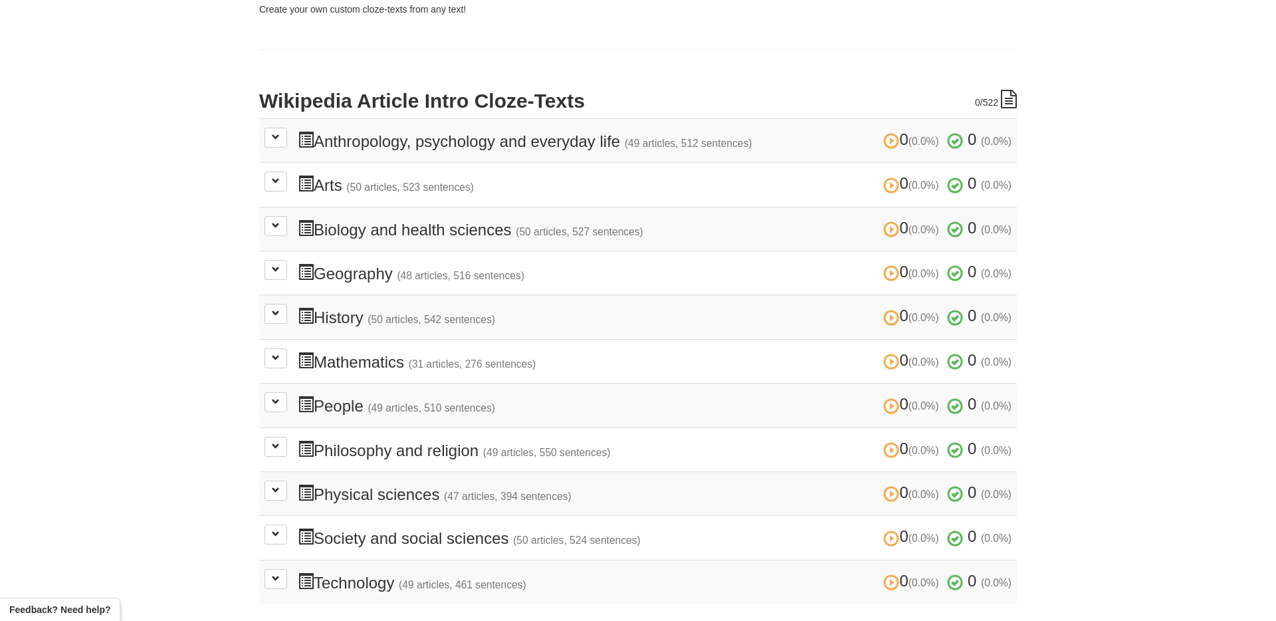
scroll to position [238, 0]
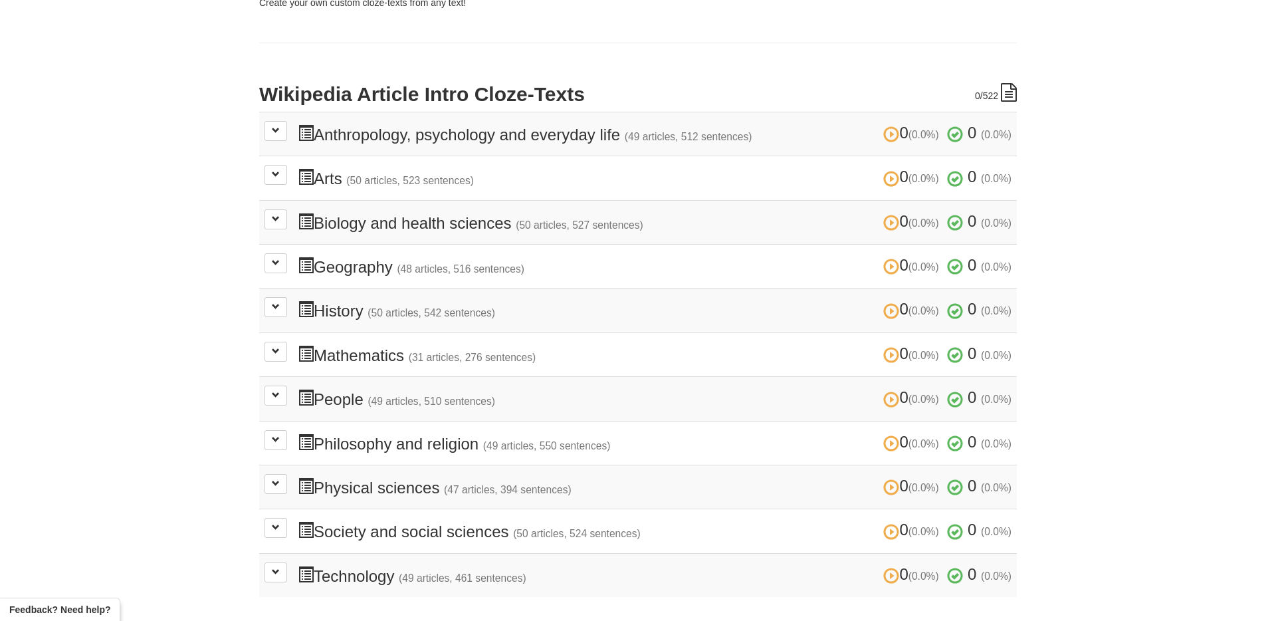
click at [367, 362] on td "0 (0.0%) 0 (0.0%) Mathematics (31 articles, 276 sentences) 0 (0.0%) 0 (0.0%) Lo…" at bounding box center [638, 354] width 758 height 44
click at [367, 353] on h3 "0 (0.0%) 0 (0.0%) Mathematics (31 articles, 276 sentences) 0 (0.0%) 0 (0.0%)" at bounding box center [655, 354] width 714 height 19
click at [264, 343] on button at bounding box center [275, 352] width 23 height 20
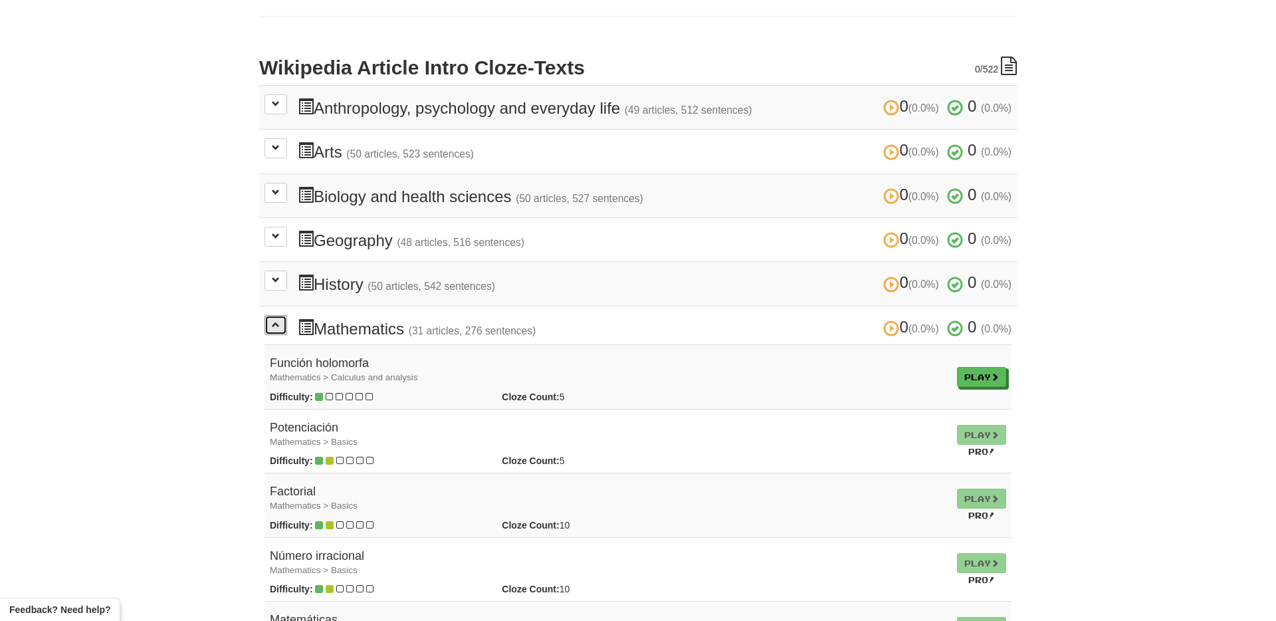
scroll to position [288, 0]
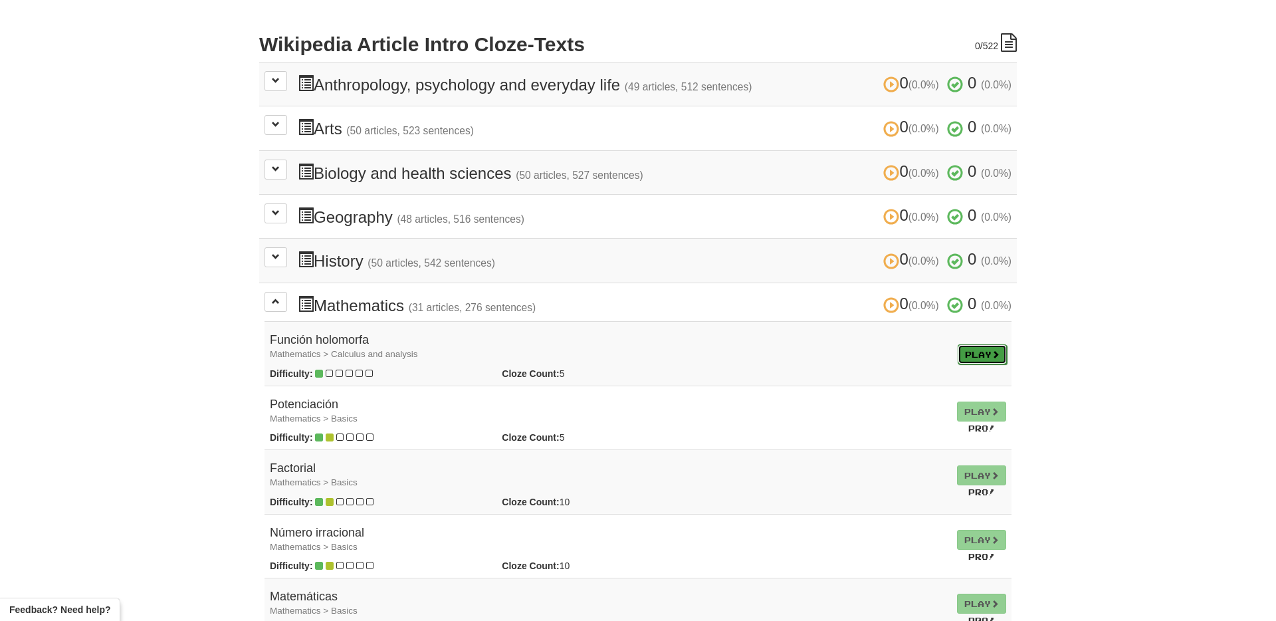
click at [982, 352] on link "Play" at bounding box center [982, 354] width 49 height 20
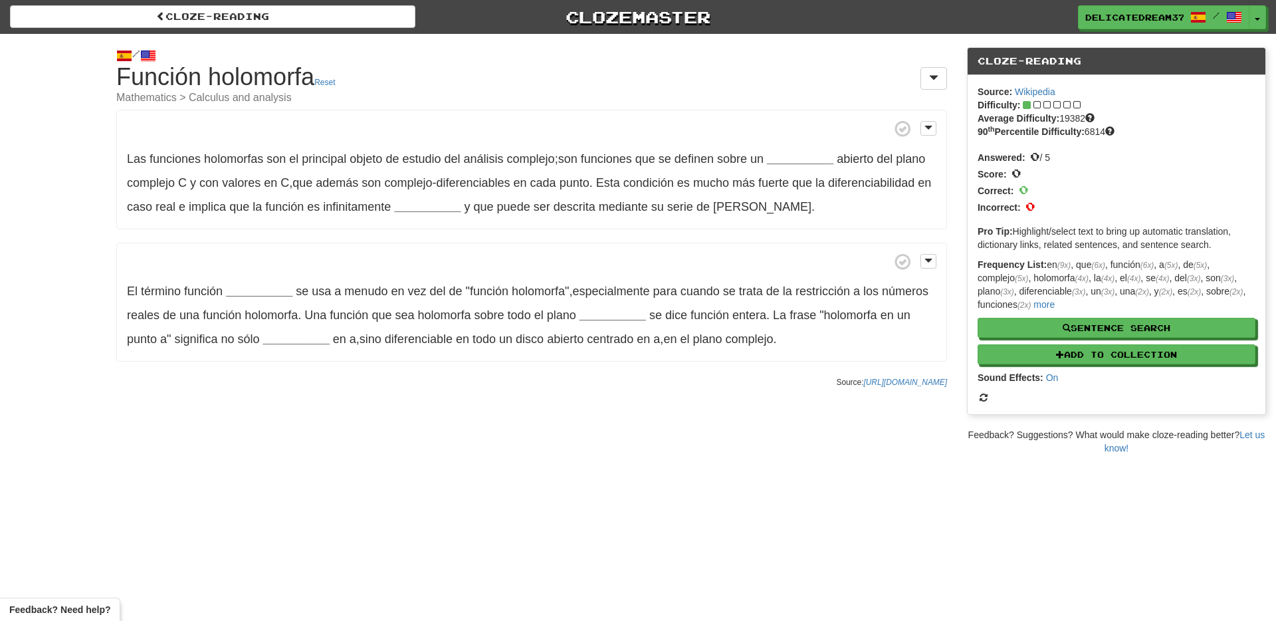
scroll to position [13, 0]
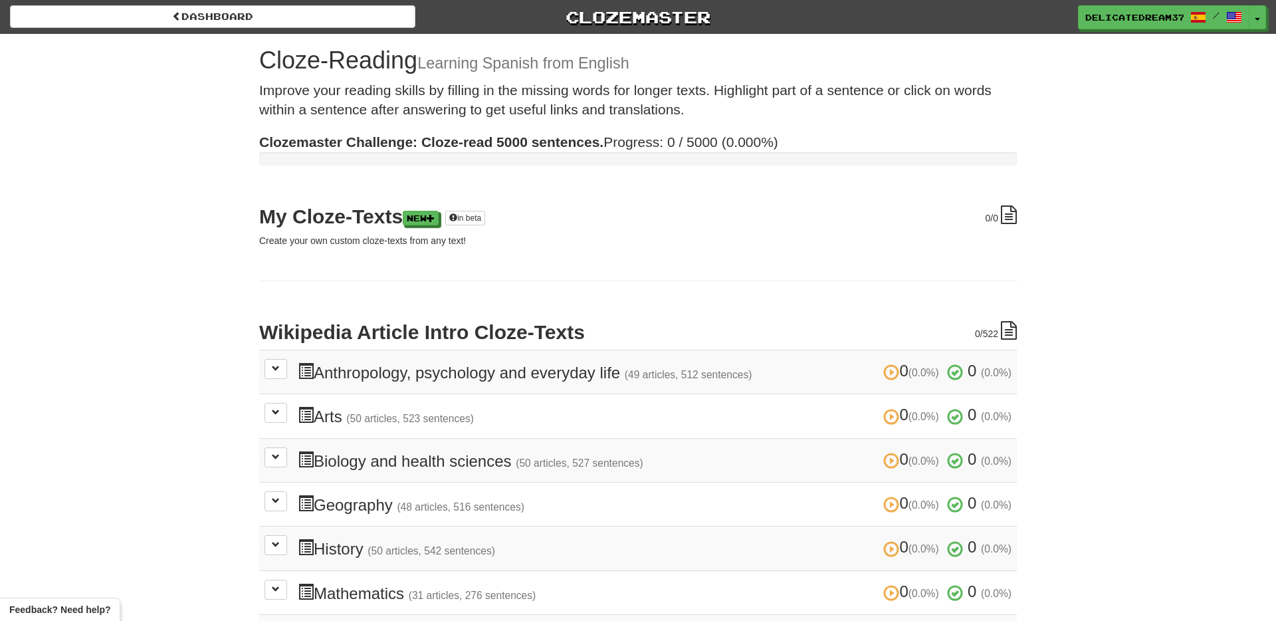
scroll to position [288, 0]
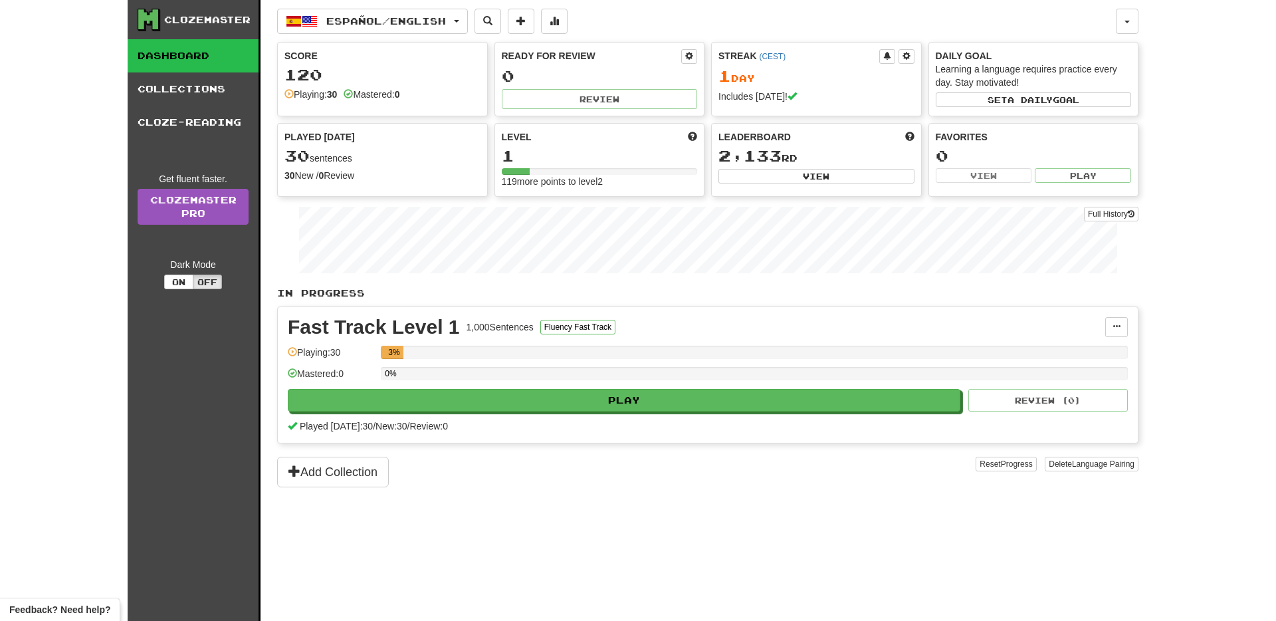
scroll to position [21, 0]
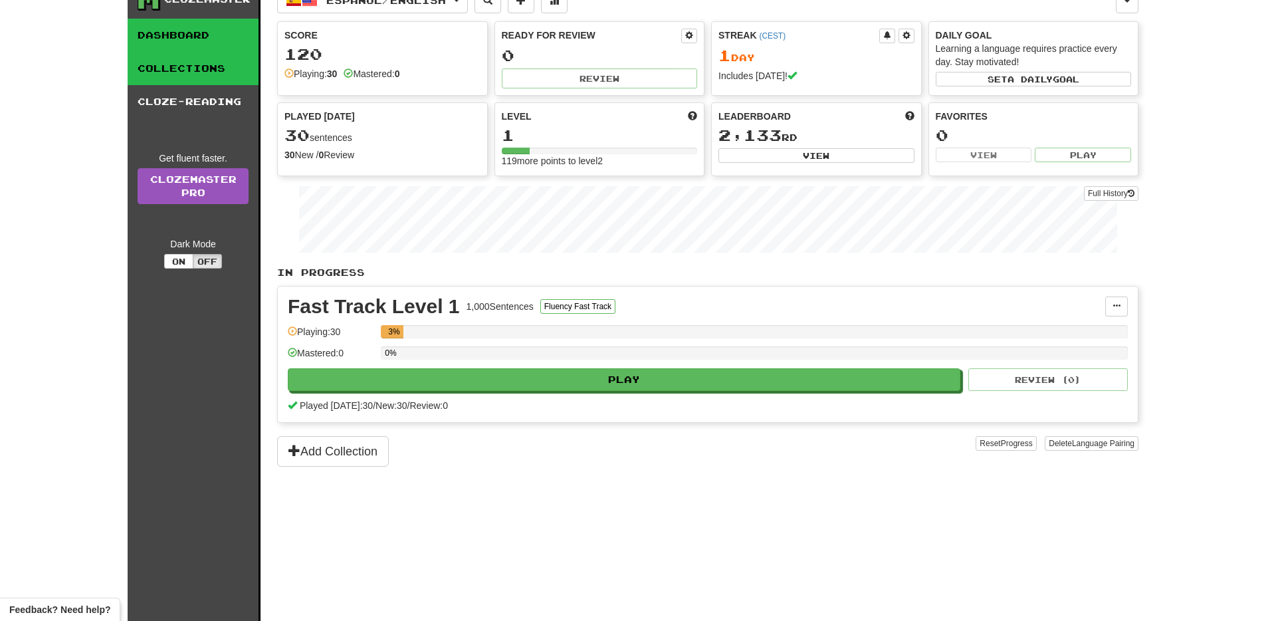
click at [211, 76] on link "Collections" at bounding box center [193, 68] width 131 height 33
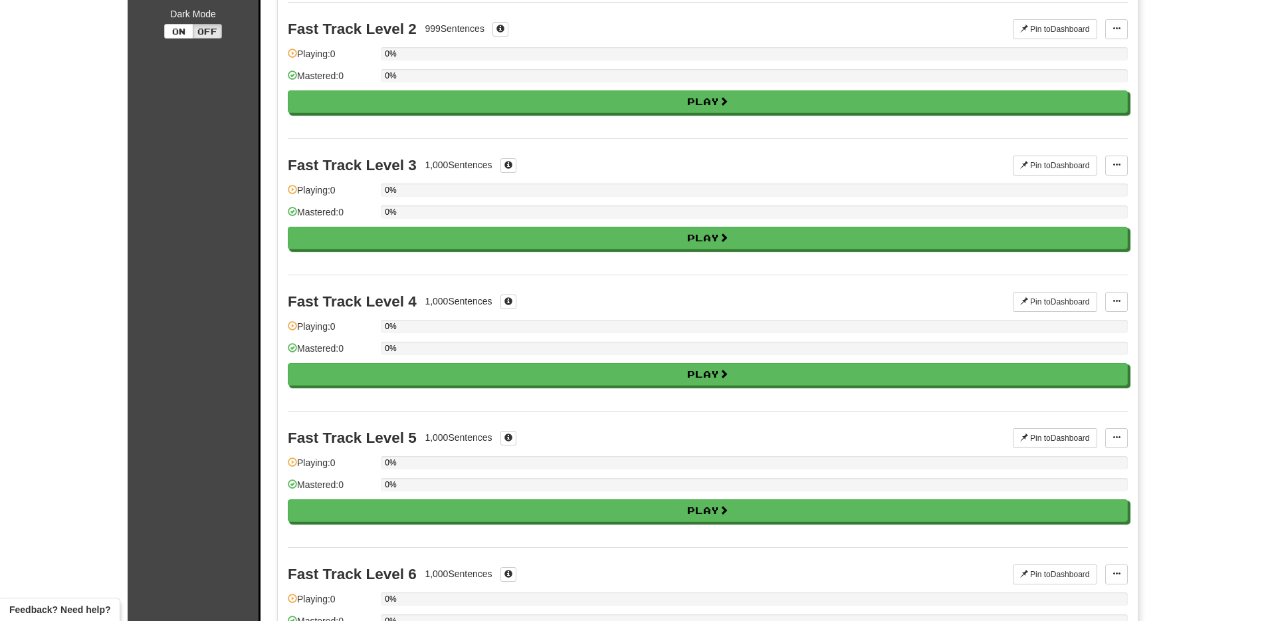
scroll to position [0, 0]
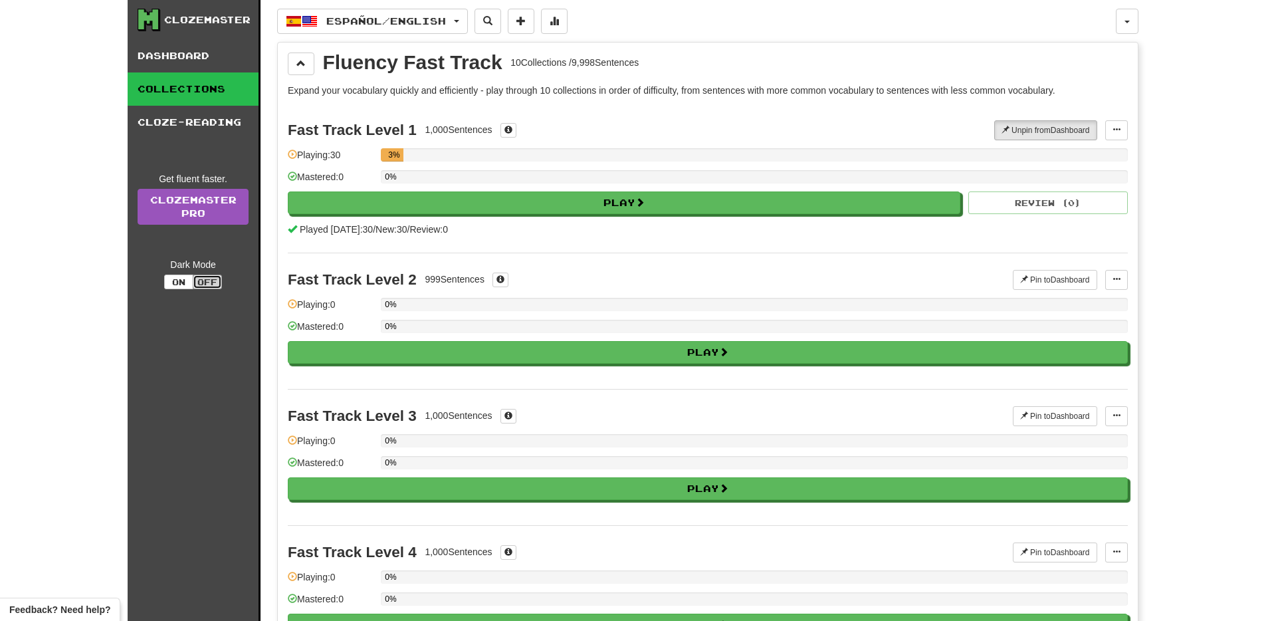
click at [210, 288] on button "Off" at bounding box center [207, 281] width 29 height 15
click at [181, 286] on button "On" at bounding box center [178, 281] width 29 height 15
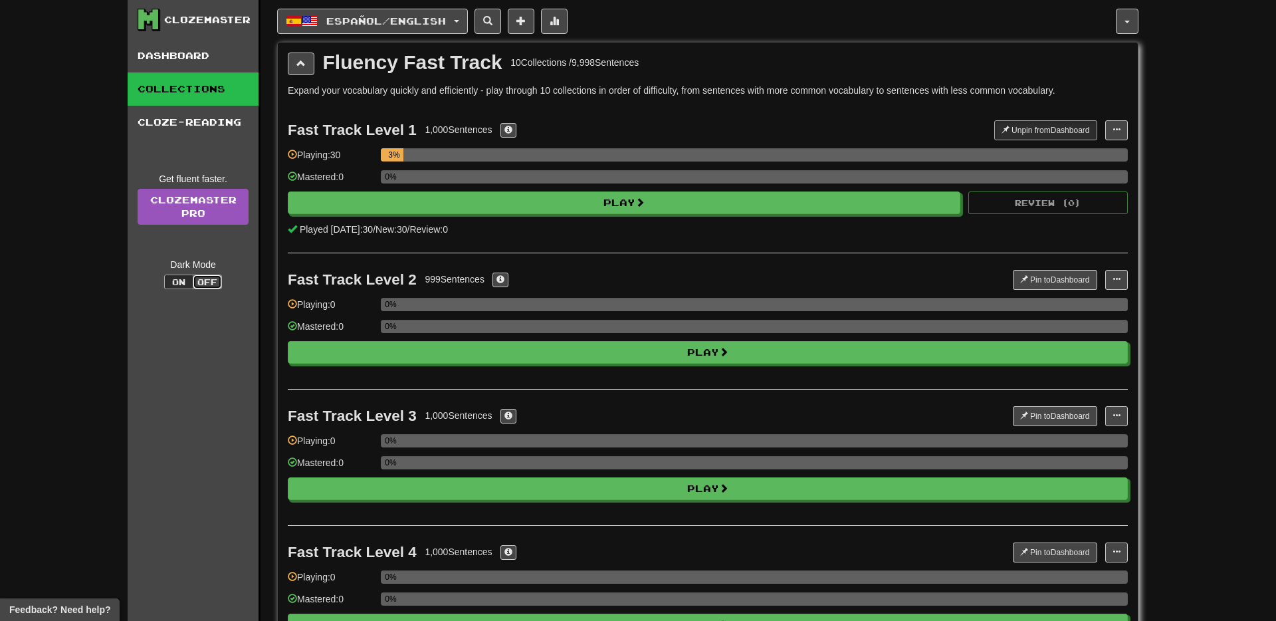
click at [210, 279] on button "Off" at bounding box center [207, 281] width 29 height 15
